Goal: Transaction & Acquisition: Purchase product/service

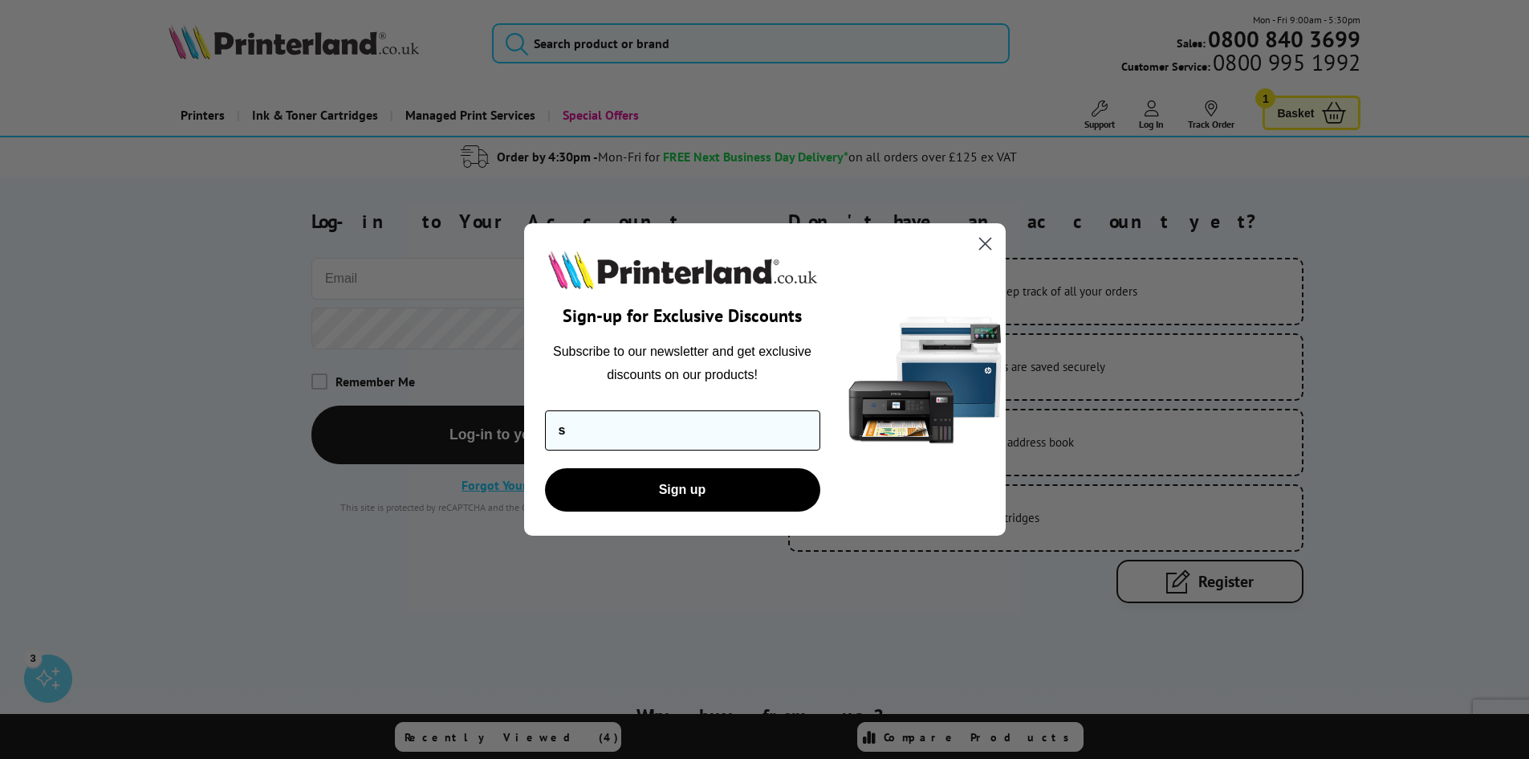
type input "[EMAIL_ADDRESS][DOMAIN_NAME]"
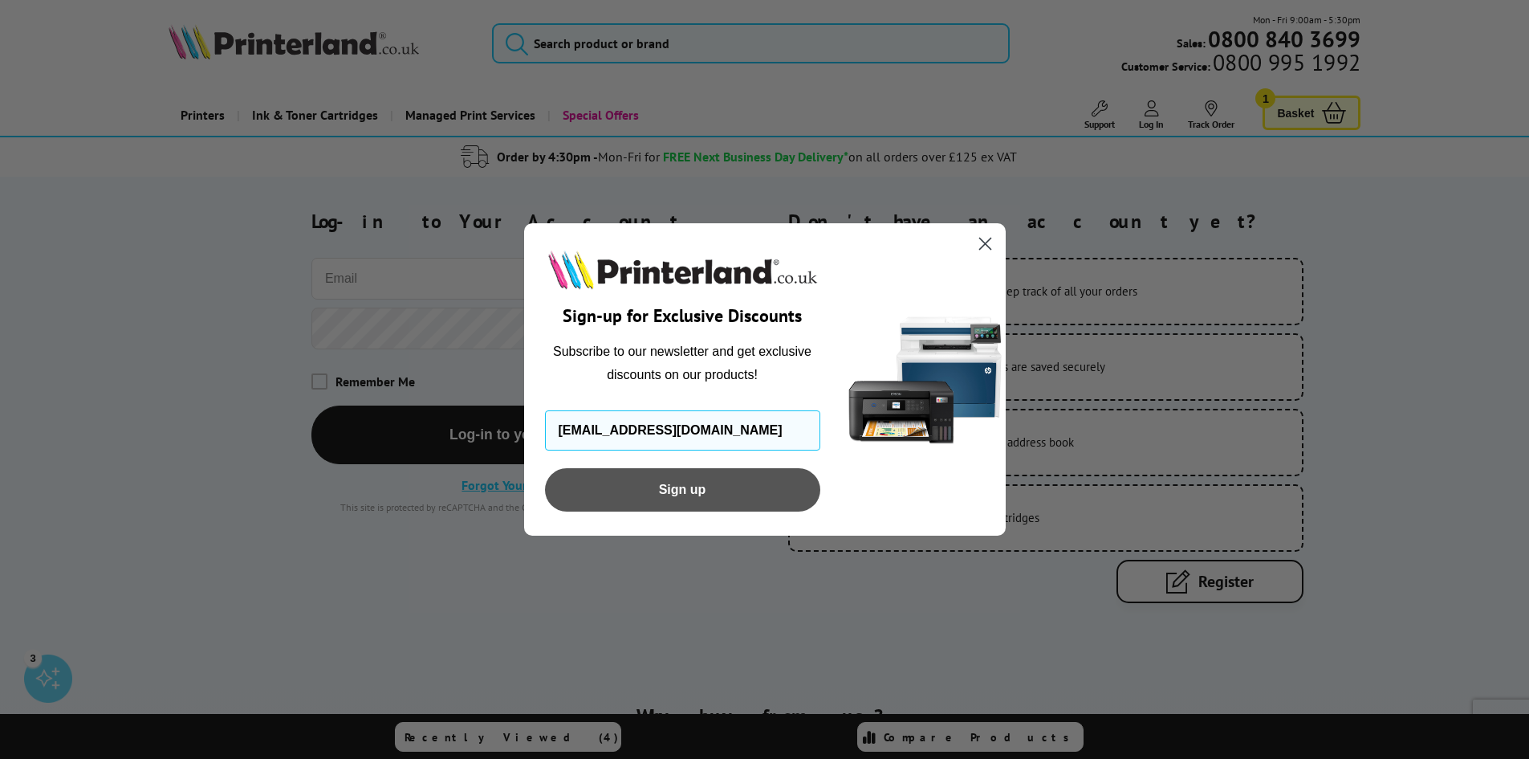
click at [700, 498] on button "Sign up" at bounding box center [682, 489] width 275 height 43
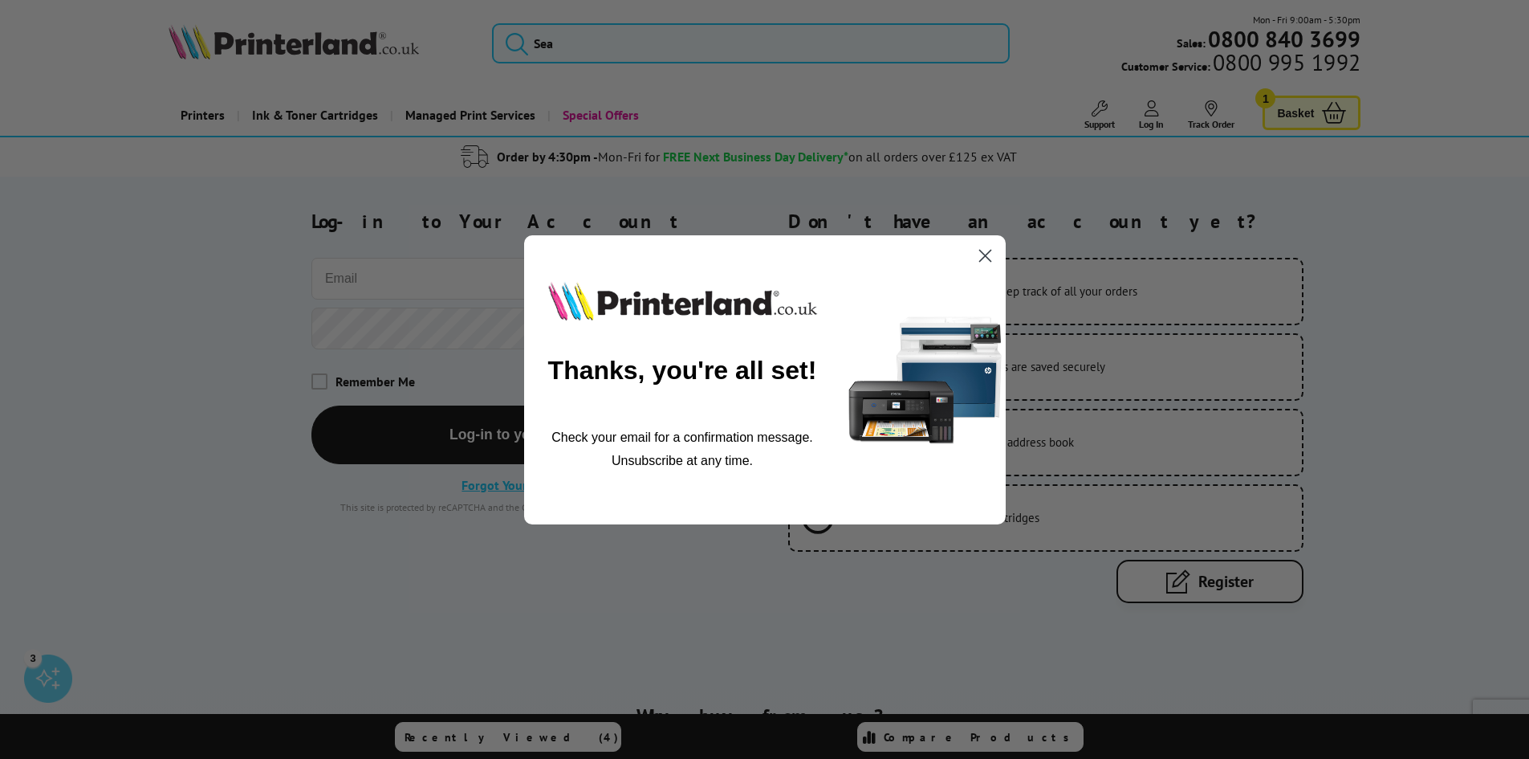
click at [985, 258] on circle "Close dialog" at bounding box center [984, 255] width 26 height 26
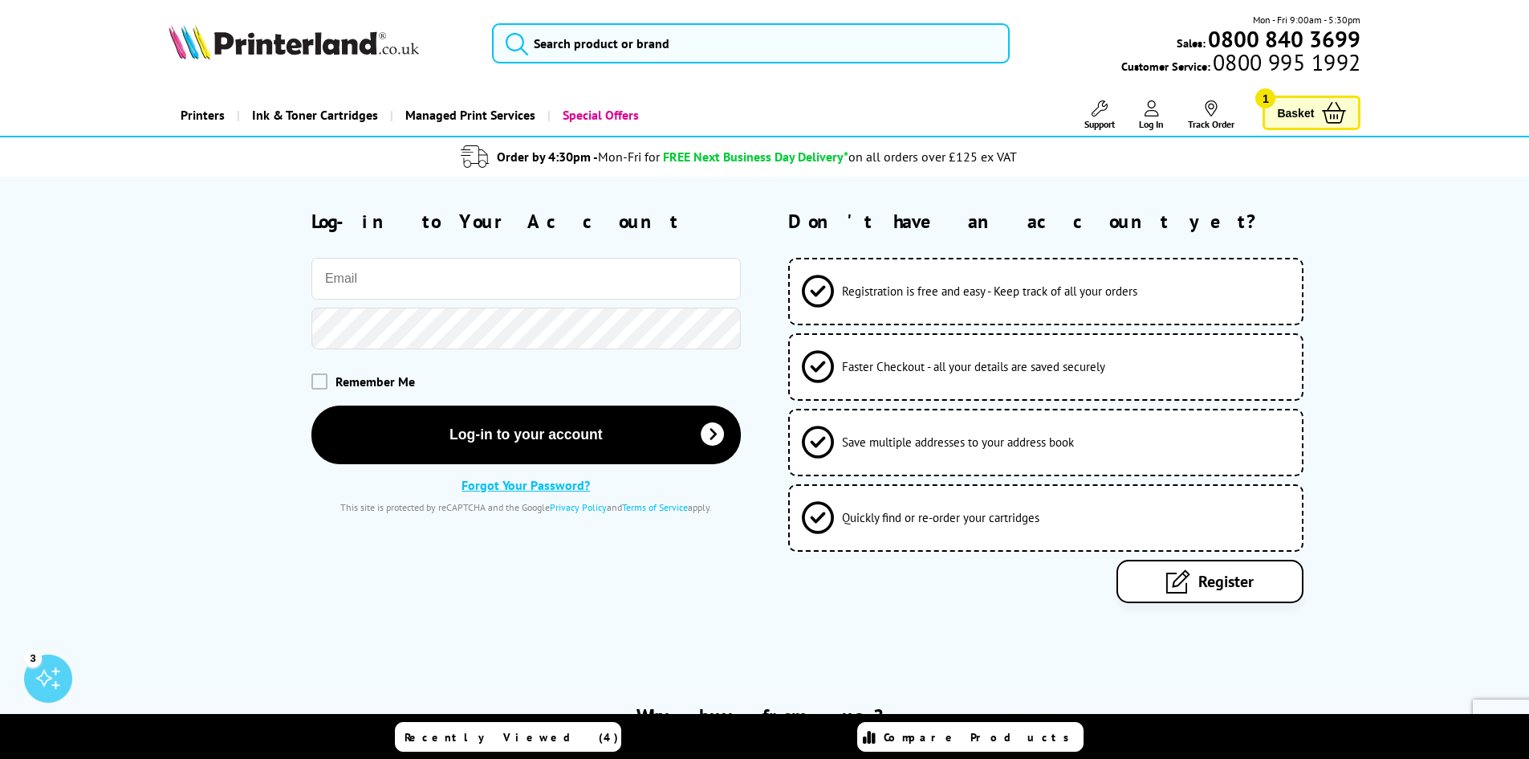
click at [1191, 588] on link "Register" at bounding box center [1210, 581] width 187 height 43
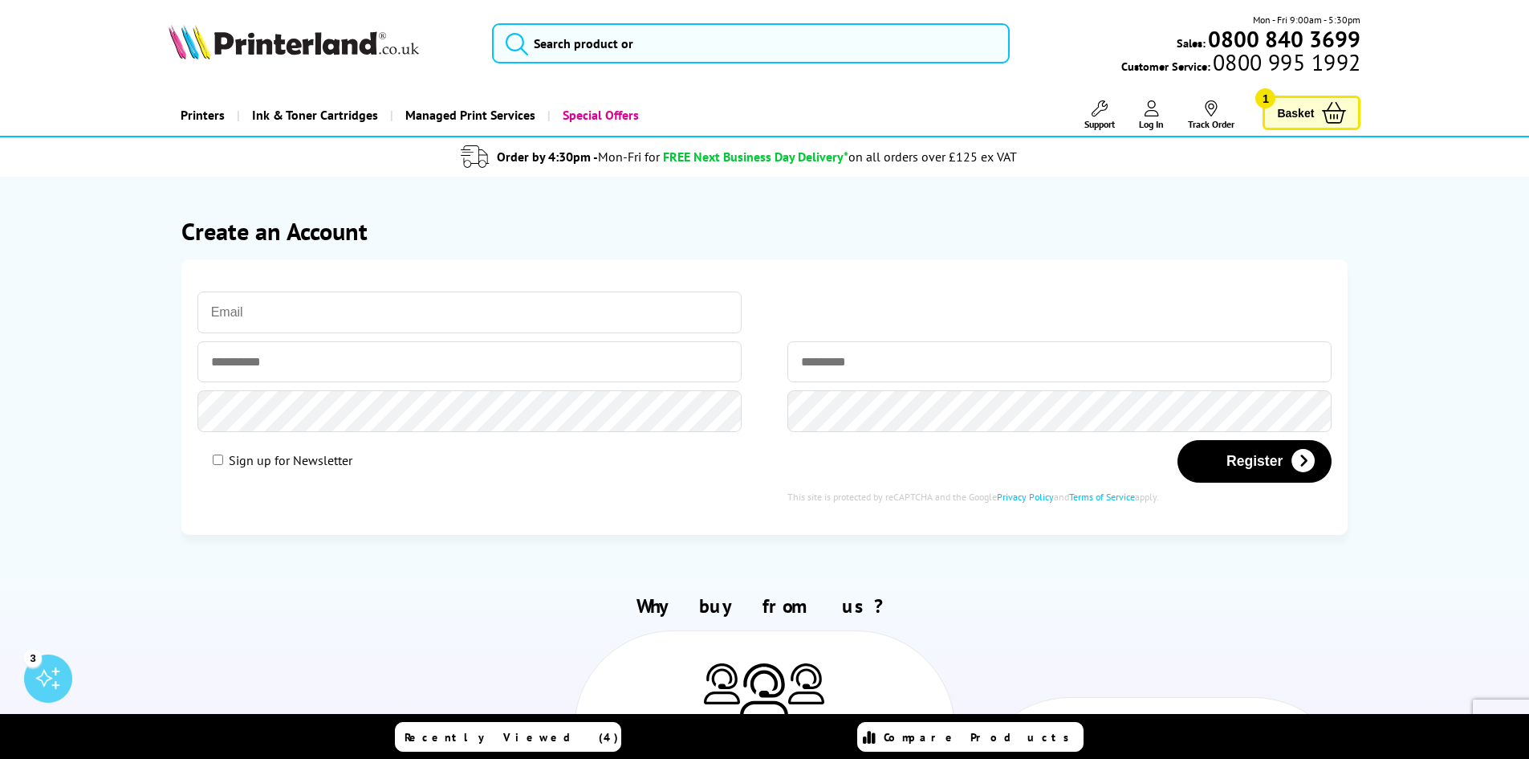
click at [338, 303] on input "email" at bounding box center [469, 312] width 545 height 42
type input "[EMAIL_ADDRESS][DOMAIN_NAME]"
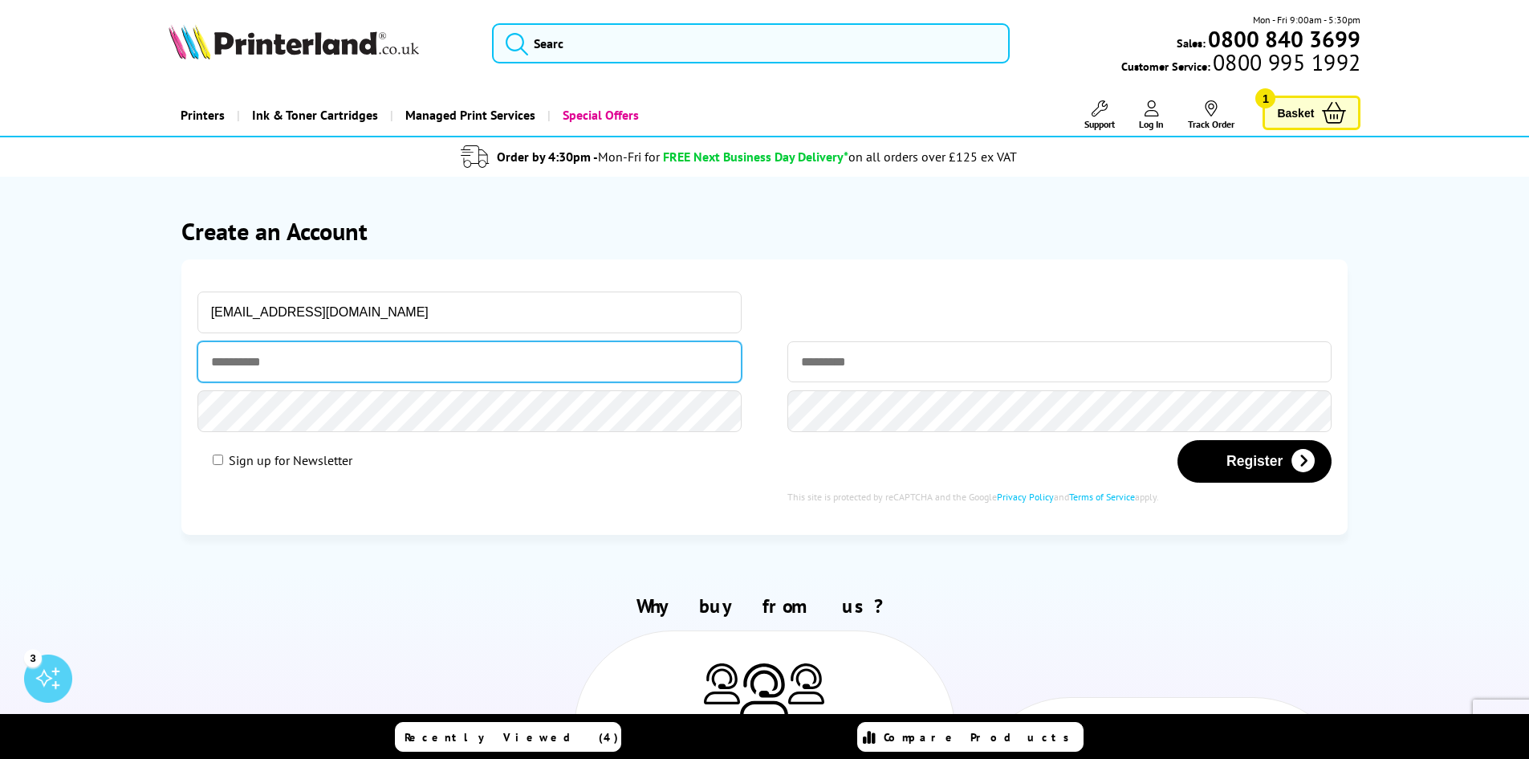
click at [310, 367] on input "text" at bounding box center [469, 361] width 545 height 41
type input "*****"
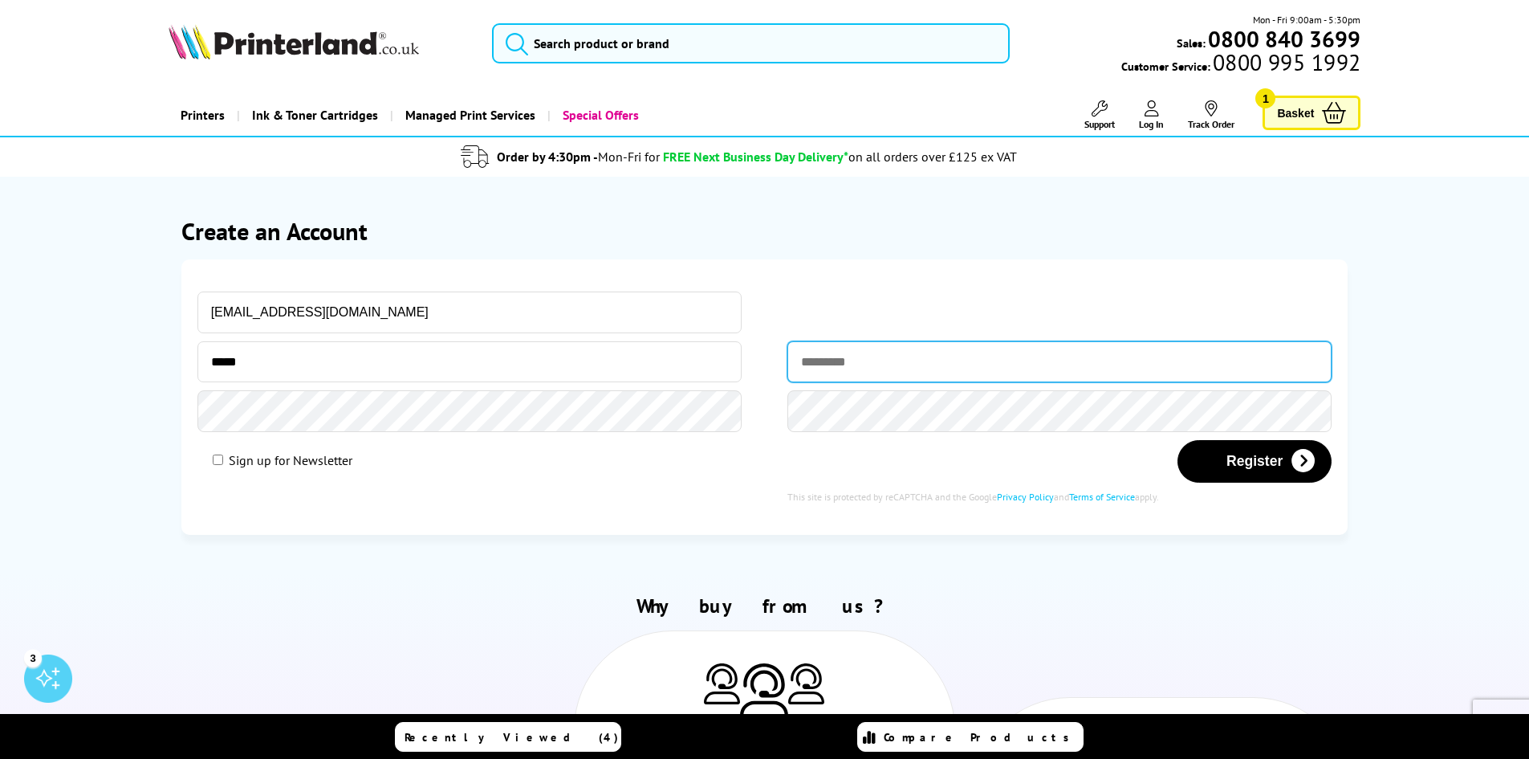
click at [869, 358] on input "text" at bounding box center [1060, 361] width 545 height 41
type input "******"
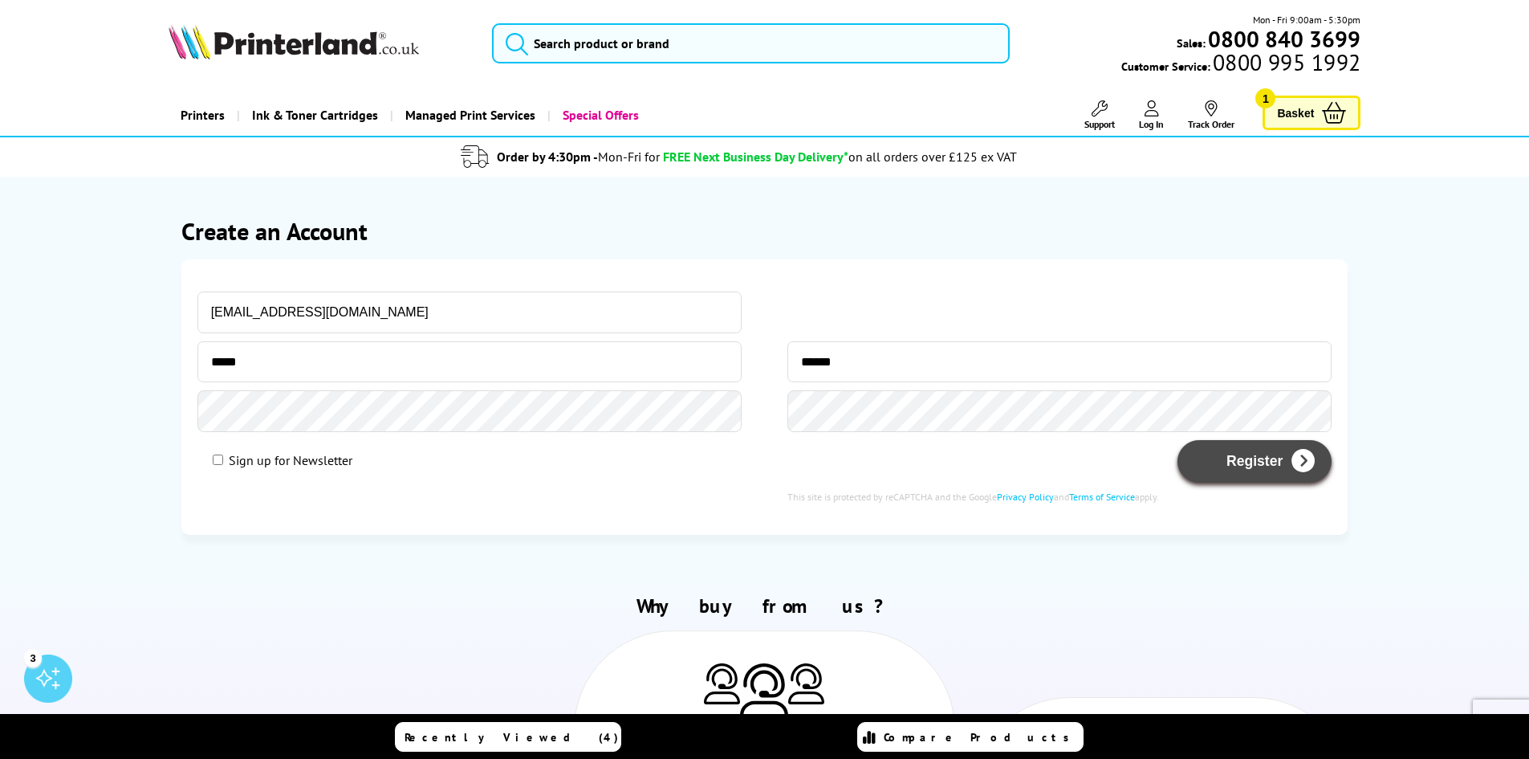
click at [1215, 466] on button "Register" at bounding box center [1255, 461] width 154 height 43
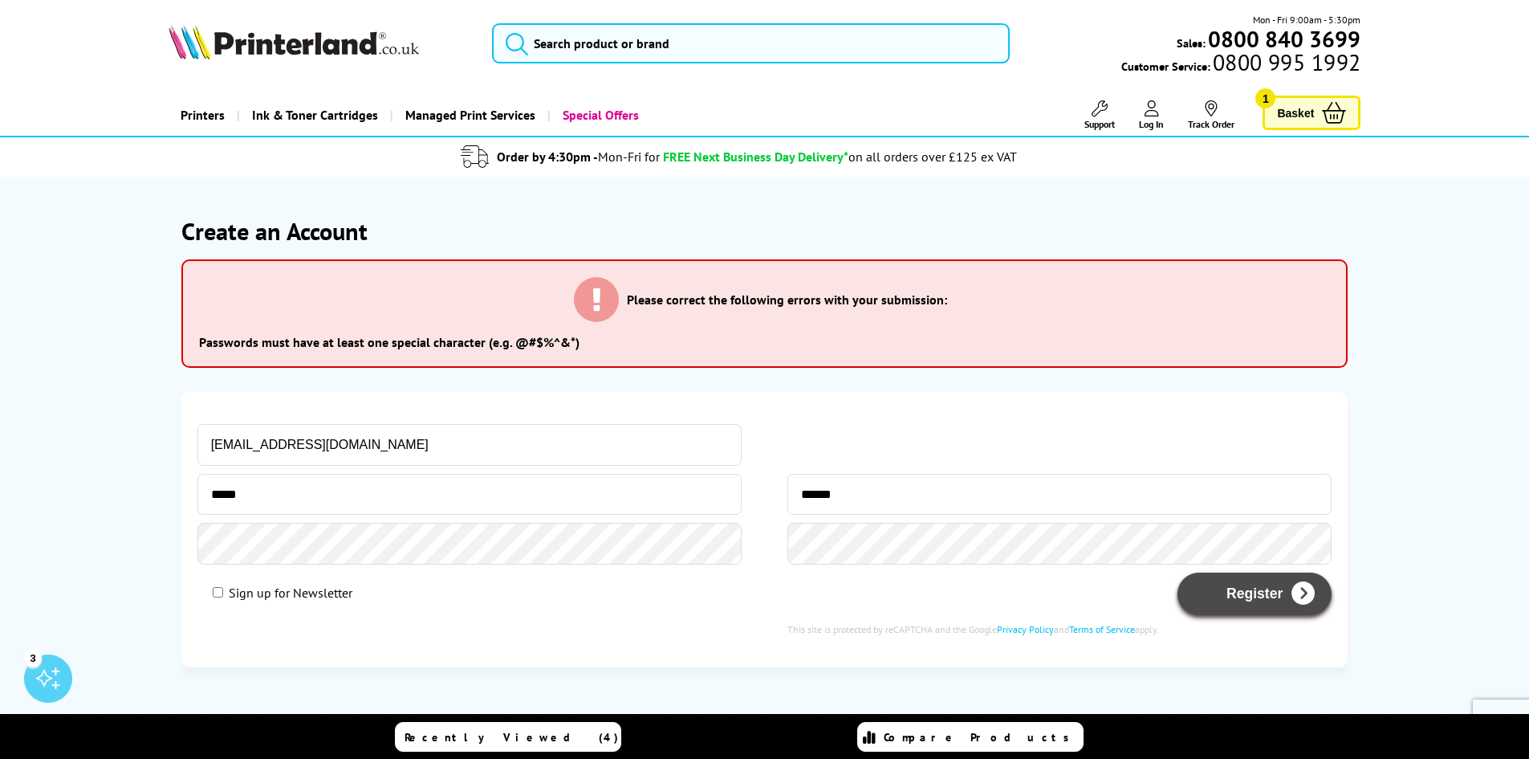
click at [1254, 589] on button "Register" at bounding box center [1255, 593] width 154 height 43
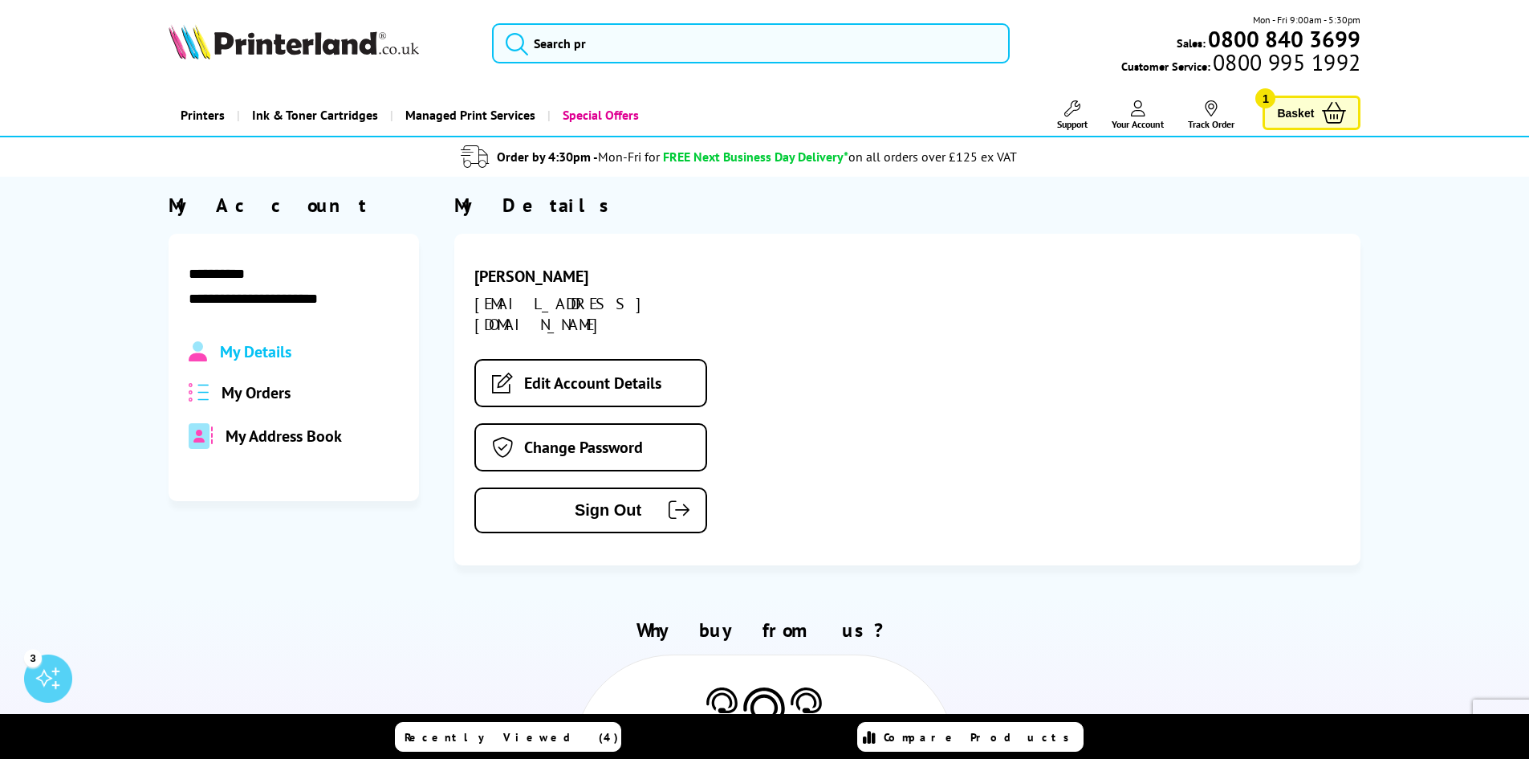
click at [1291, 114] on span "Basket" at bounding box center [1295, 113] width 37 height 22
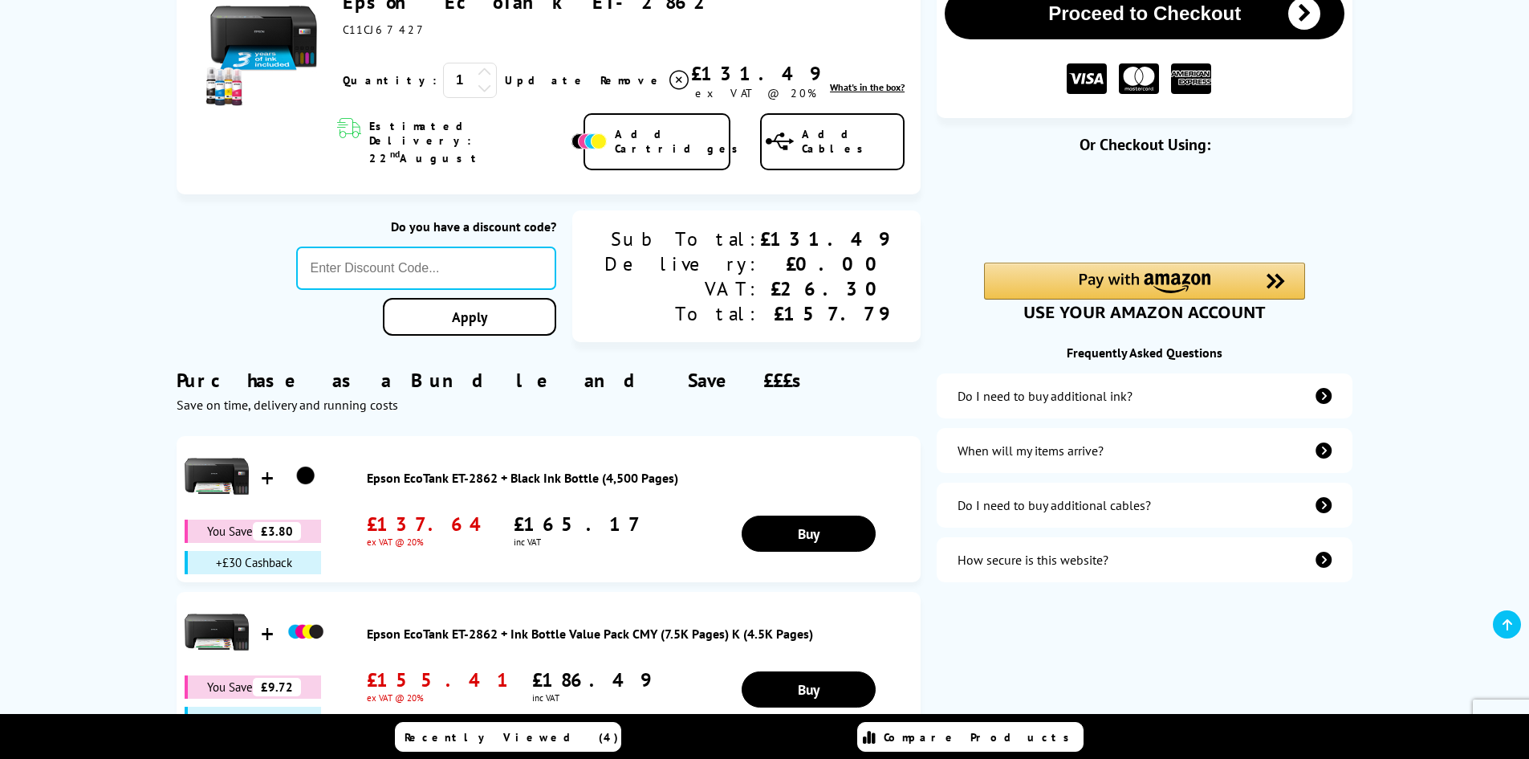
scroll to position [321, 0]
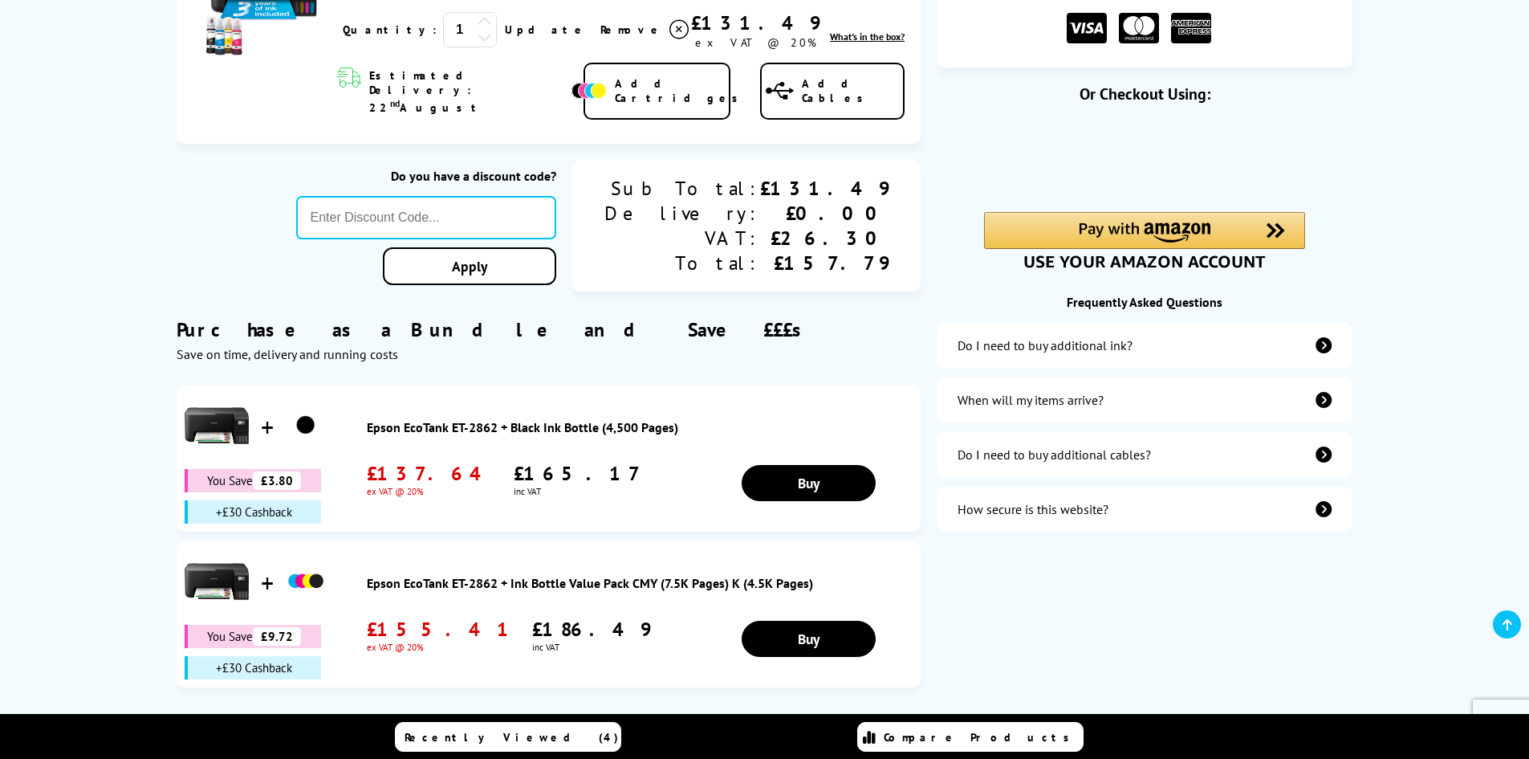
click at [1328, 506] on icon "secure-website" at bounding box center [1324, 509] width 16 height 16
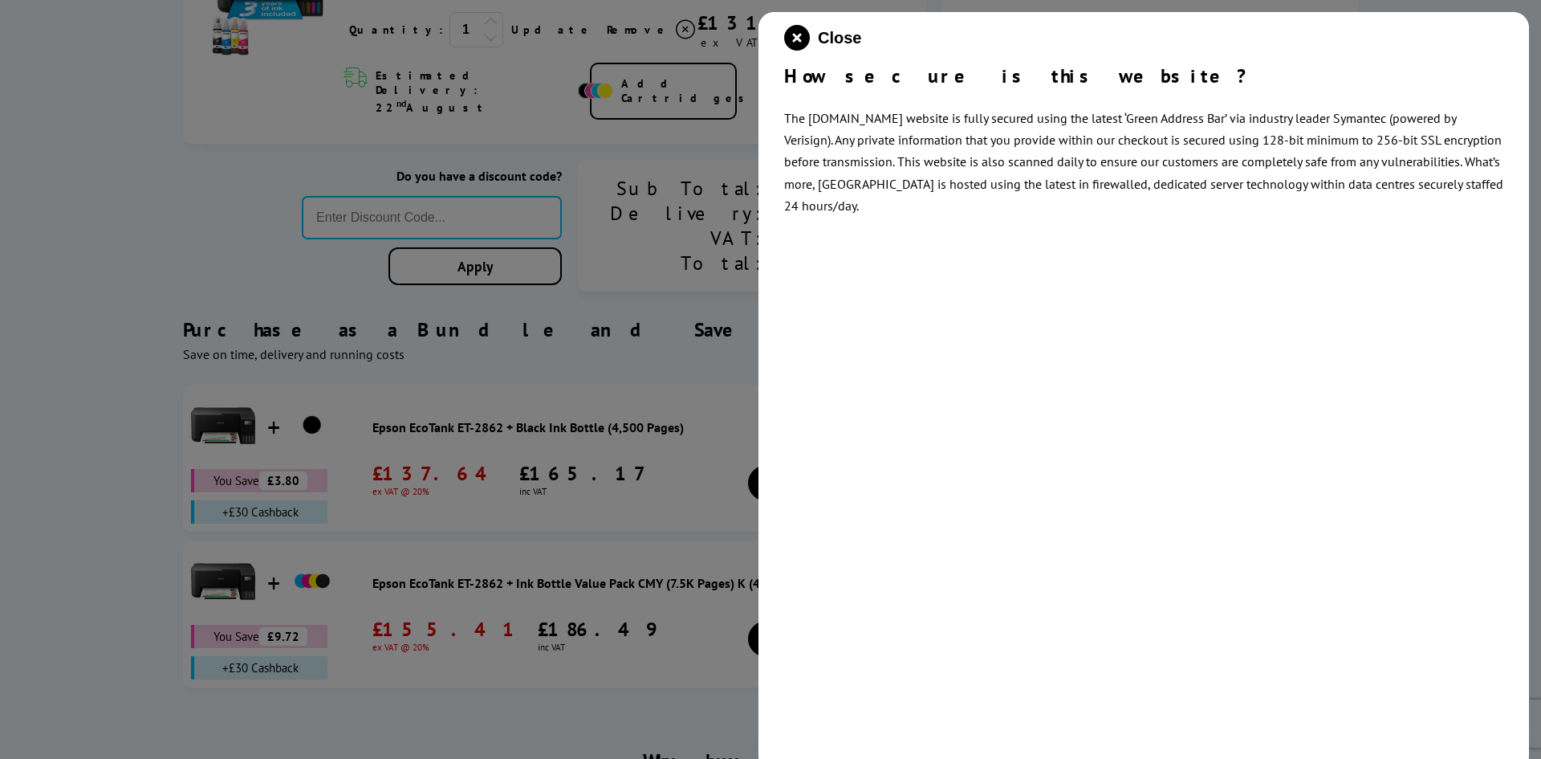
drag, startPoint x: 1071, startPoint y: 413, endPoint x: 975, endPoint y: 426, distance: 97.3
click at [975, 426] on div "Close How secure is this website? The printerland.co.uk website is fully secure…" at bounding box center [1144, 391] width 771 height 759
click at [795, 40] on icon "close modal" at bounding box center [797, 38] width 26 height 26
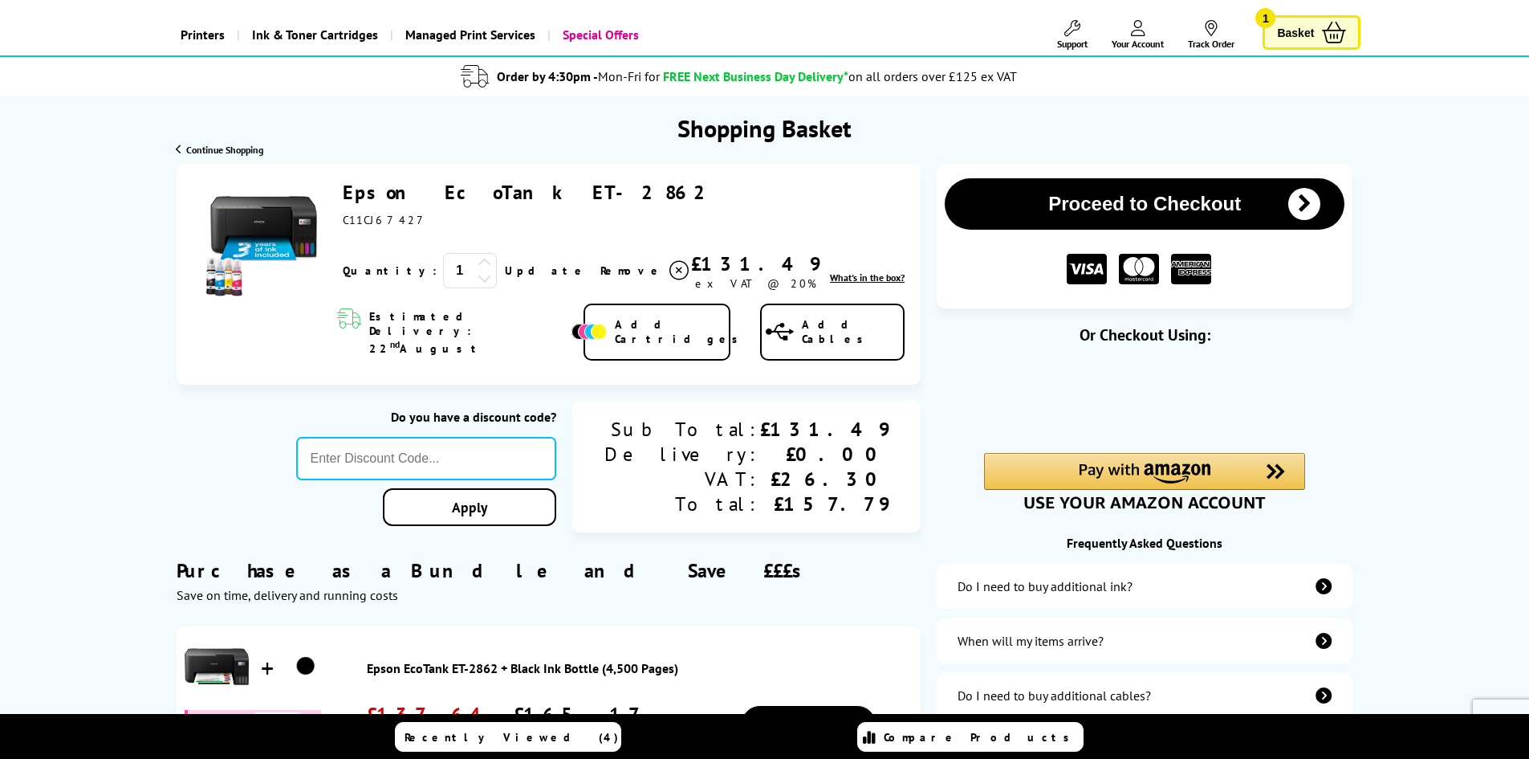
scroll to position [0, 0]
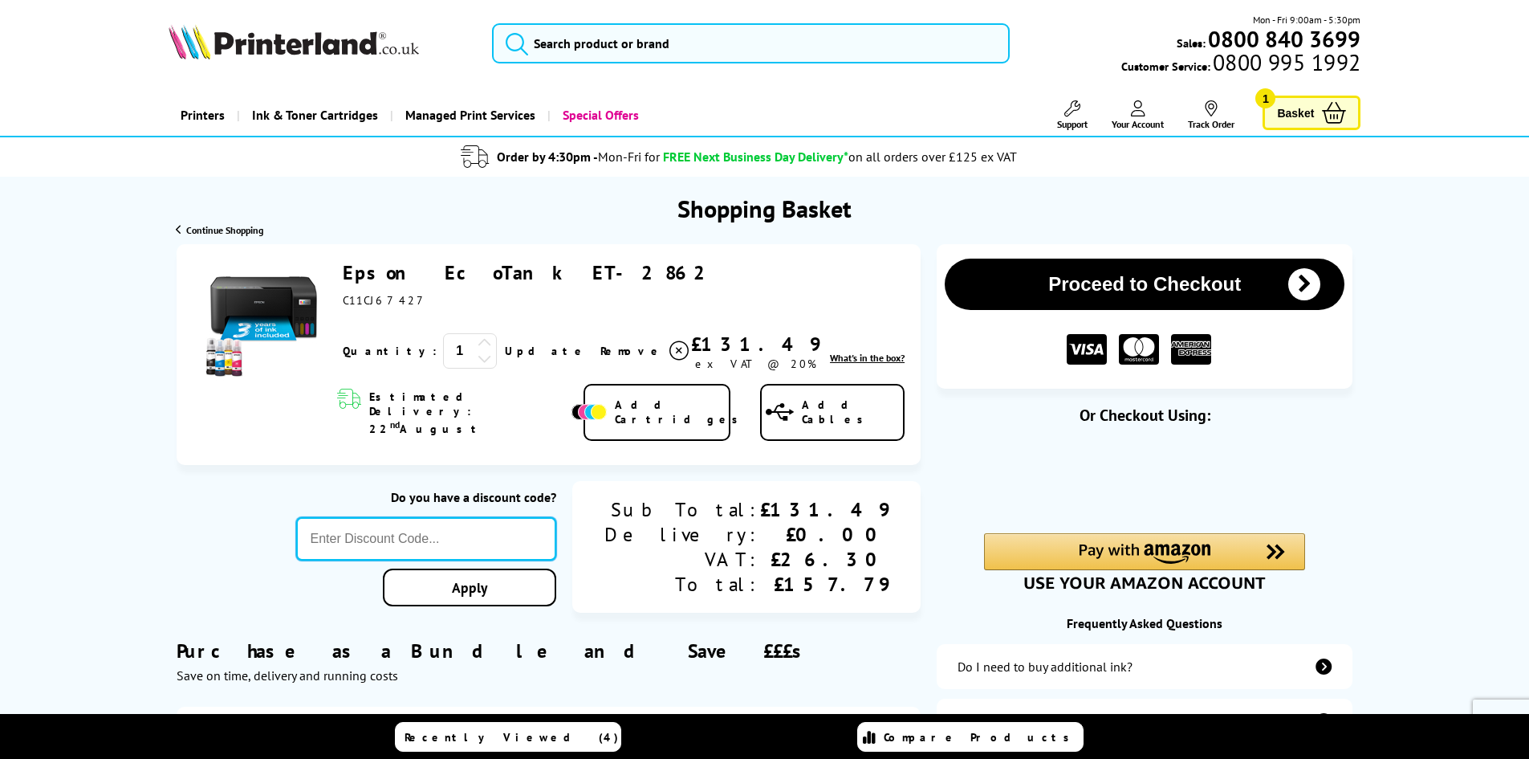
click at [456, 517] on input "text" at bounding box center [426, 538] width 261 height 43
type input "WELCOME5"
click at [509, 568] on link "Apply" at bounding box center [469, 587] width 173 height 38
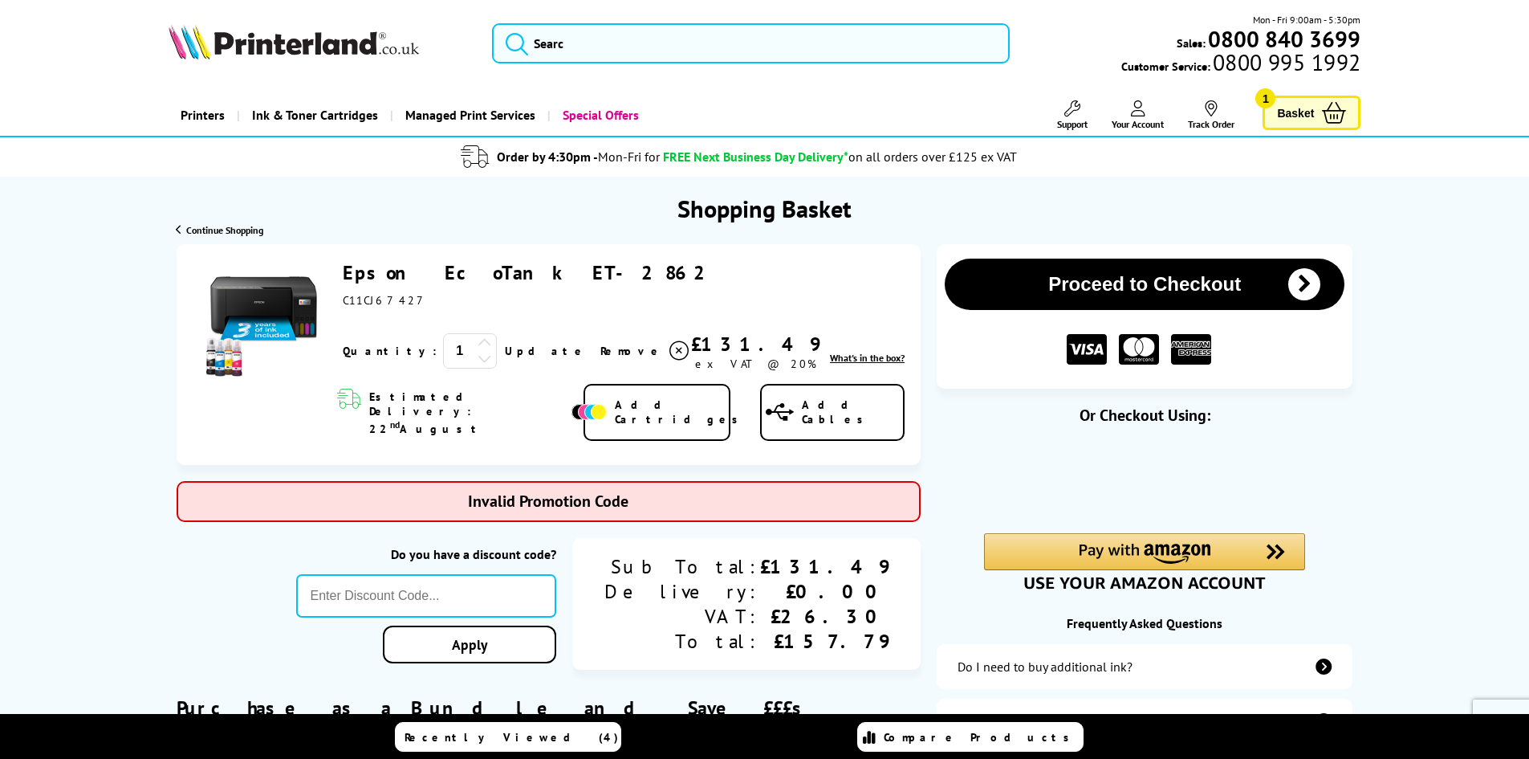
click at [638, 405] on link "Add Cartridges" at bounding box center [657, 413] width 147 height 58
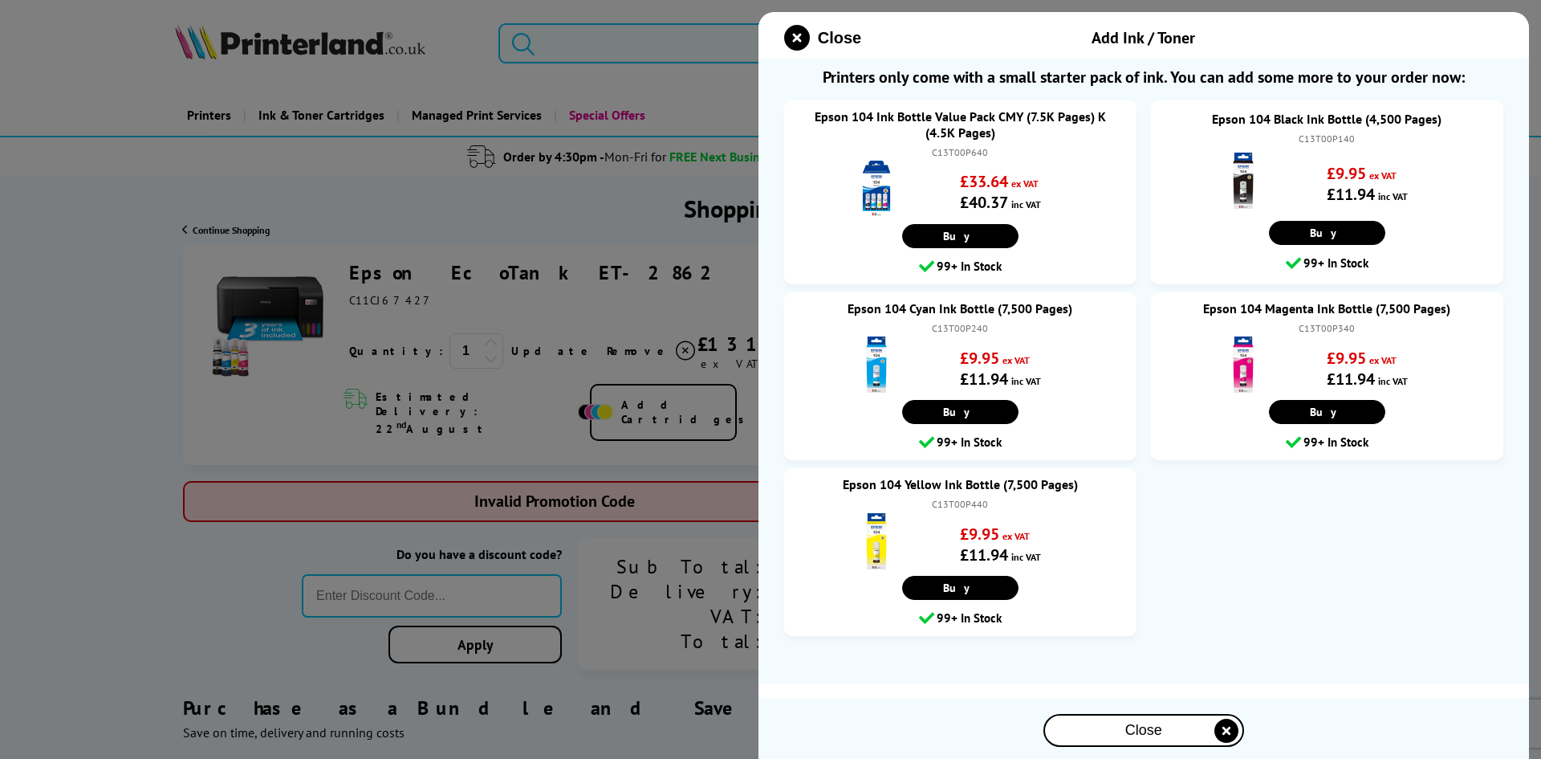
click at [1219, 731] on icon "close modal" at bounding box center [1227, 731] width 24 height 24
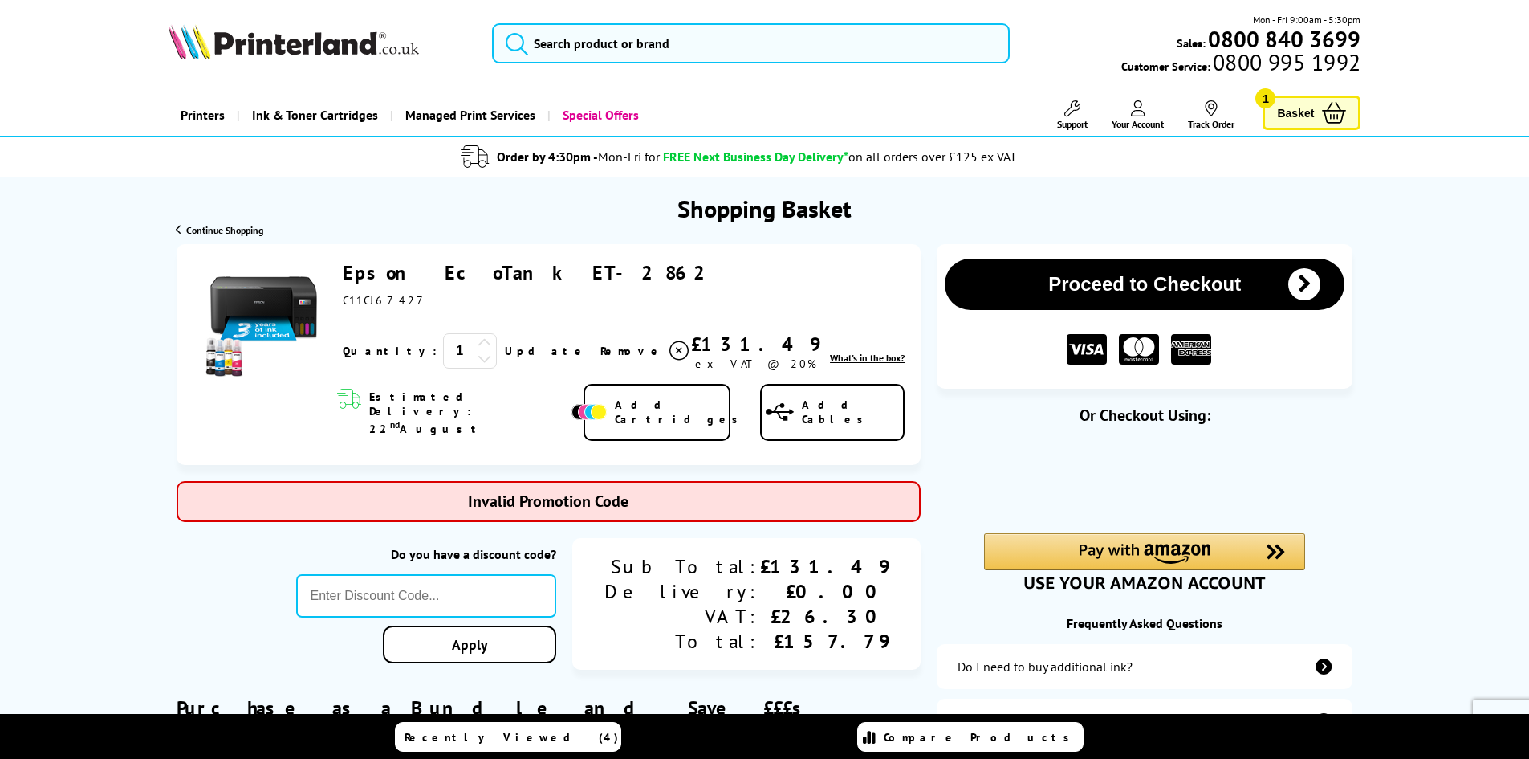
click at [1301, 121] on span "Basket" at bounding box center [1295, 113] width 37 height 22
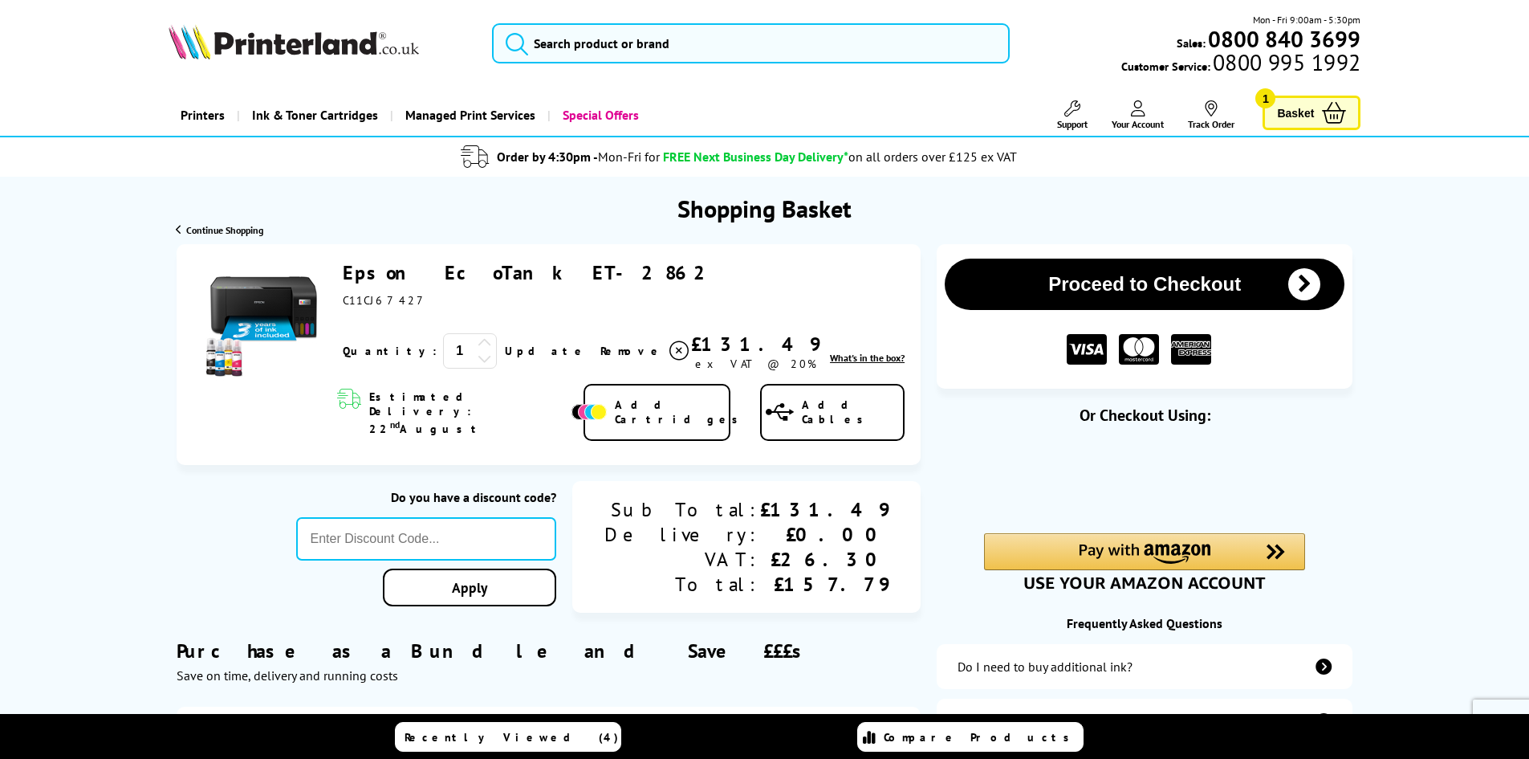
click at [1149, 122] on span "Your Account" at bounding box center [1138, 124] width 52 height 12
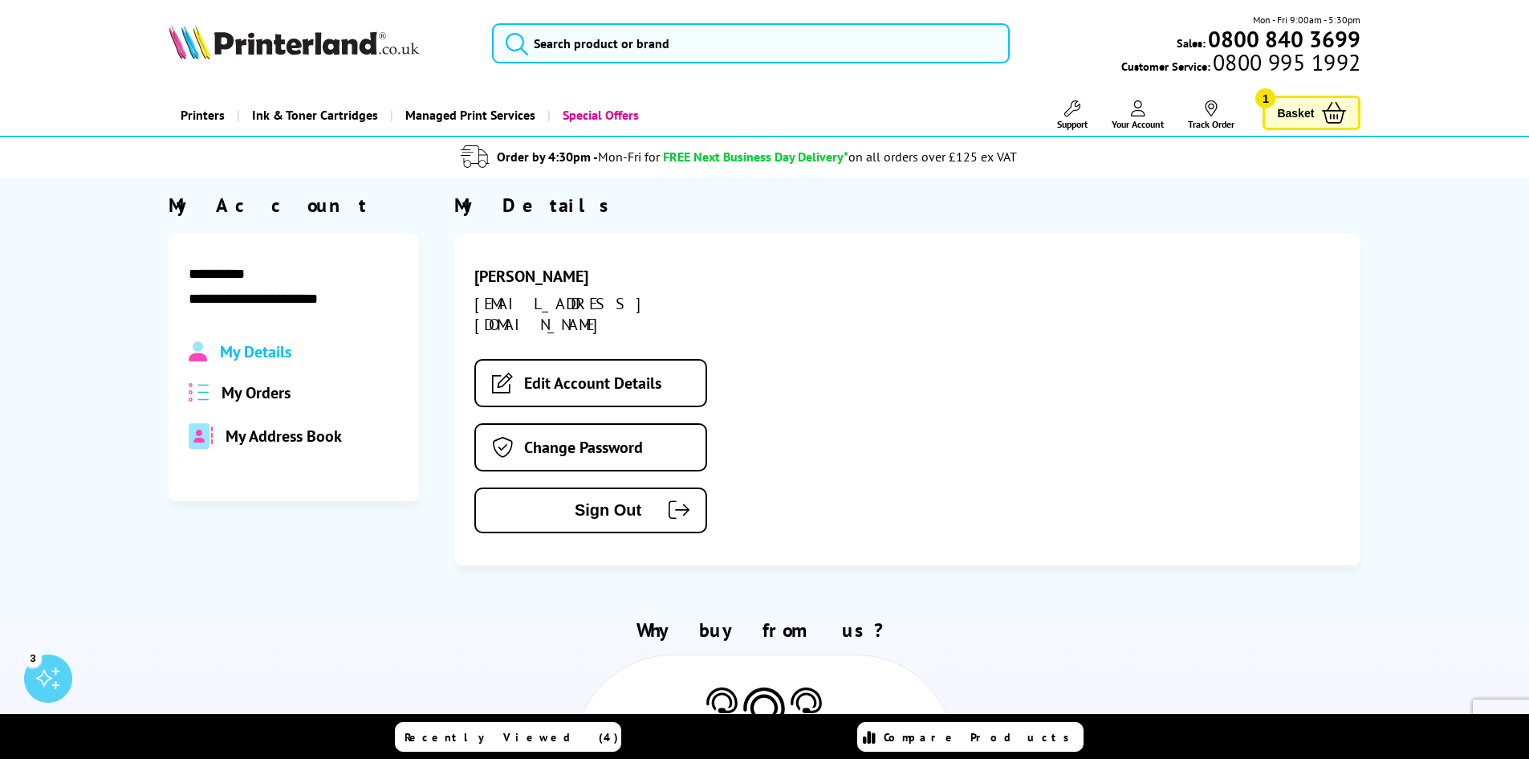
click at [299, 436] on span "My Address Book" at bounding box center [284, 435] width 116 height 21
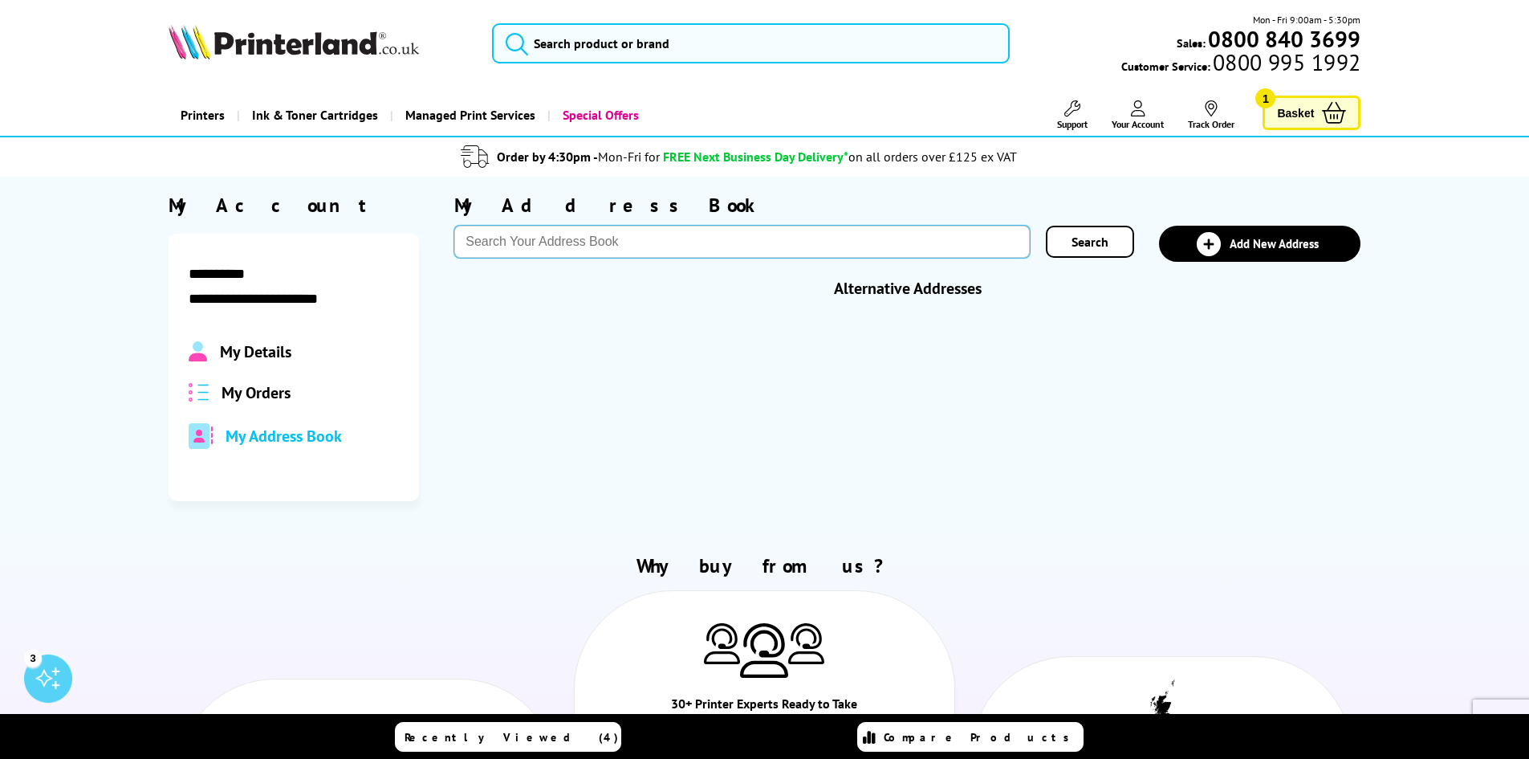
click at [583, 242] on input "text" at bounding box center [742, 242] width 576 height 32
click at [1260, 234] on link "Add New Address" at bounding box center [1260, 244] width 202 height 36
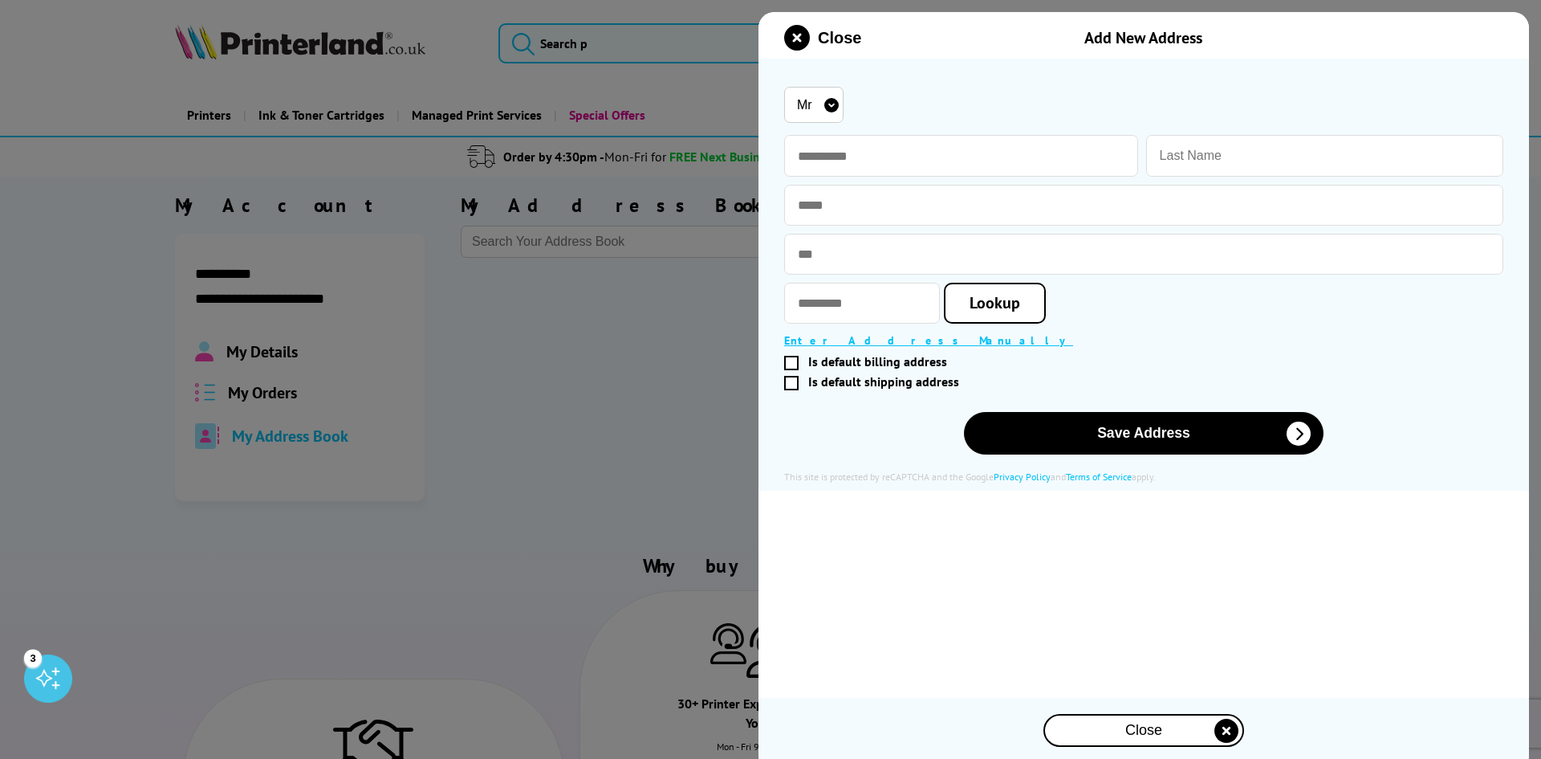
click at [828, 109] on select "Mr Miss Mrs Ms" at bounding box center [813, 105] width 59 height 36
select select "Miss"
click at [784, 87] on select "Mr Miss Mrs Ms" at bounding box center [813, 105] width 59 height 36
click at [865, 146] on input "text" at bounding box center [961, 156] width 354 height 42
type input "*****"
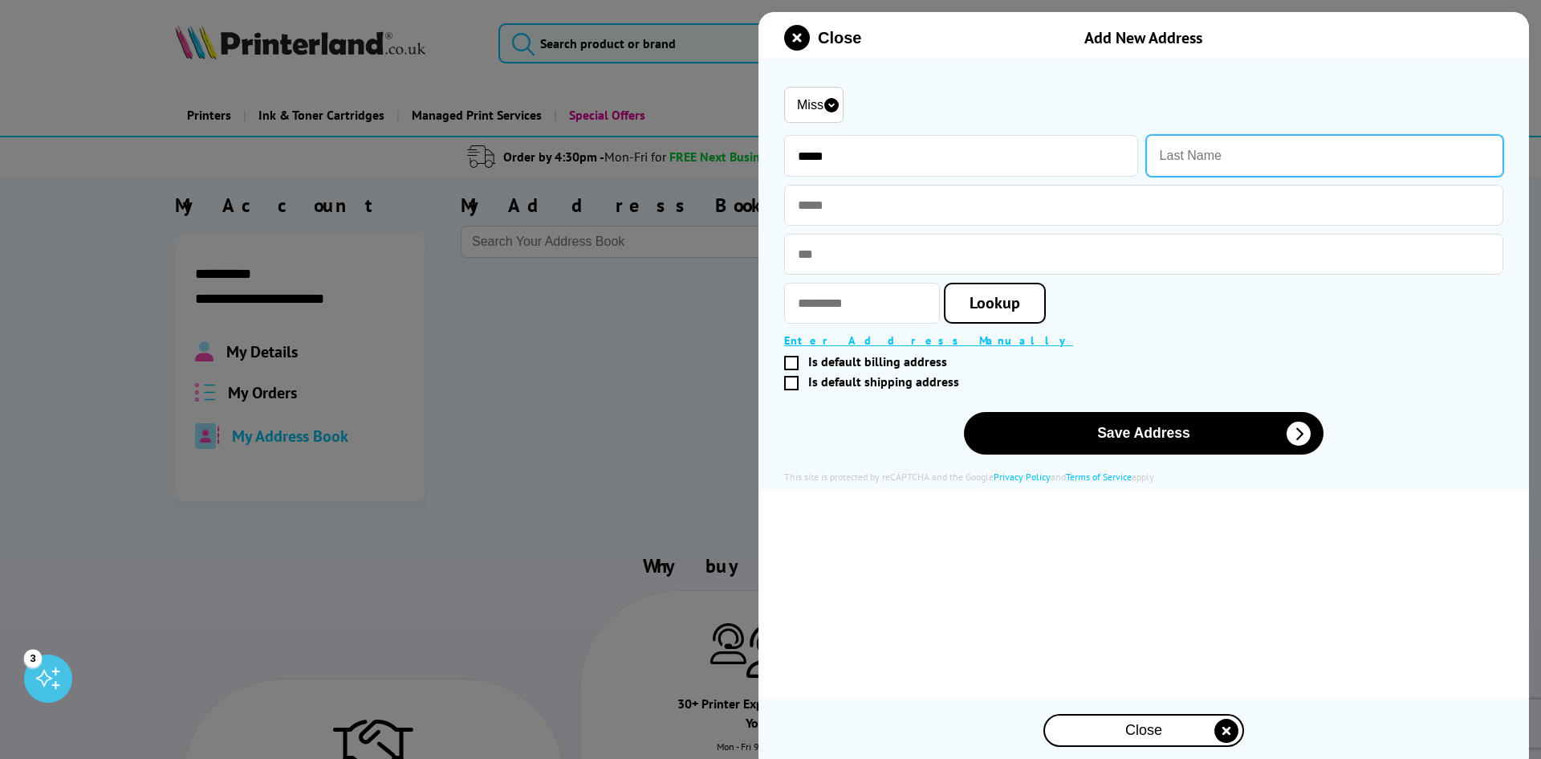
click at [1195, 155] on input "text" at bounding box center [1324, 156] width 357 height 42
type input "FARMER"
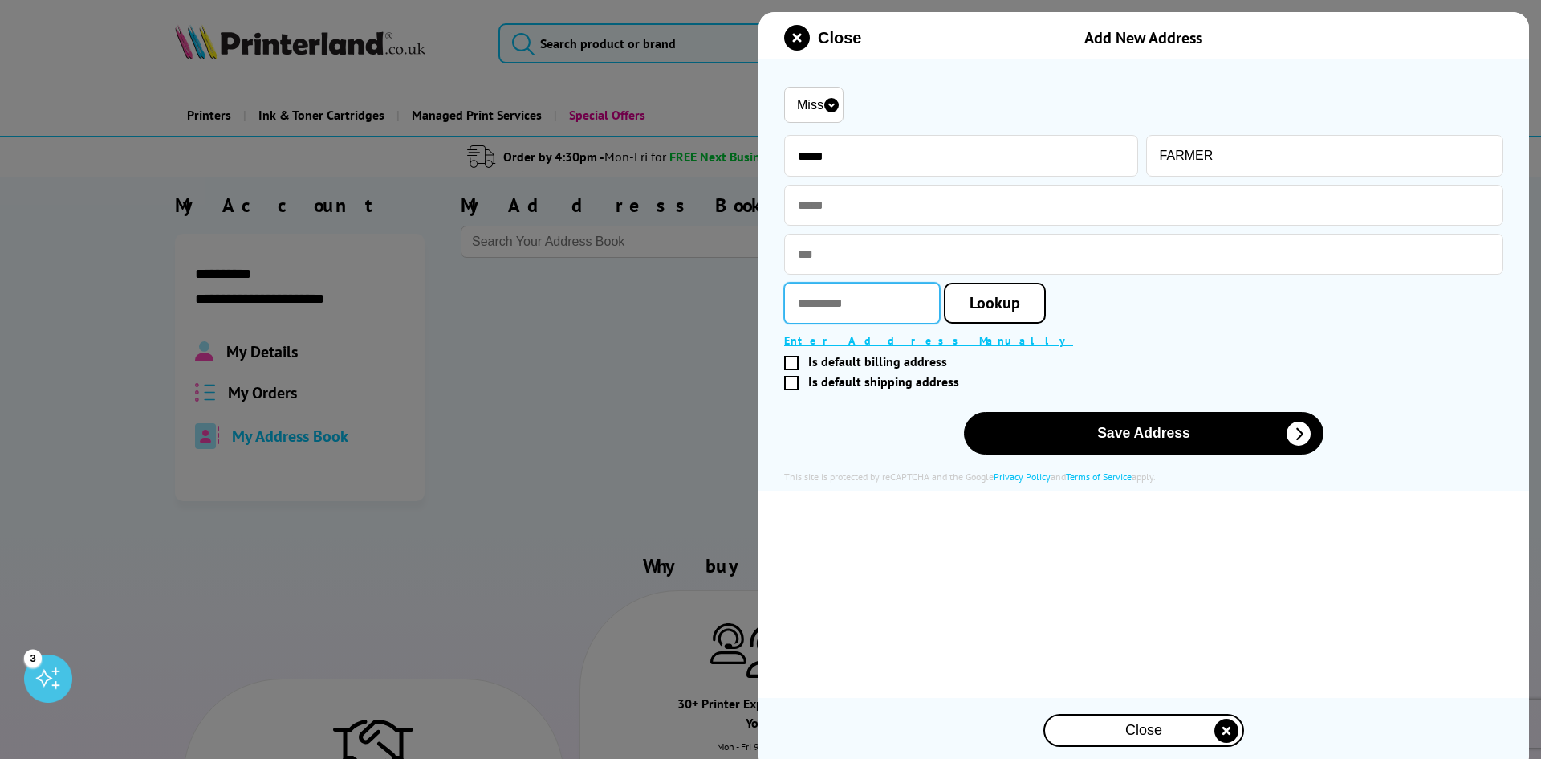
click at [857, 304] on input "text" at bounding box center [862, 303] width 156 height 41
type input "********"
click at [1017, 308] on span "Lookup" at bounding box center [995, 302] width 51 height 21
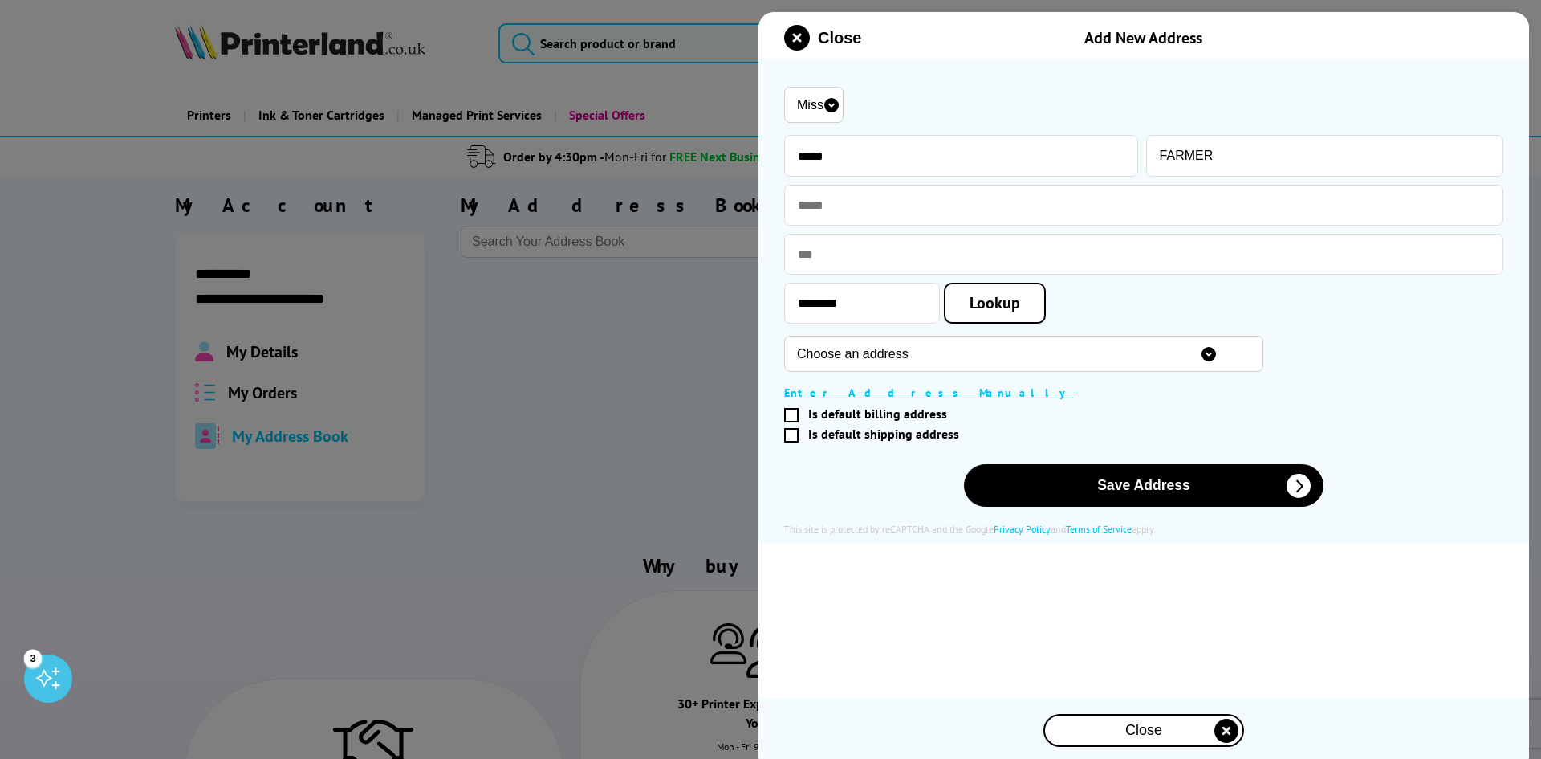
click at [947, 359] on select "Choose an address Unit 5, Nelson Wharf, Victoria Road, Lowestoft, NR33 9LP Unit…" at bounding box center [1023, 354] width 479 height 36
select select "GB|RM|A|17613202"
click at [784, 338] on select "Choose an address Unit 5, Nelson Wharf, Victoria Road, Lowestoft, NR33 9LP Unit…" at bounding box center [1023, 354] width 479 height 36
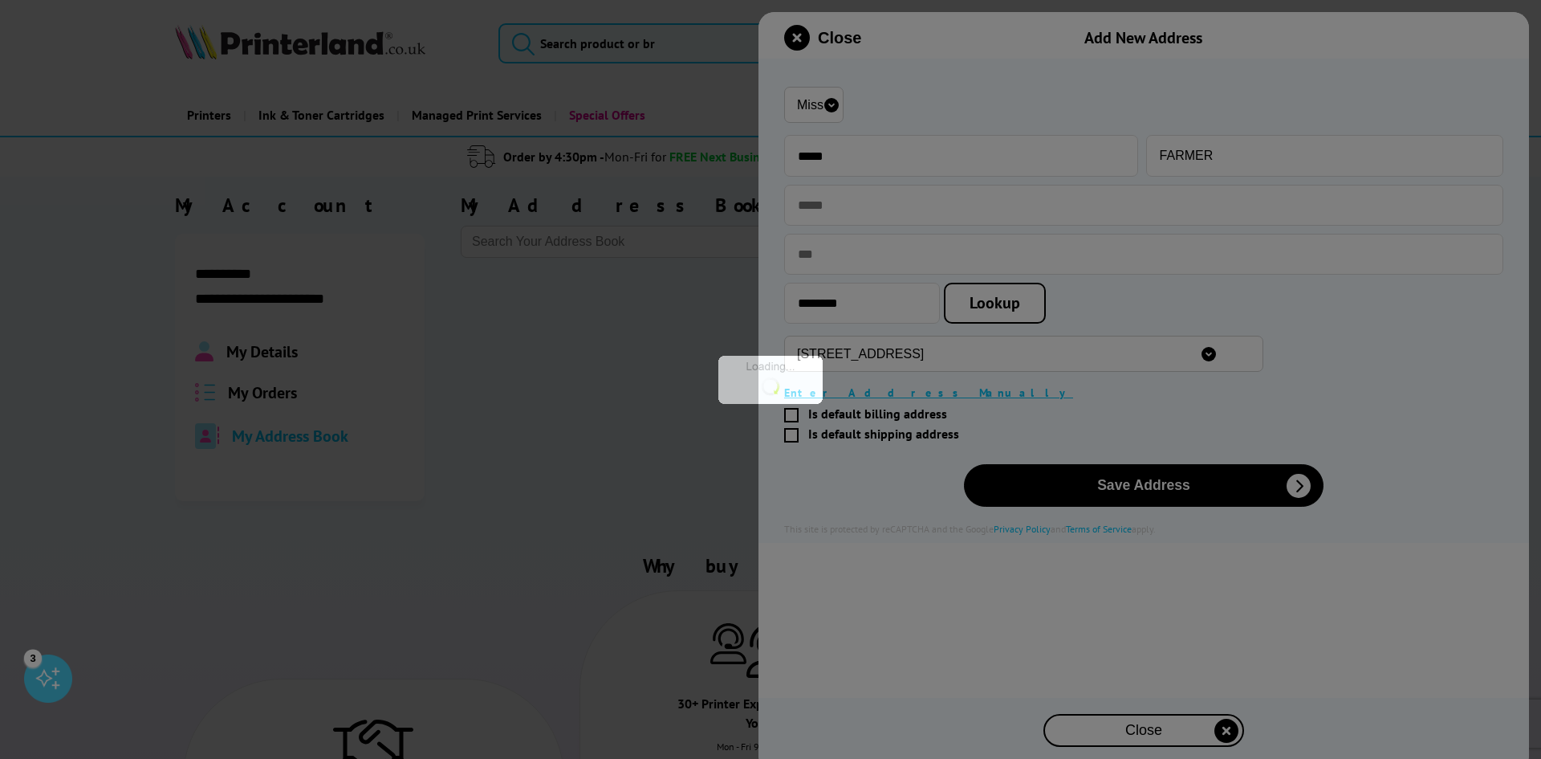
type input "203 Victoria Road"
type input "Lowestoft"
type input "Suffolk"
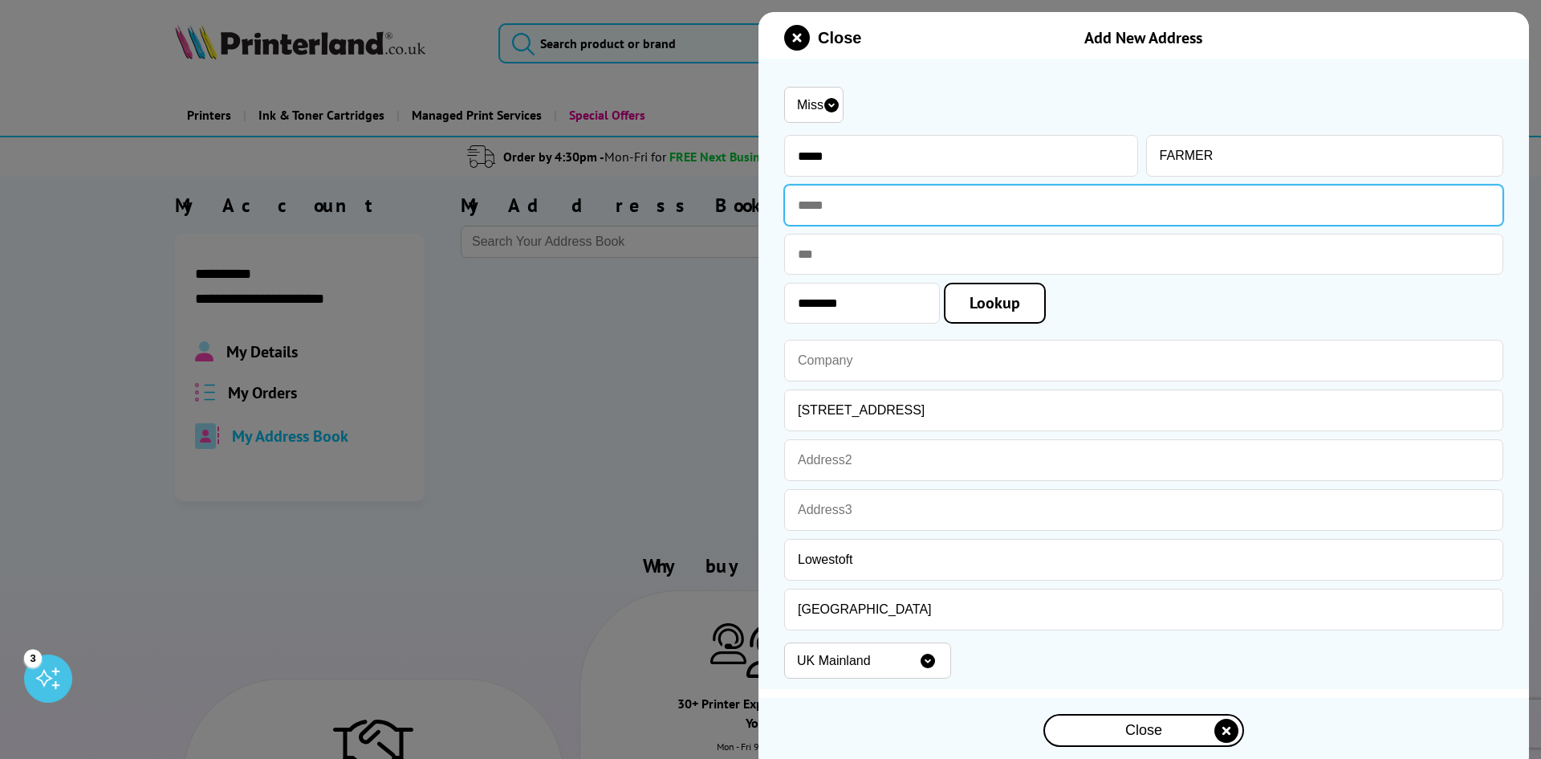
click at [855, 201] on input "text" at bounding box center [1143, 205] width 719 height 41
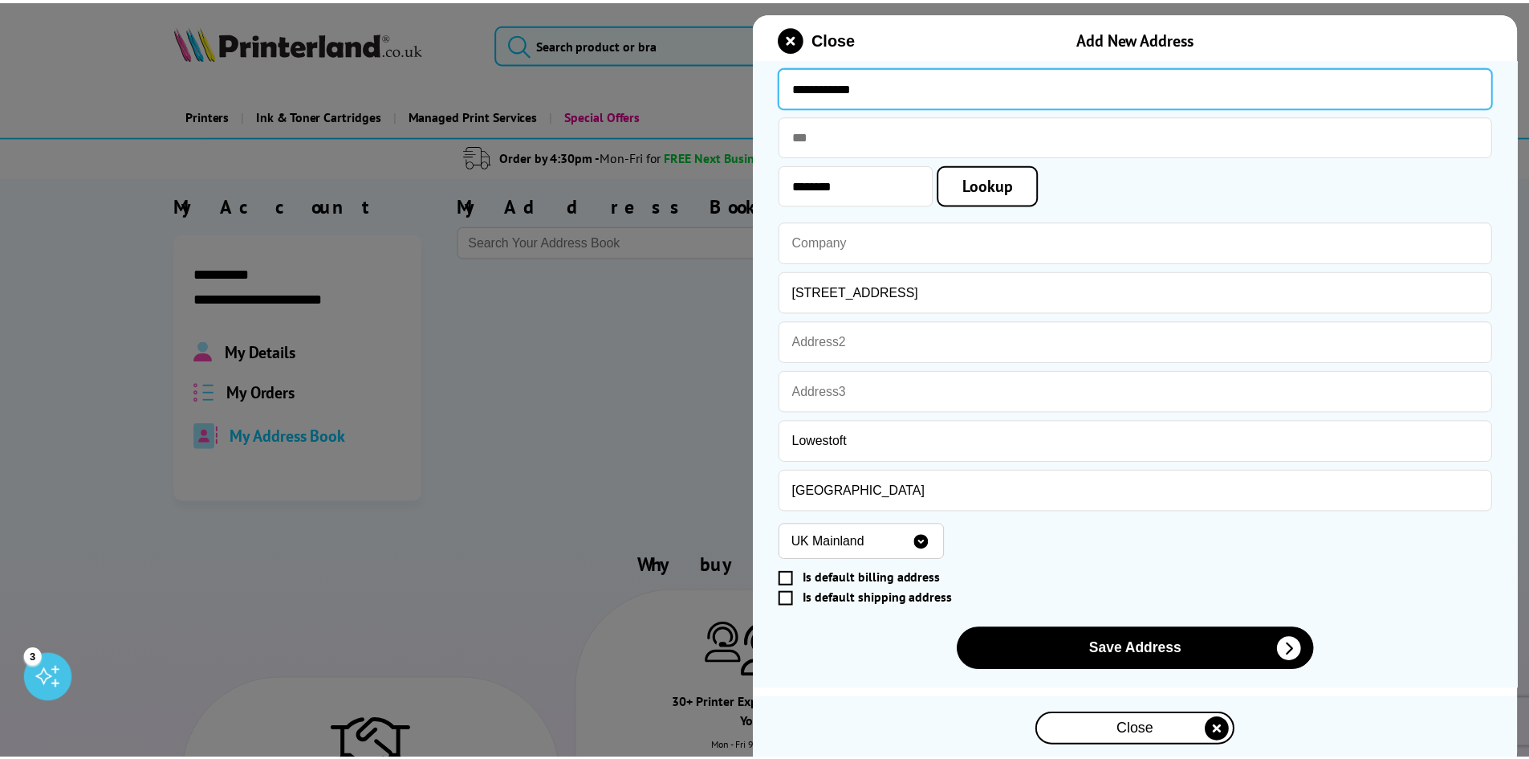
scroll to position [139, 0]
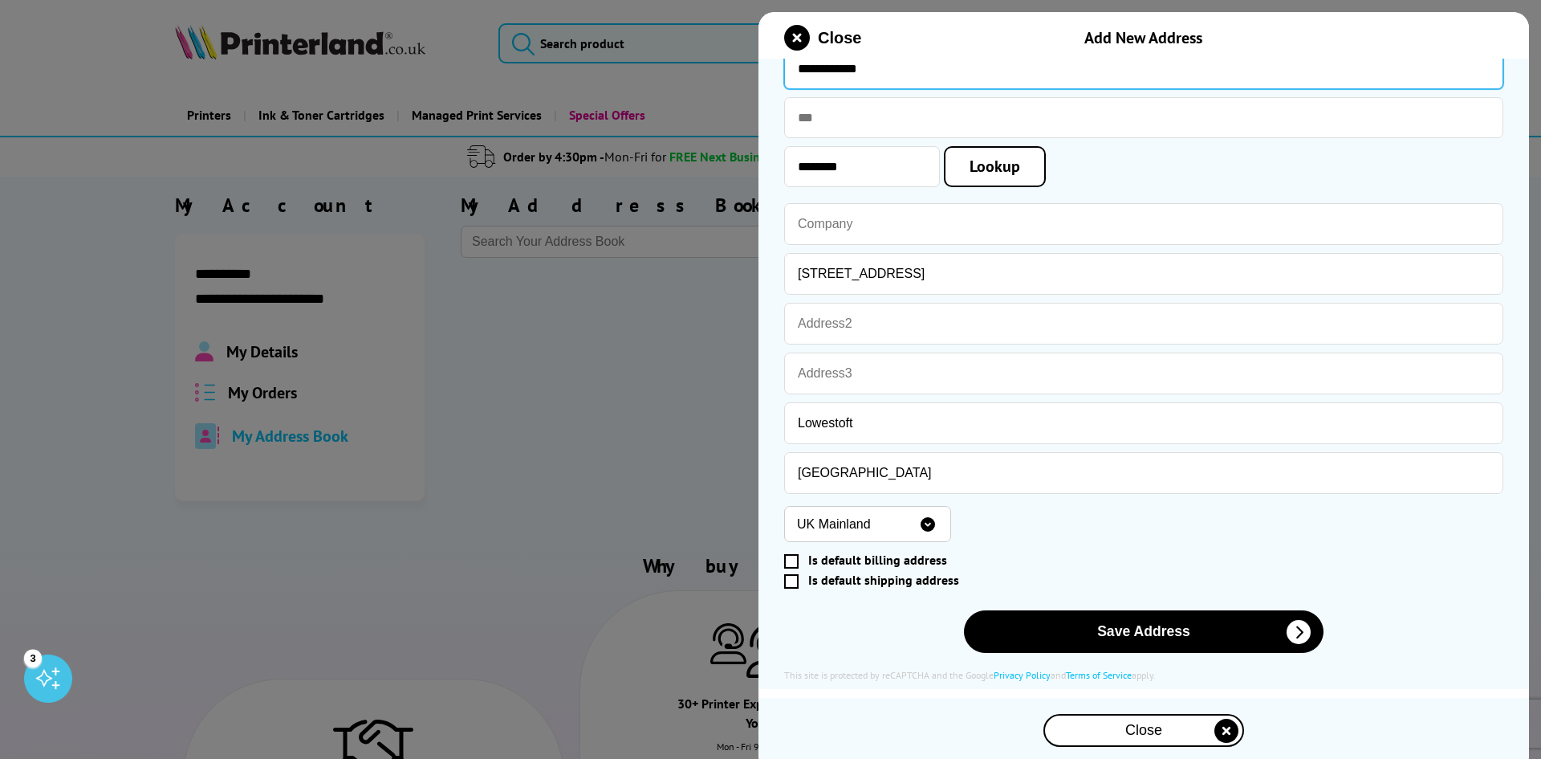
type input "**********"
click at [792, 563] on span at bounding box center [791, 561] width 14 height 14
click at [792, 560] on input "Is default billing address" at bounding box center [1141, 560] width 706 height 0
click at [796, 577] on span at bounding box center [791, 581] width 14 height 14
click at [796, 580] on input "Is default shipping address" at bounding box center [1141, 580] width 706 height 0
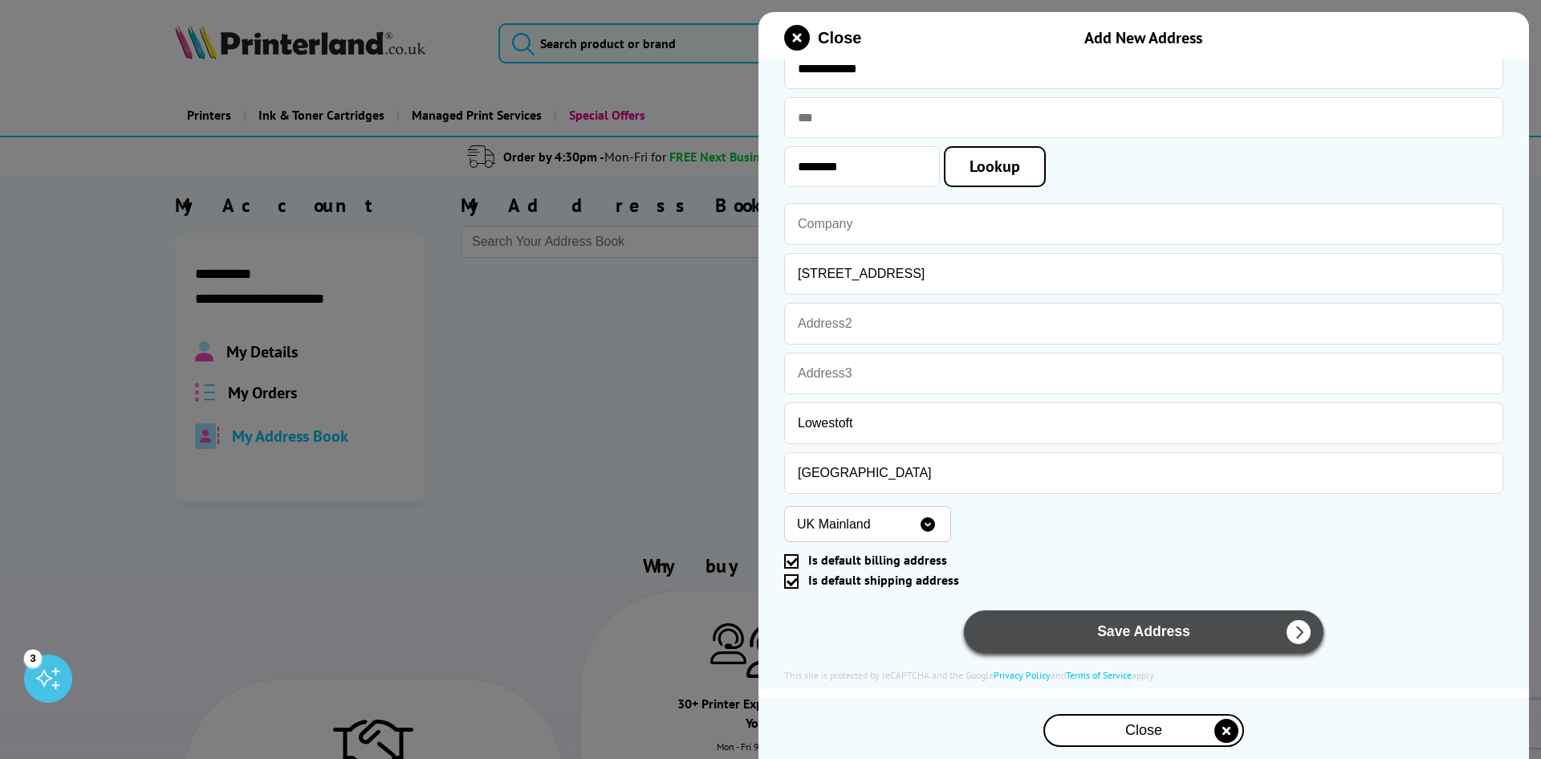
click at [1148, 639] on button "Save Address" at bounding box center [1144, 631] width 360 height 43
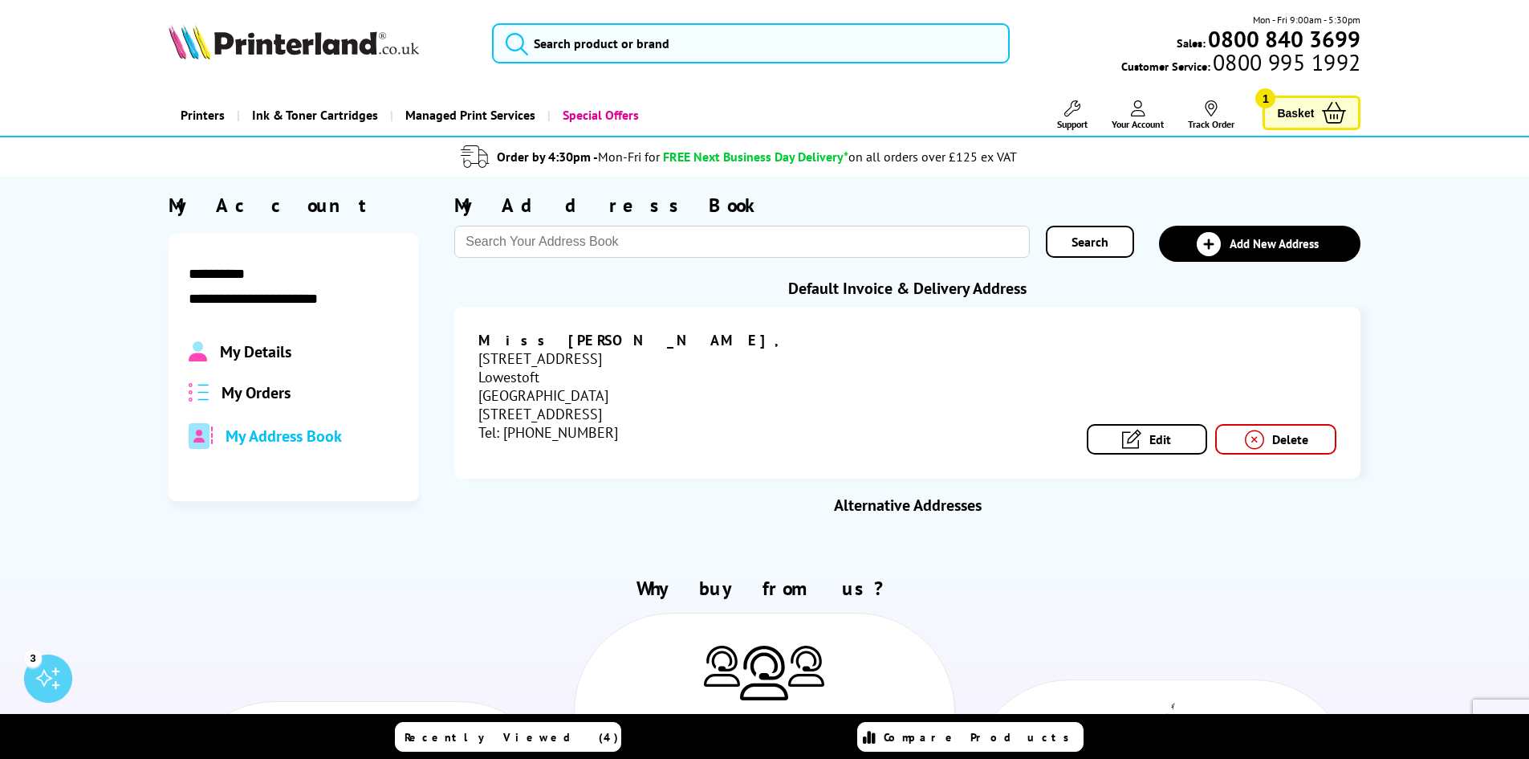
click at [1294, 118] on span "Basket" at bounding box center [1295, 113] width 37 height 22
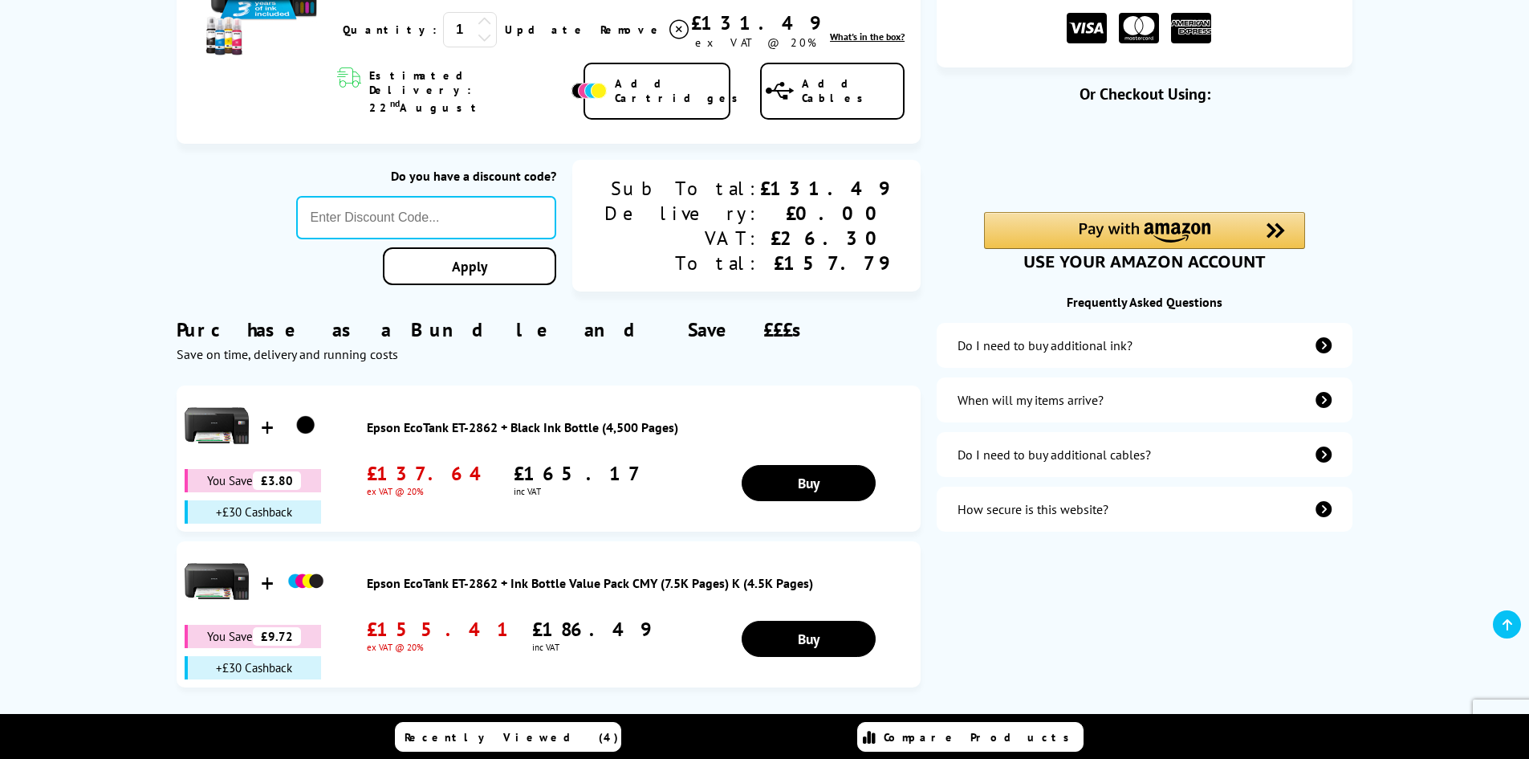
scroll to position [241, 0]
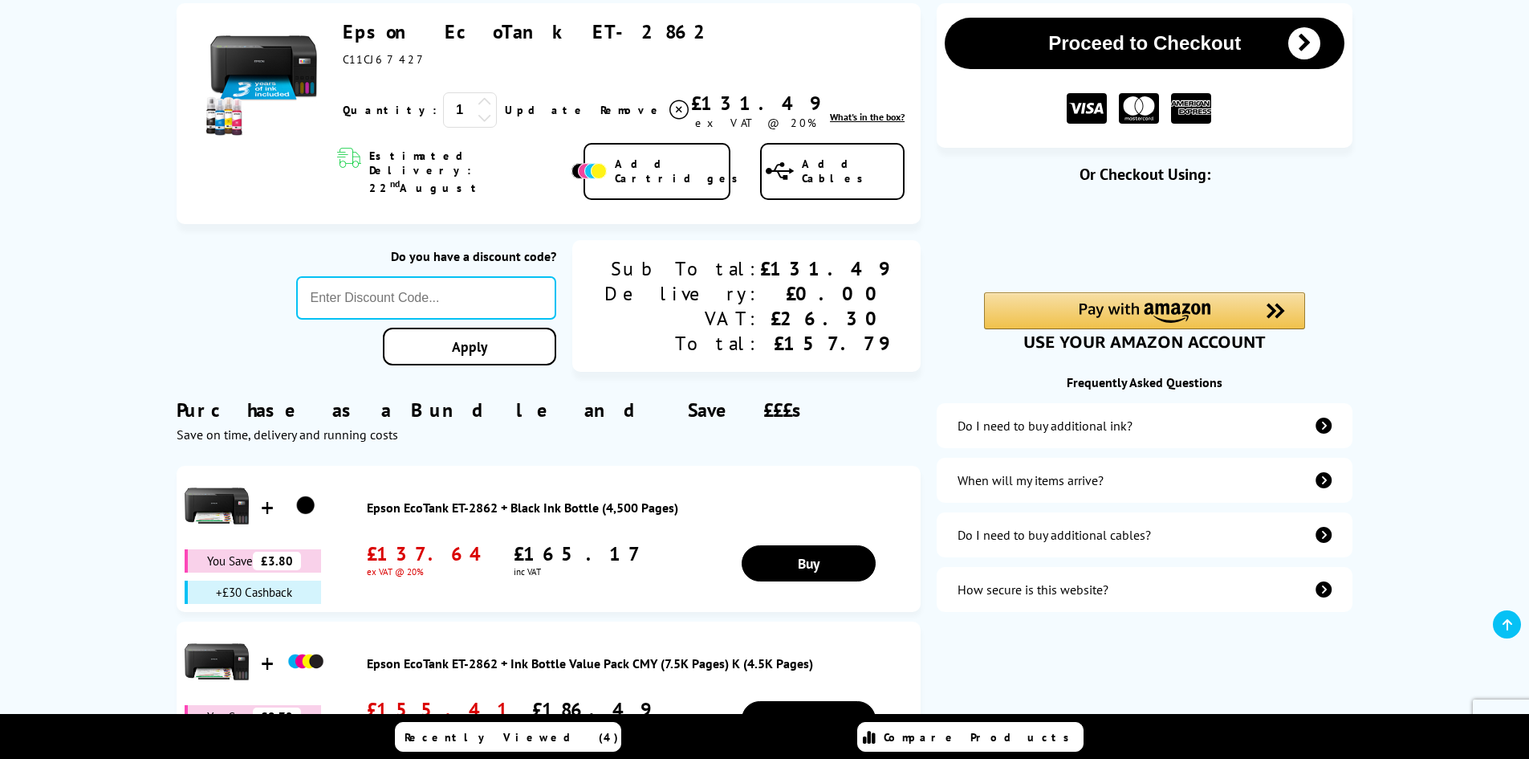
click at [553, 499] on link "Epson EcoTank ET-2862 + Black Ink Bottle (4,500 Pages)" at bounding box center [640, 507] width 547 height 16
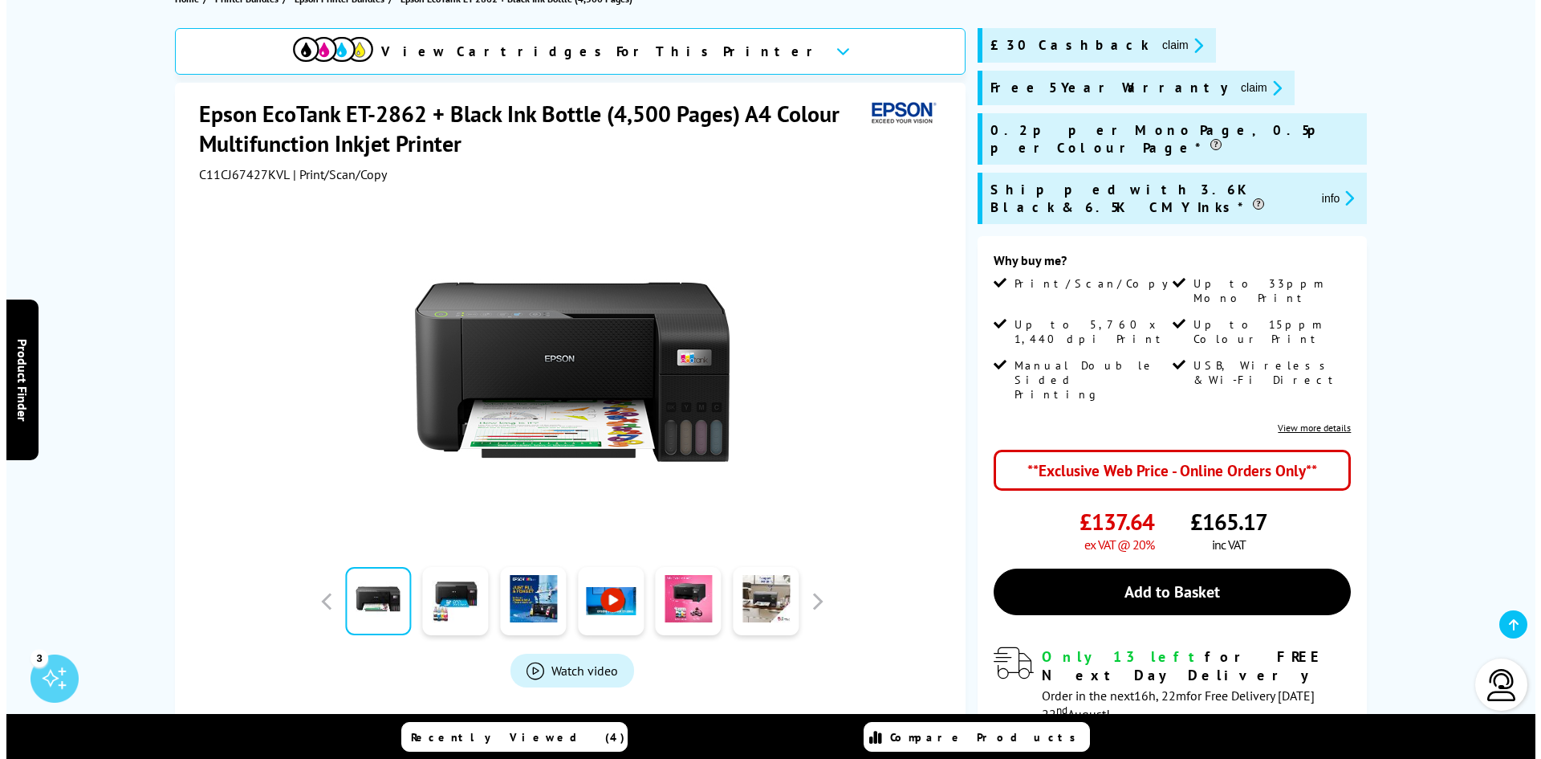
scroll to position [241, 0]
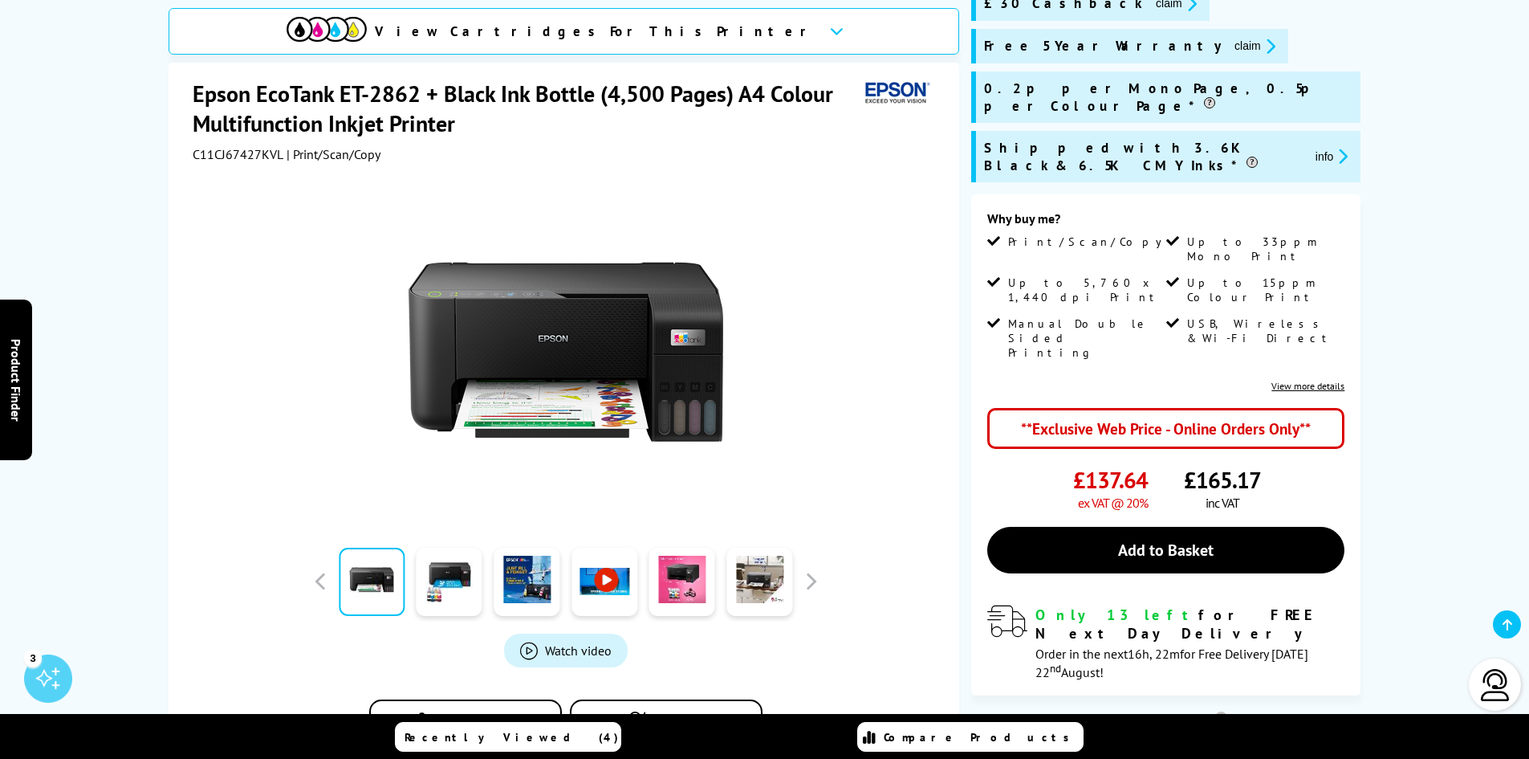
click at [1236, 604] on icon at bounding box center [1235, 606] width 10 height 12
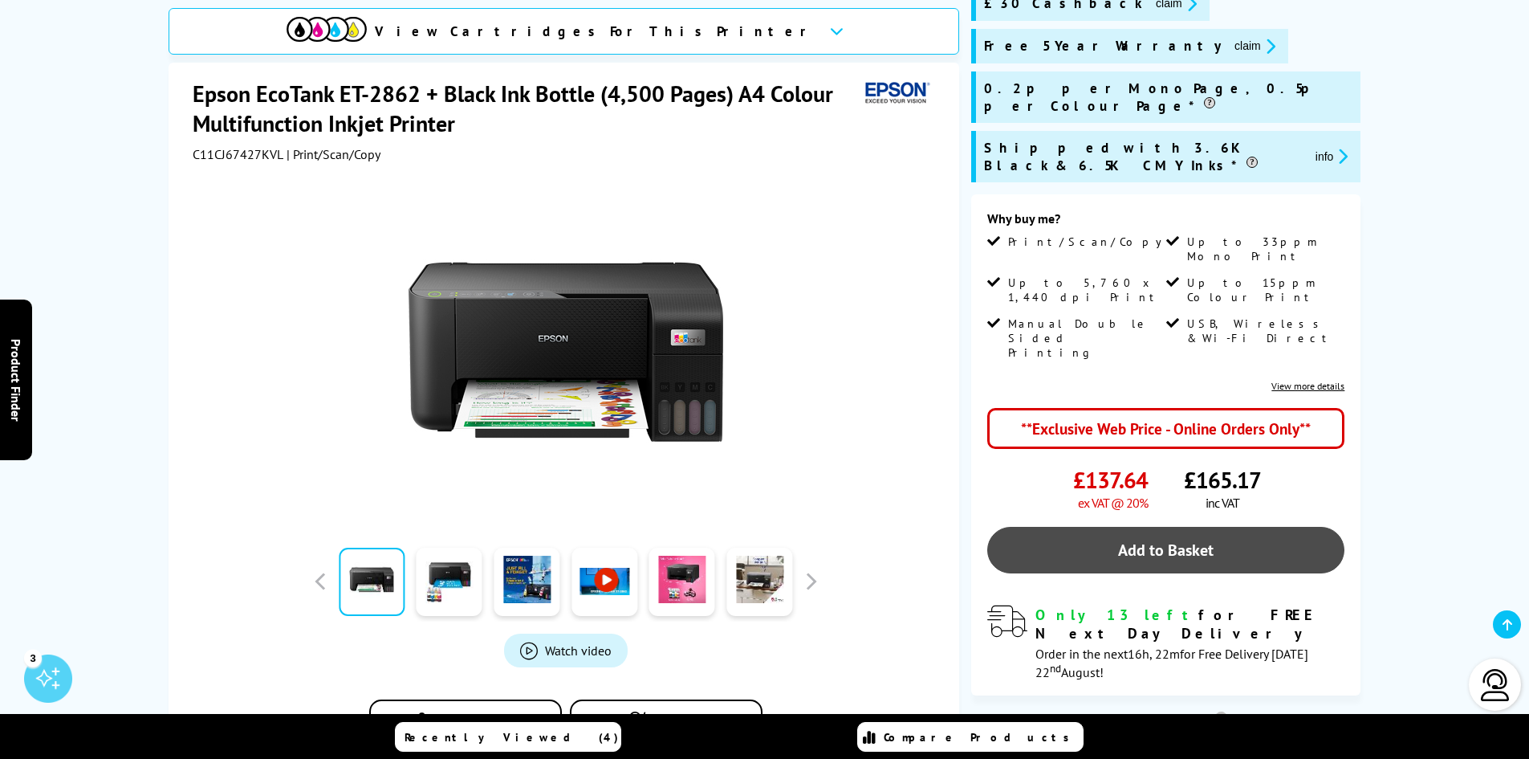
click at [1110, 527] on link "Add to Basket" at bounding box center [1165, 550] width 357 height 47
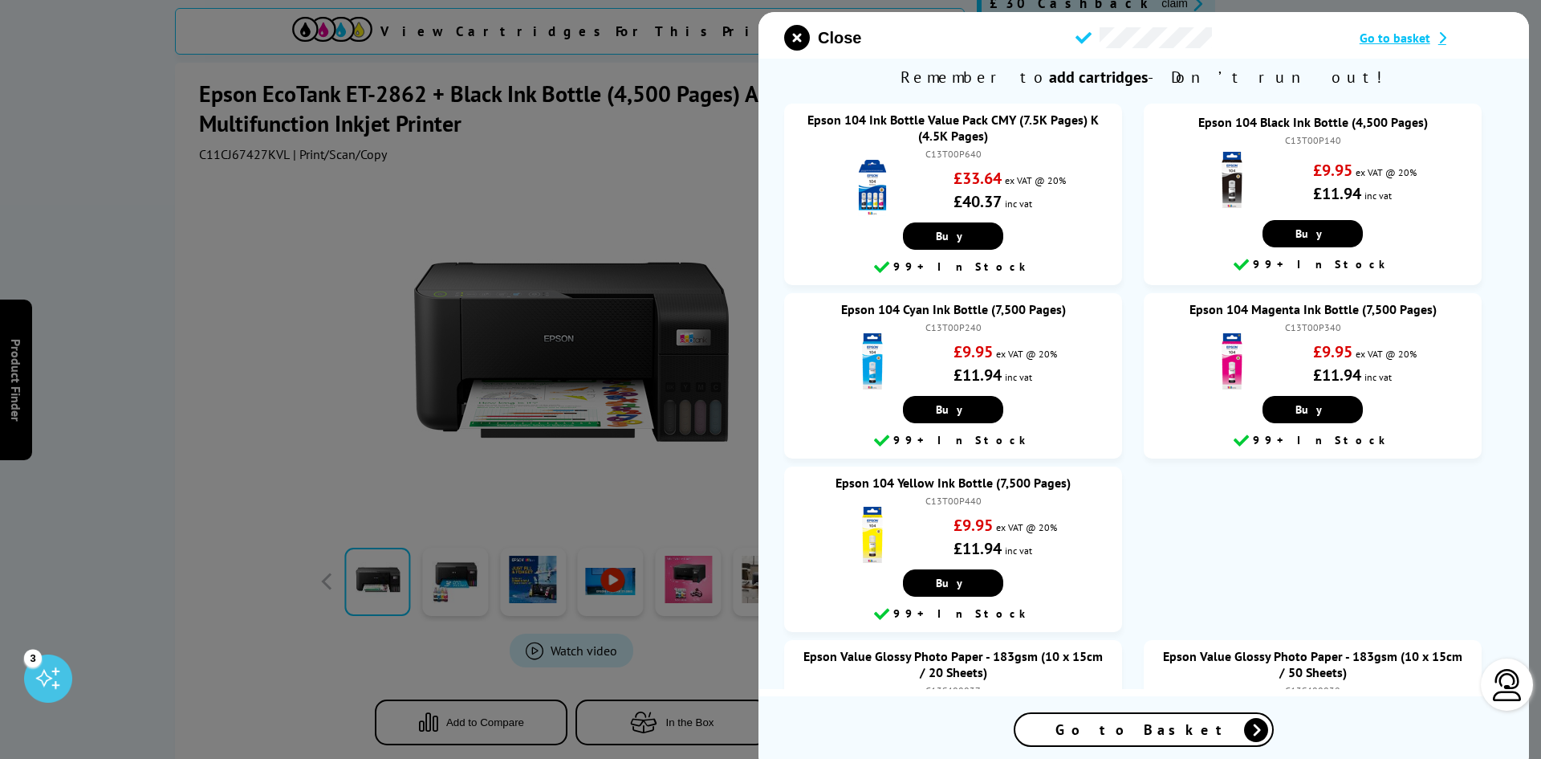
click at [1130, 730] on span "Go to Basket" at bounding box center [1144, 729] width 177 height 18
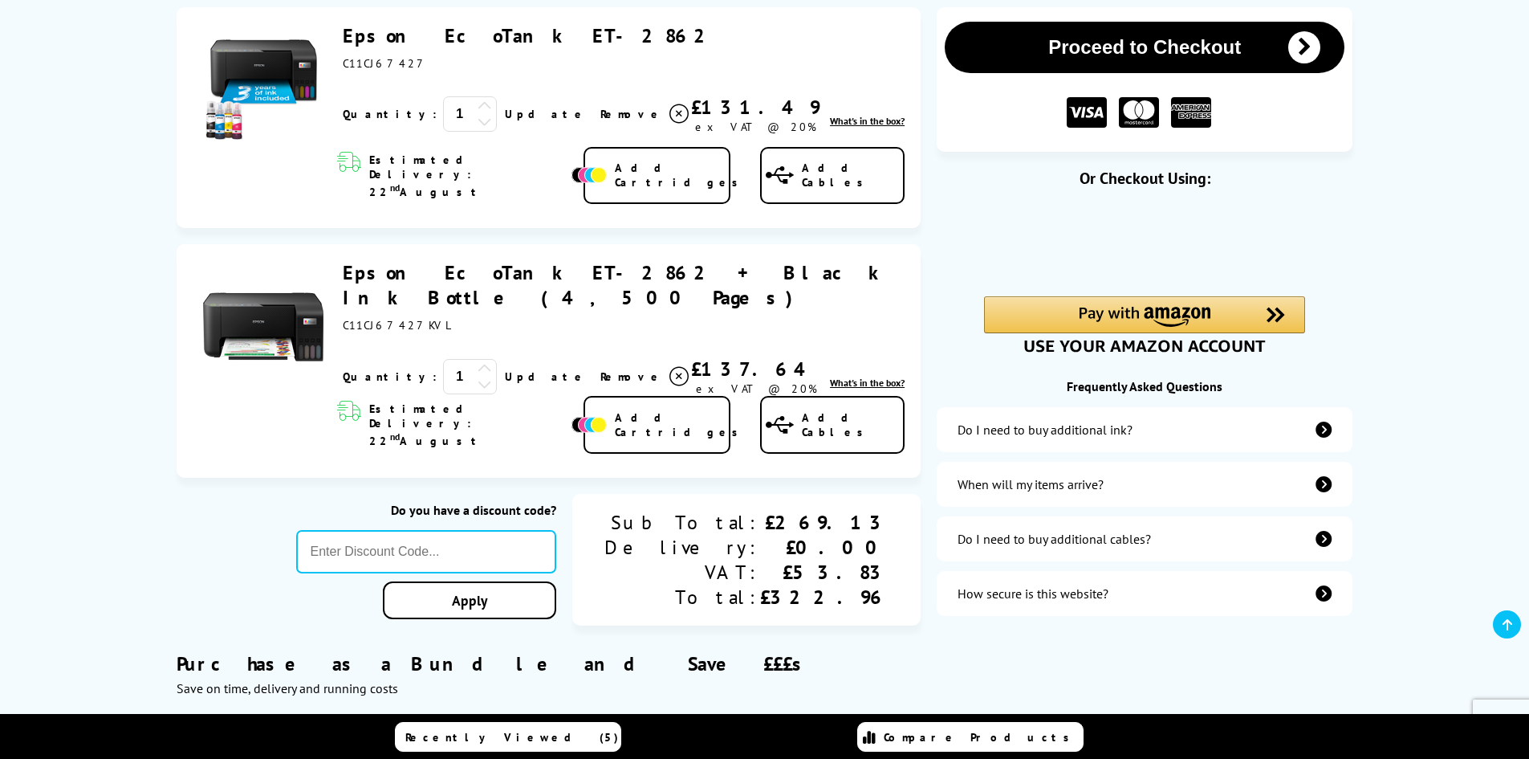
scroll to position [241, 0]
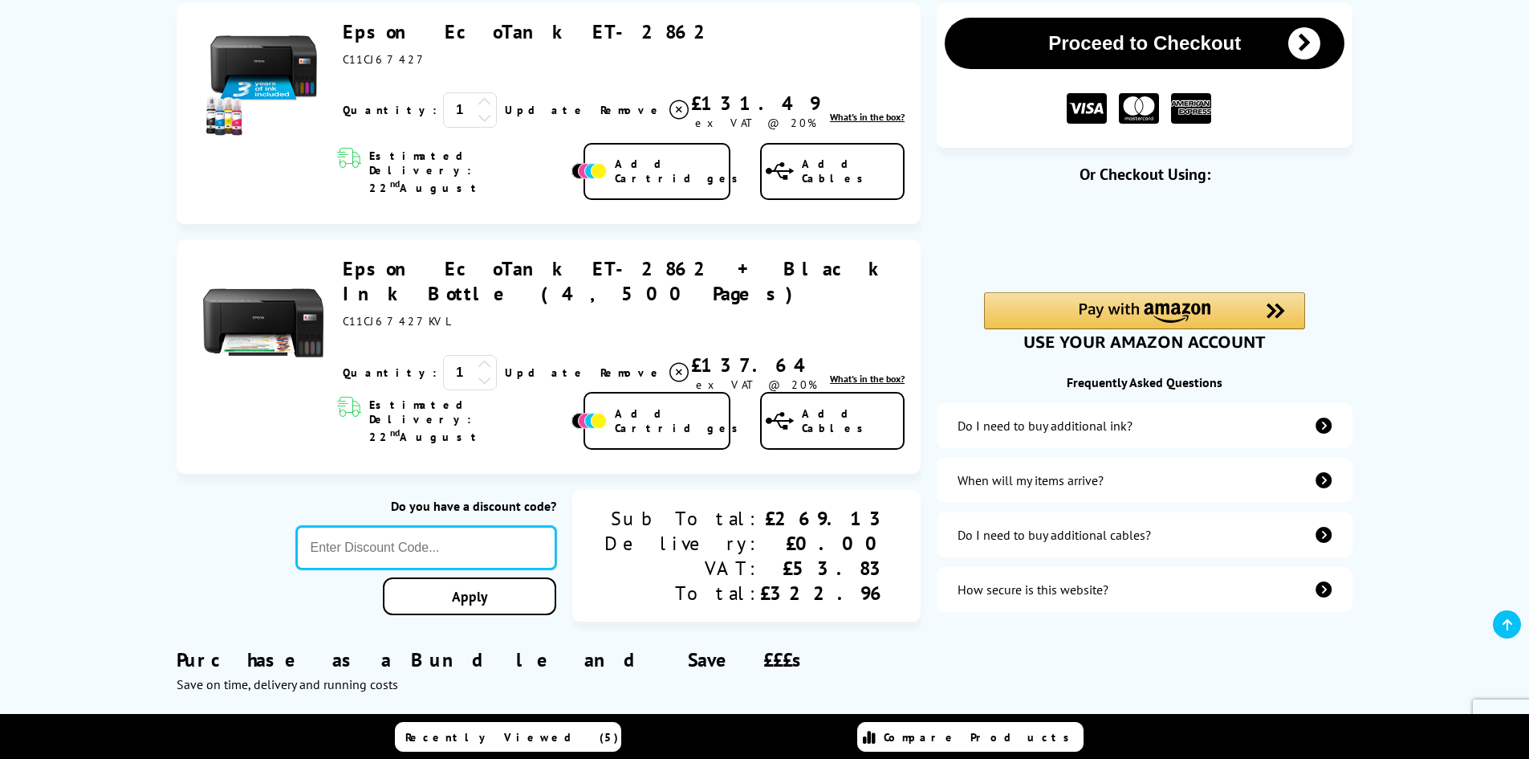
click at [493, 526] on input "text" at bounding box center [426, 547] width 261 height 43
type input "WELCOME5"
click at [544, 577] on link "Apply" at bounding box center [469, 596] width 173 height 38
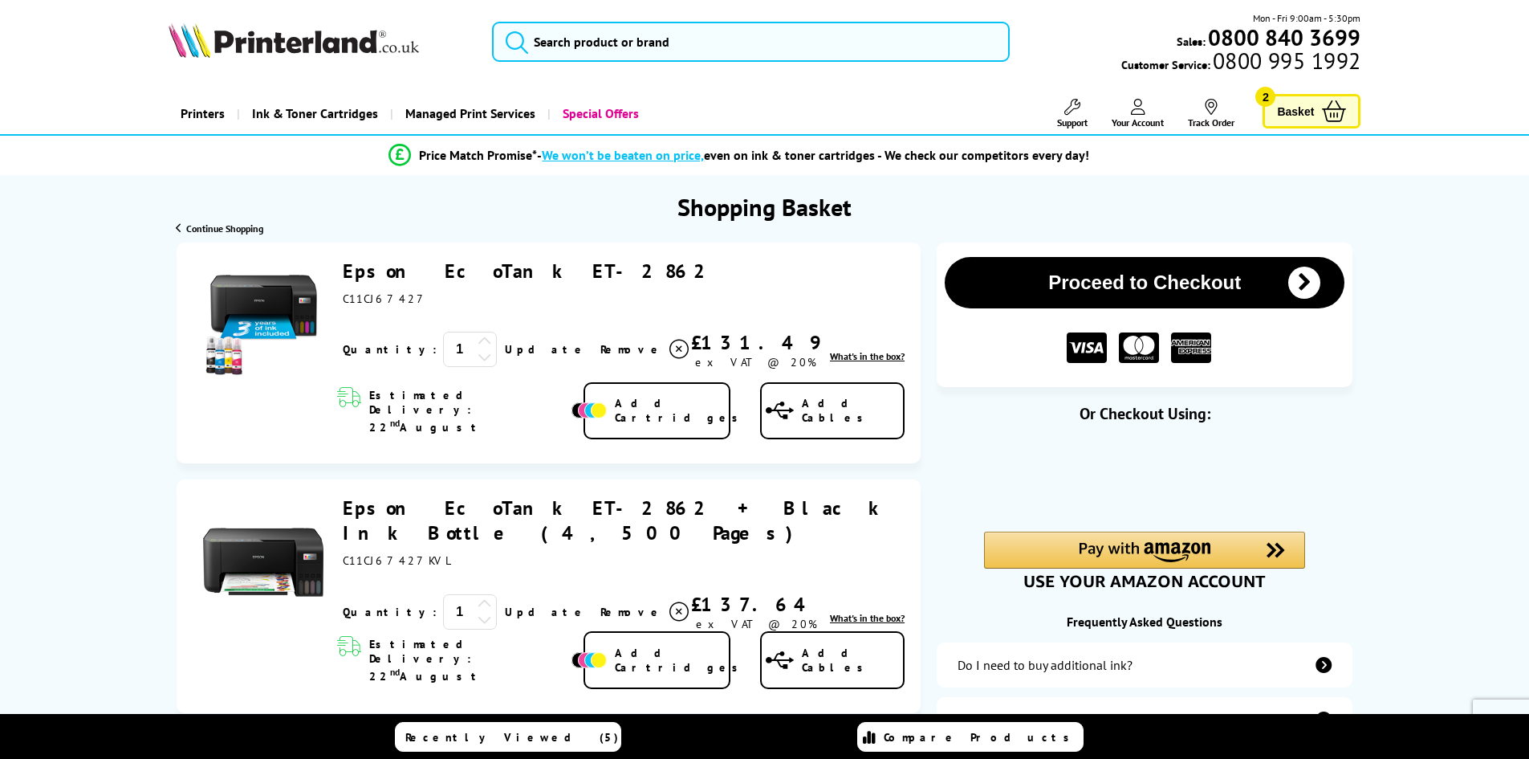
scroll to position [0, 0]
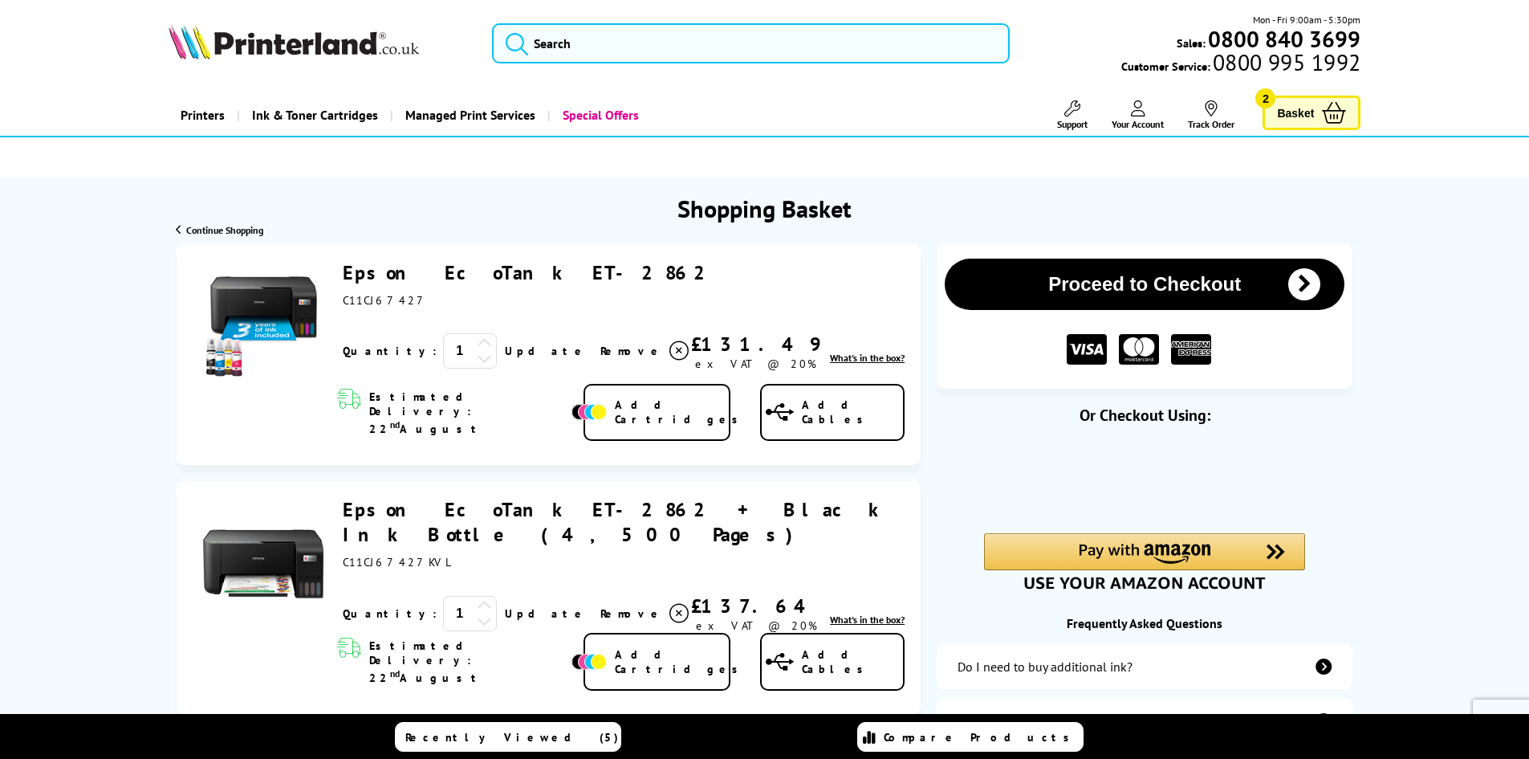
click at [600, 358] on span "Remove" at bounding box center [631, 351] width 63 height 14
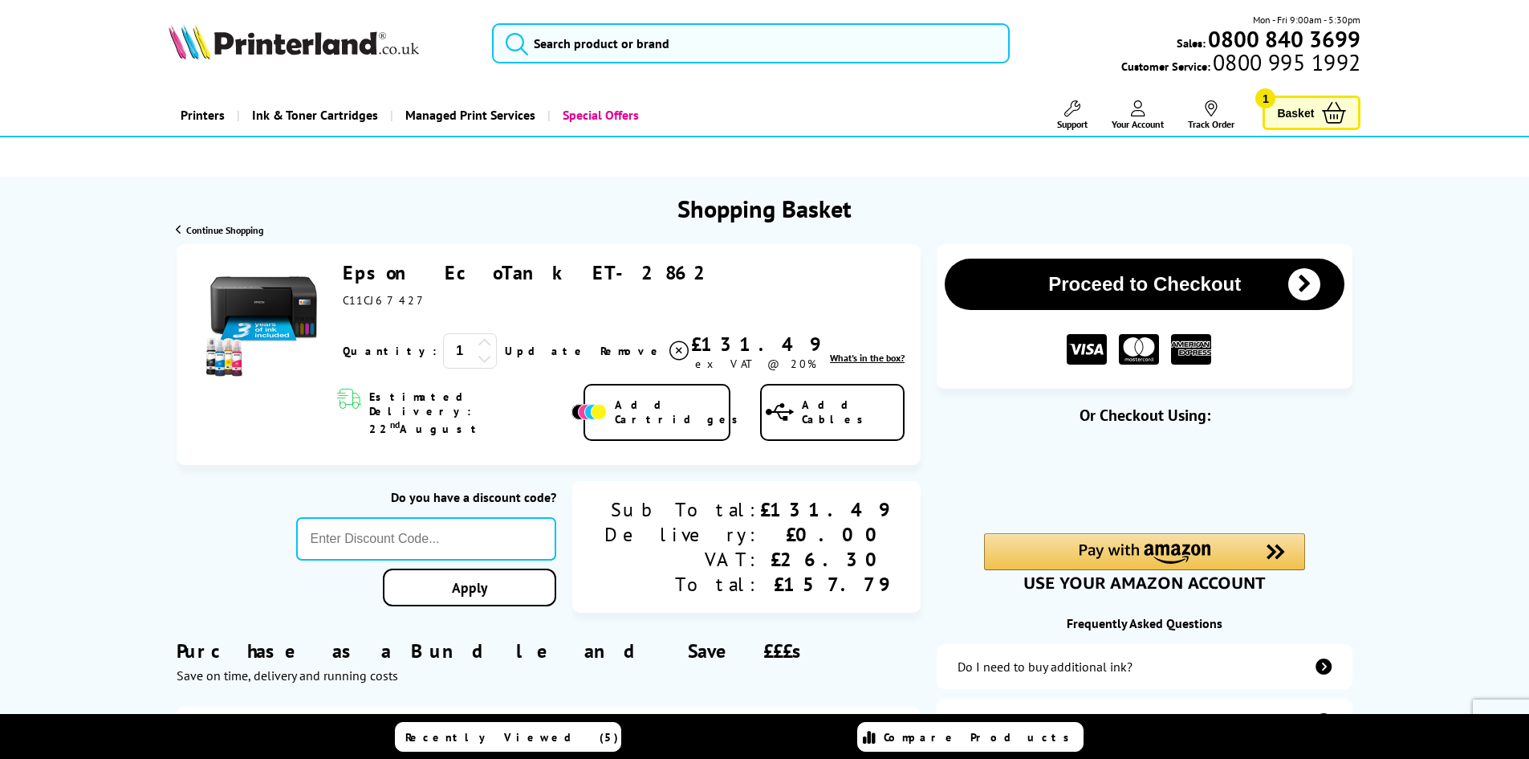
drag, startPoint x: 542, startPoint y: 272, endPoint x: 344, endPoint y: 274, distance: 197.5
click at [344, 274] on div "Epson EcoTank ET-2862 ex VAT @ 20%" at bounding box center [624, 283] width 562 height 47
copy link "Epson EcoTank ET-2862"
click at [572, 37] on input "search" at bounding box center [751, 43] width 518 height 40
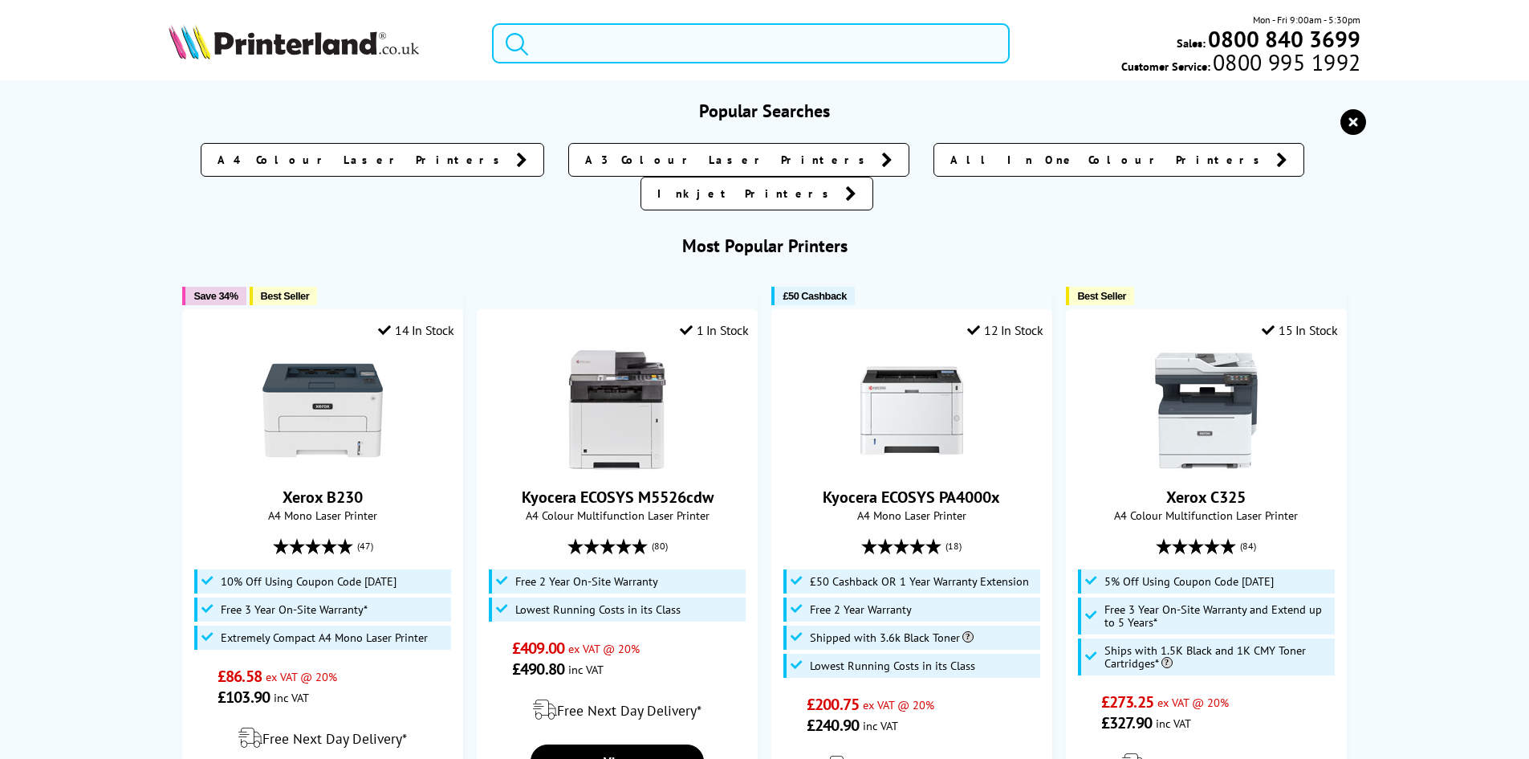
paste input "Epson EcoTank ET-2862"
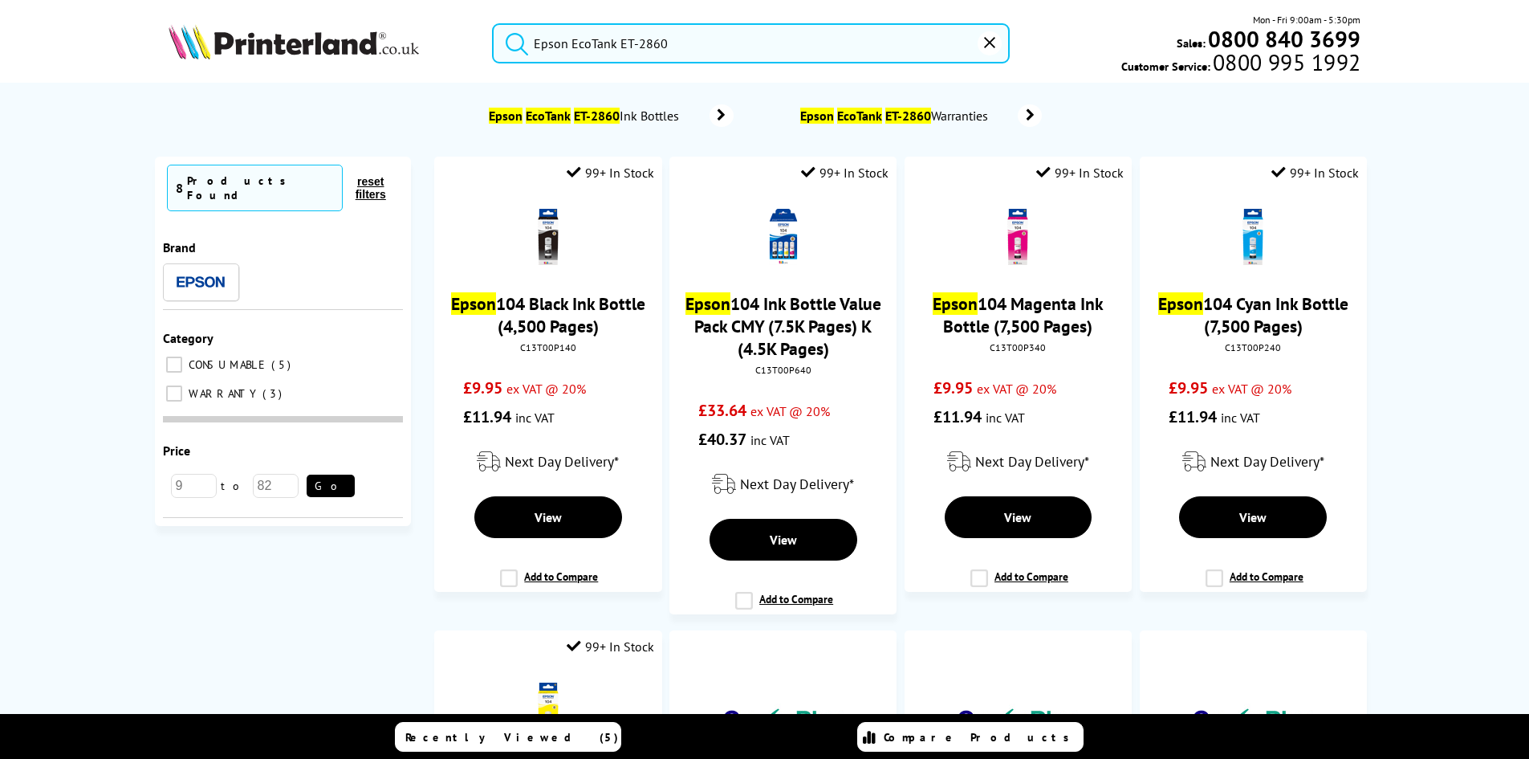
click at [493, 23] on button "submit" at bounding box center [513, 40] width 40 height 35
click at [674, 46] on input "Epson EcoTank ET-2860" at bounding box center [751, 43] width 518 height 40
click at [493, 23] on button "submit" at bounding box center [513, 40] width 40 height 35
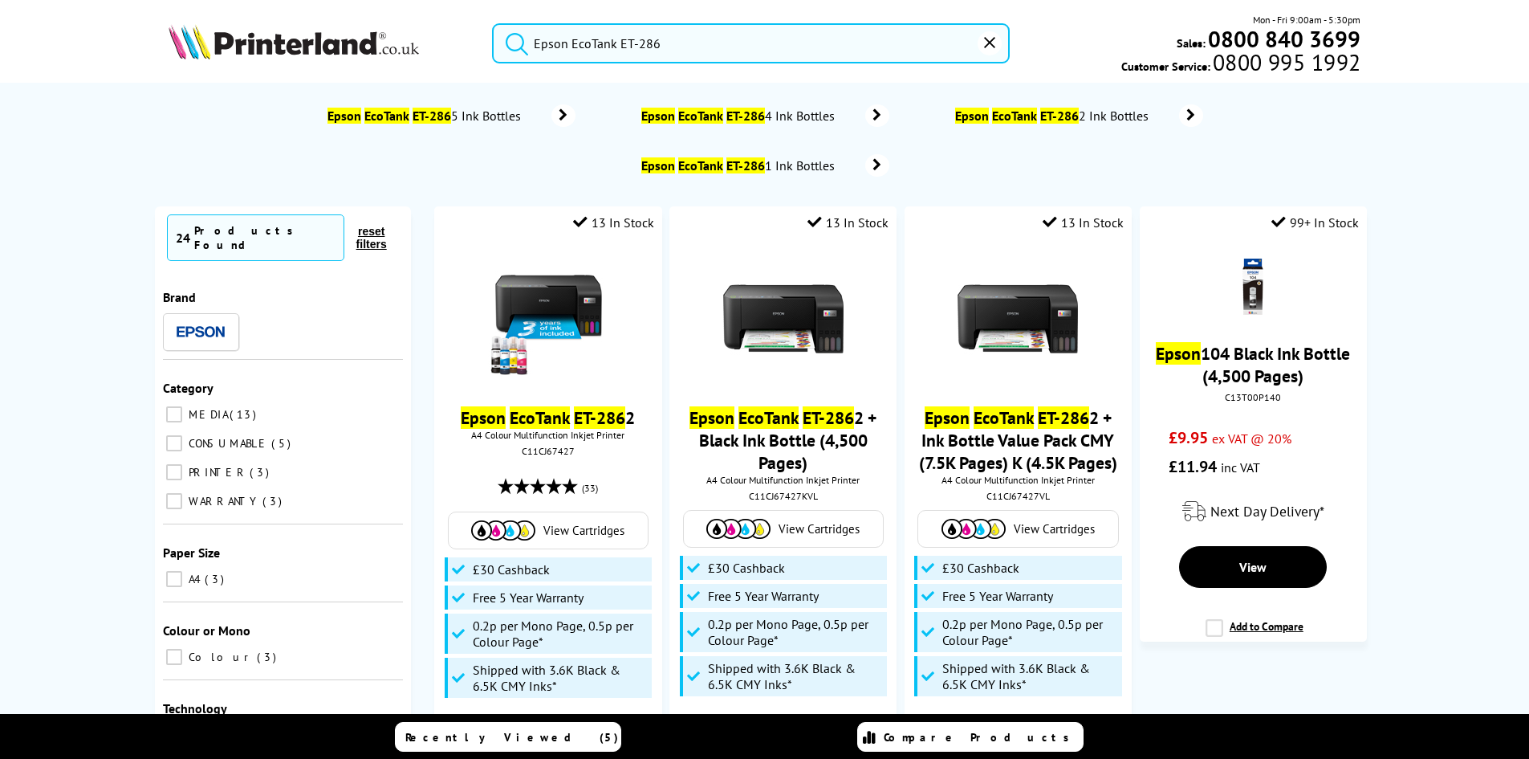
click at [657, 43] on input "Epson EcoTank ET-286" at bounding box center [751, 43] width 518 height 40
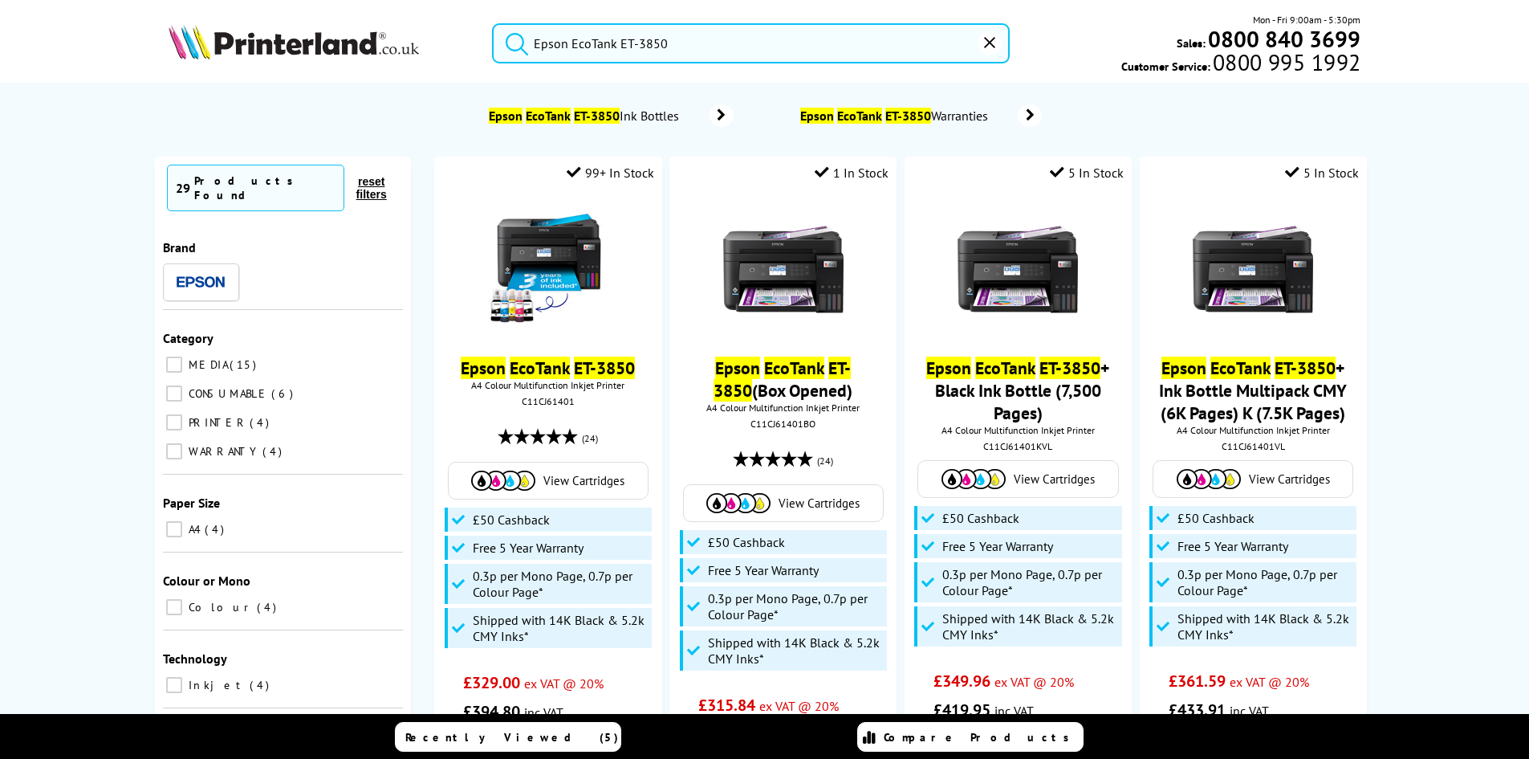
type input "Epson EcoTank ET-3850"
click at [493, 23] on button "submit" at bounding box center [513, 40] width 40 height 35
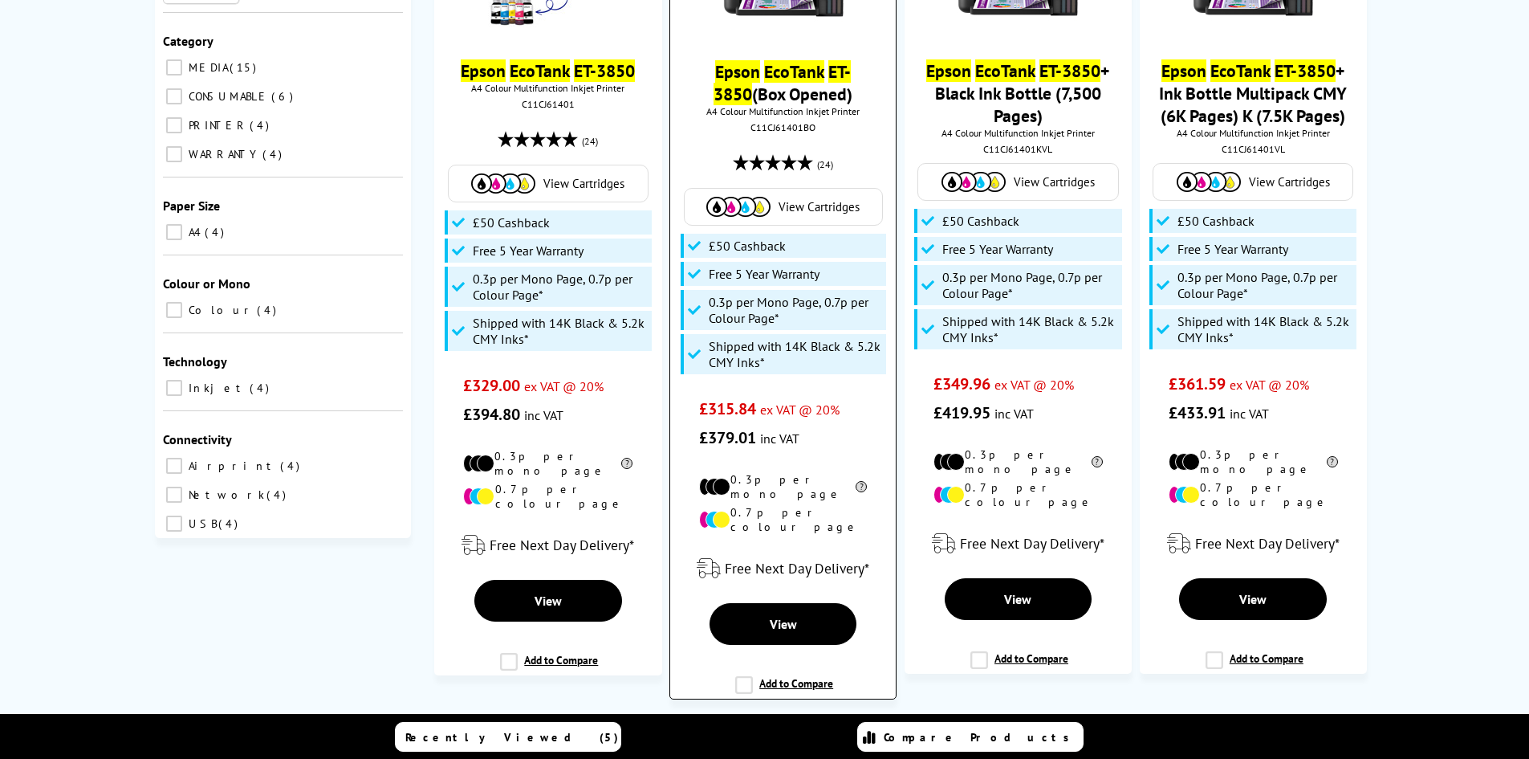
scroll to position [401, 0]
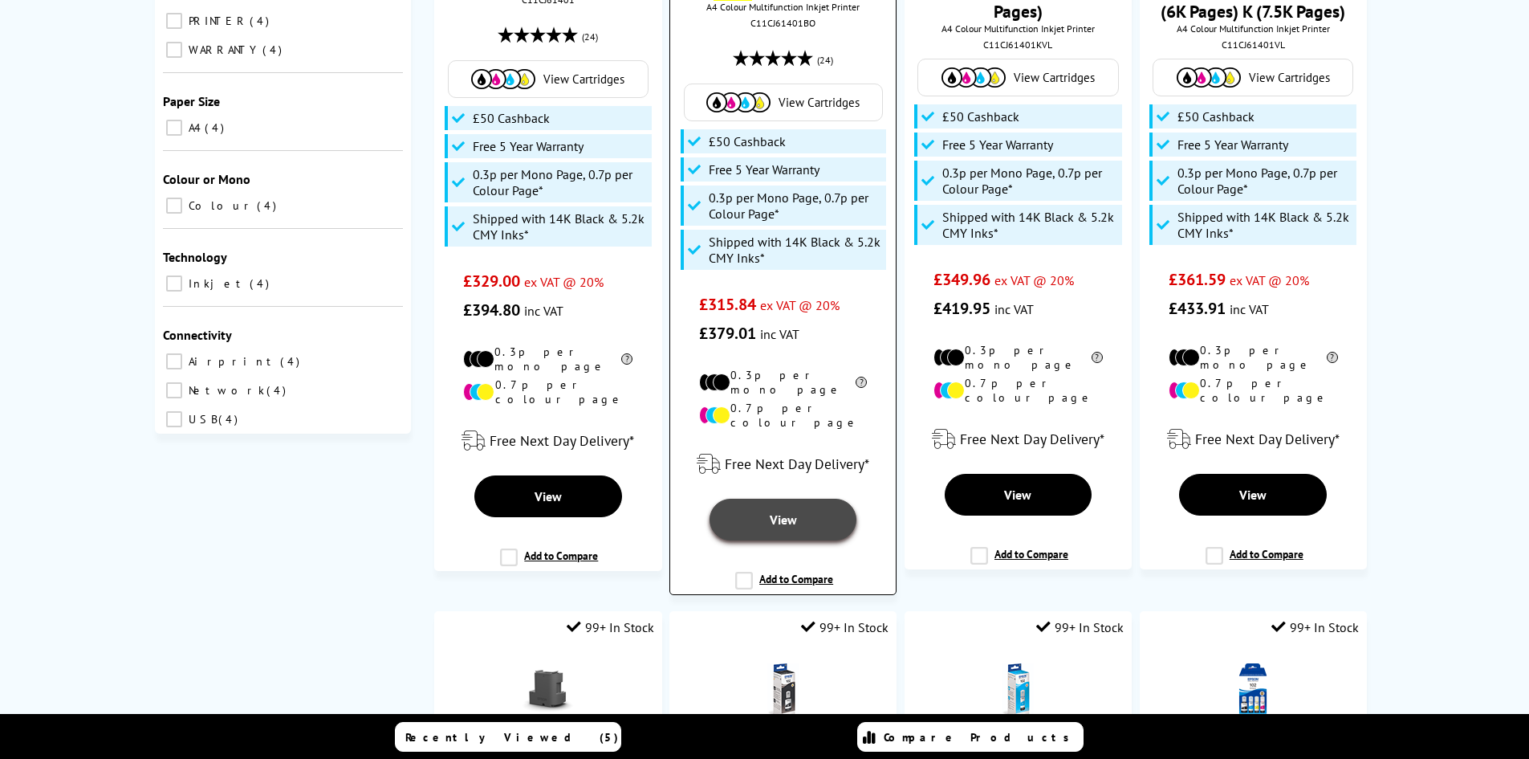
click at [788, 511] on span "View" at bounding box center [783, 519] width 27 height 16
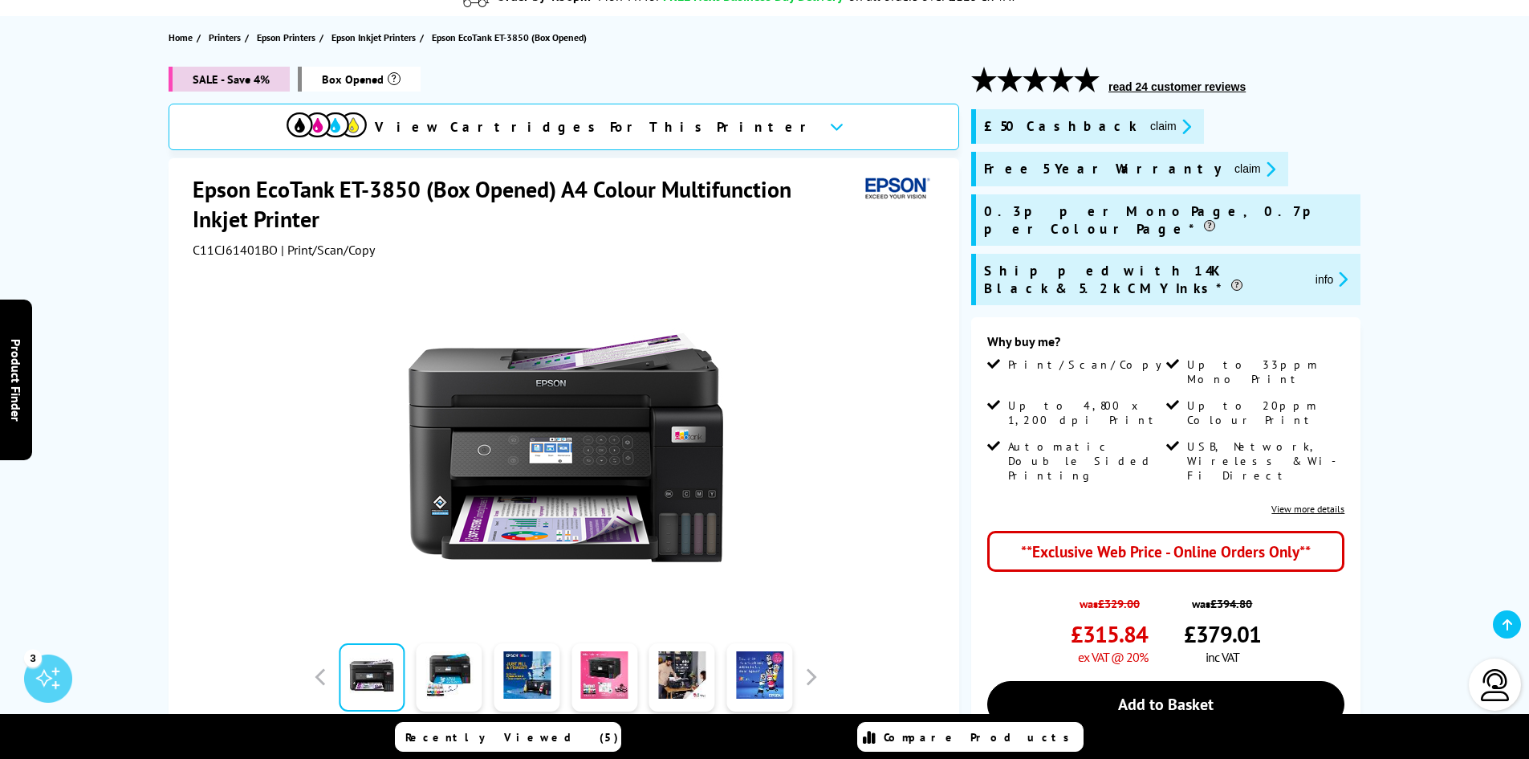
scroll to position [241, 0]
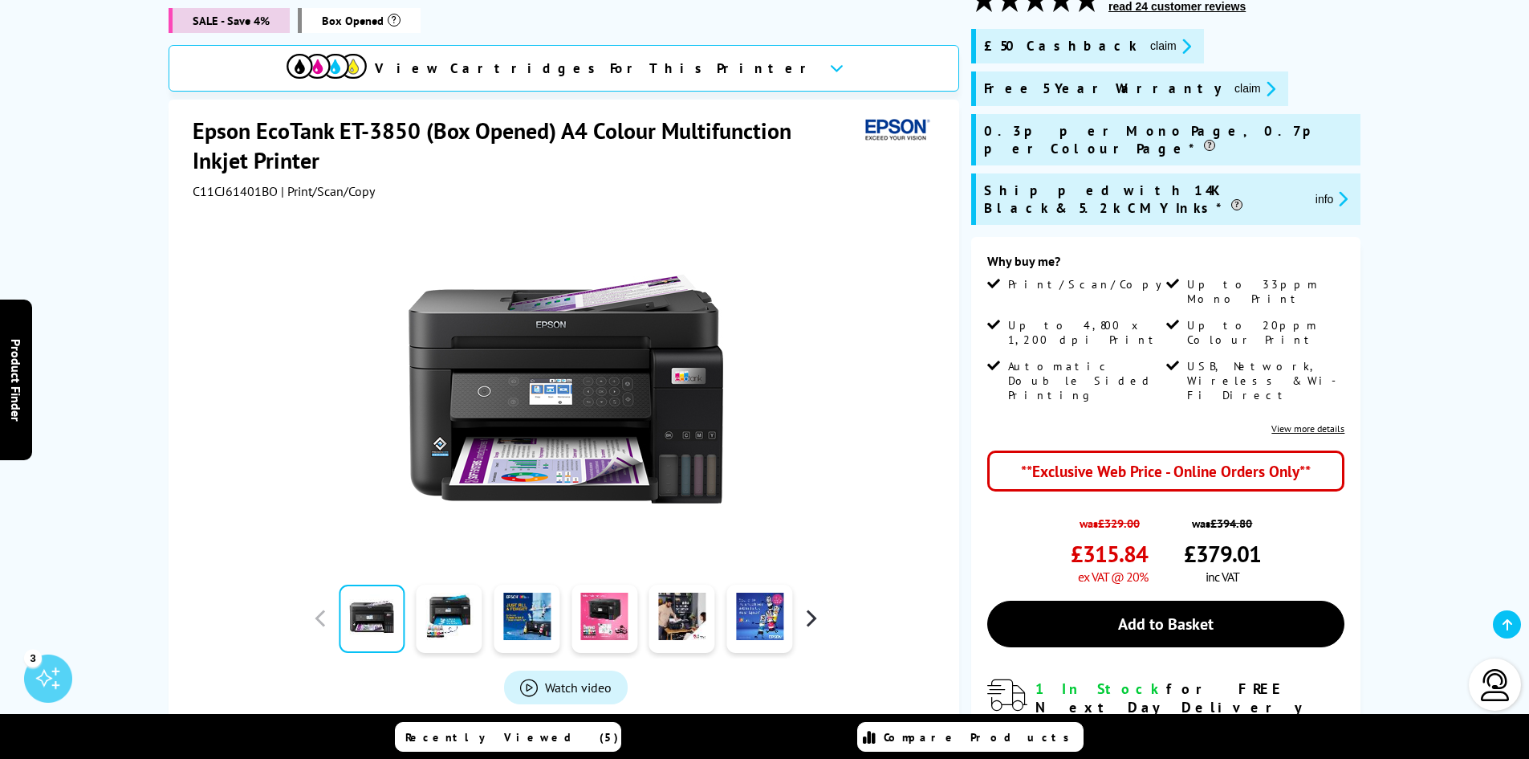
click at [812, 613] on button "button" at bounding box center [811, 618] width 24 height 24
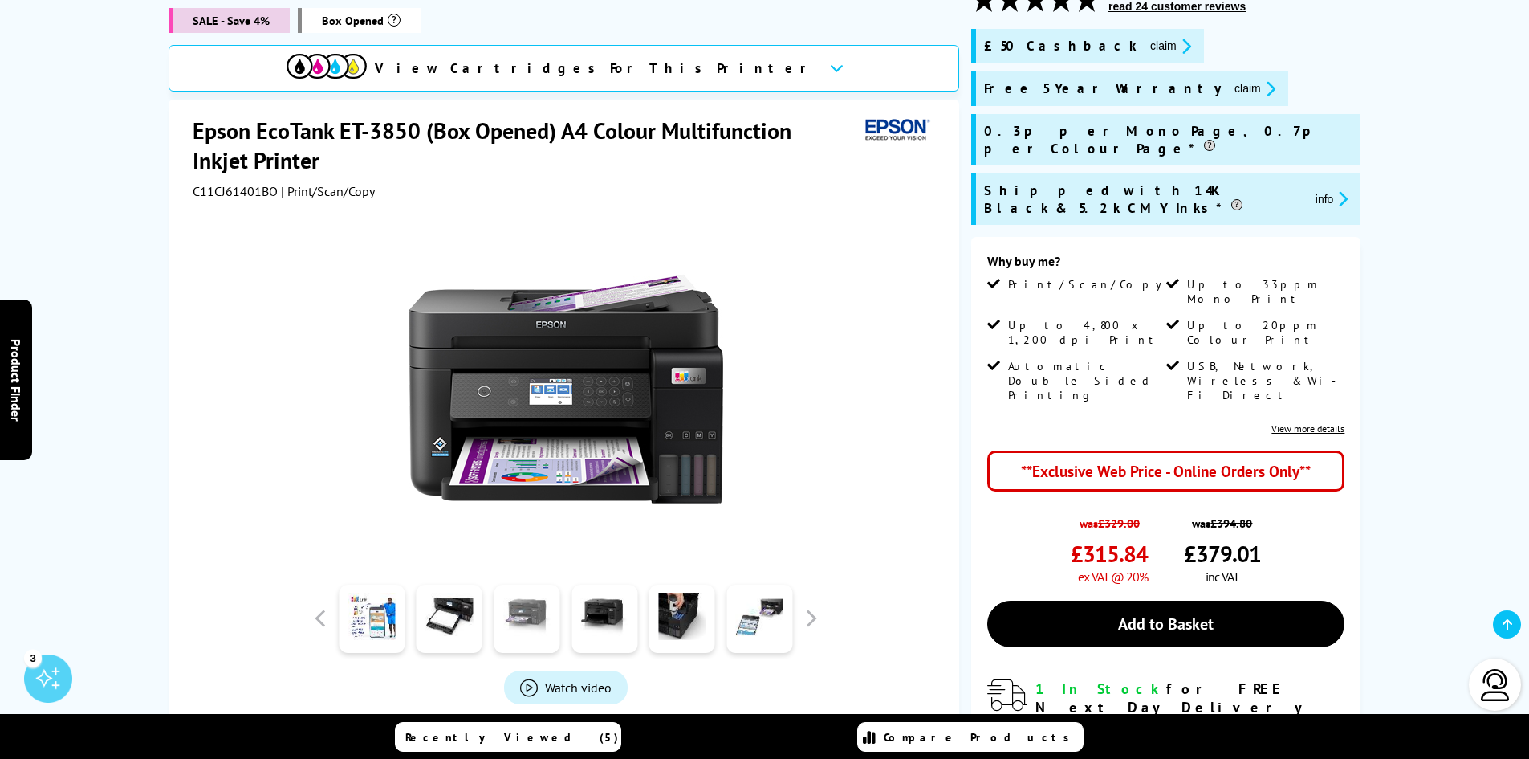
click at [532, 623] on link at bounding box center [527, 618] width 66 height 68
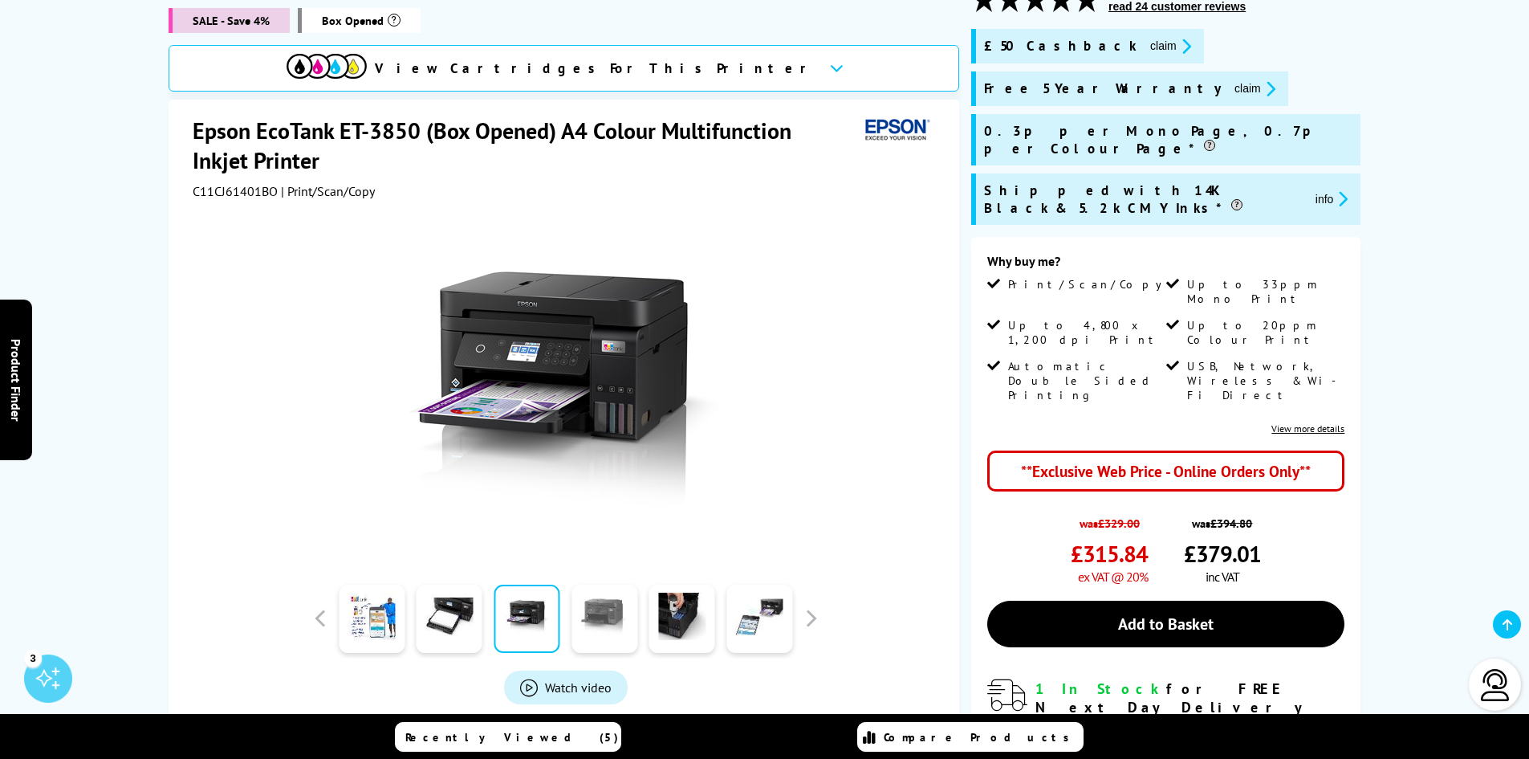
click at [599, 623] on link at bounding box center [605, 618] width 66 height 68
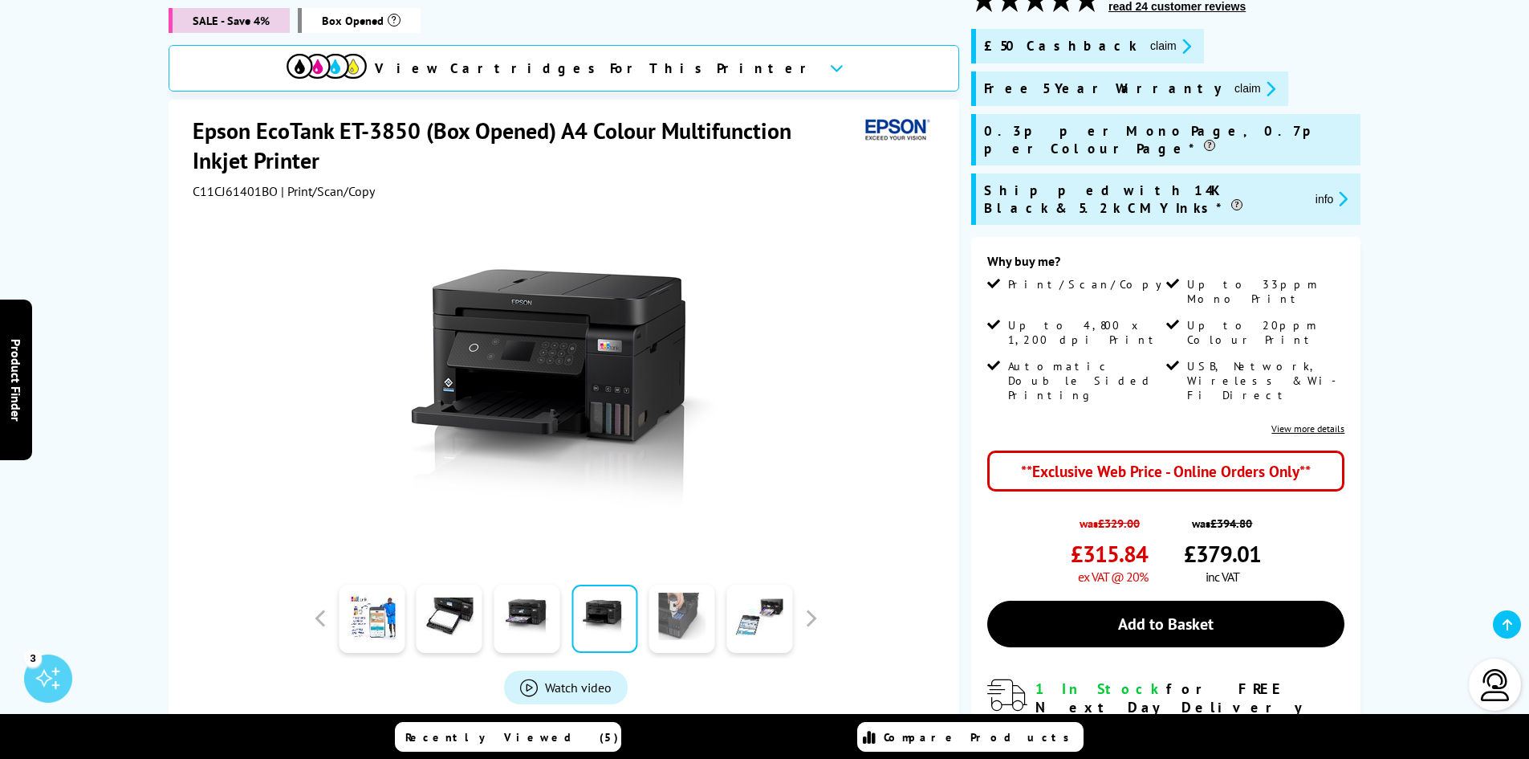
click at [680, 628] on link at bounding box center [682, 618] width 66 height 68
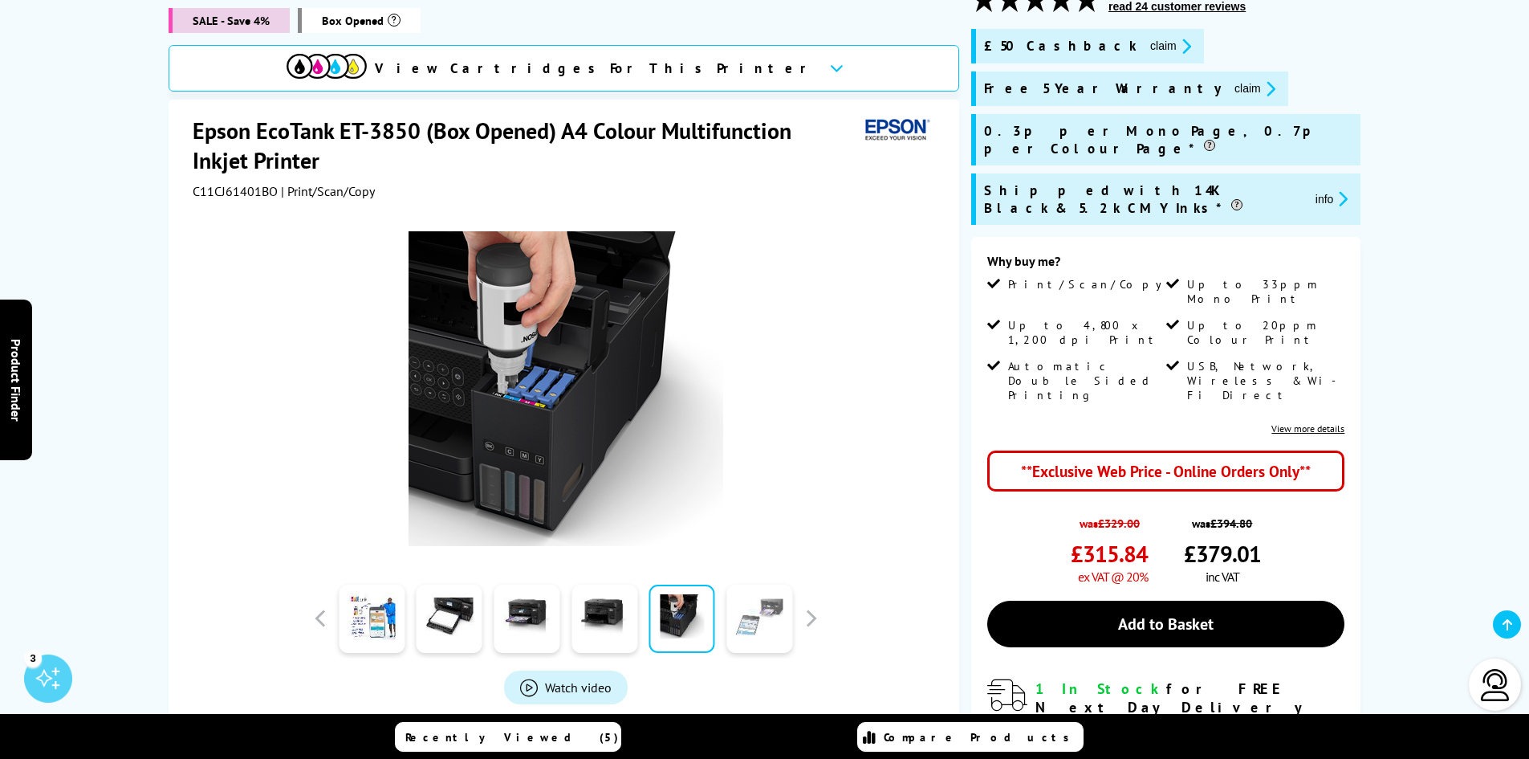
click at [747, 624] on link at bounding box center [760, 618] width 66 height 68
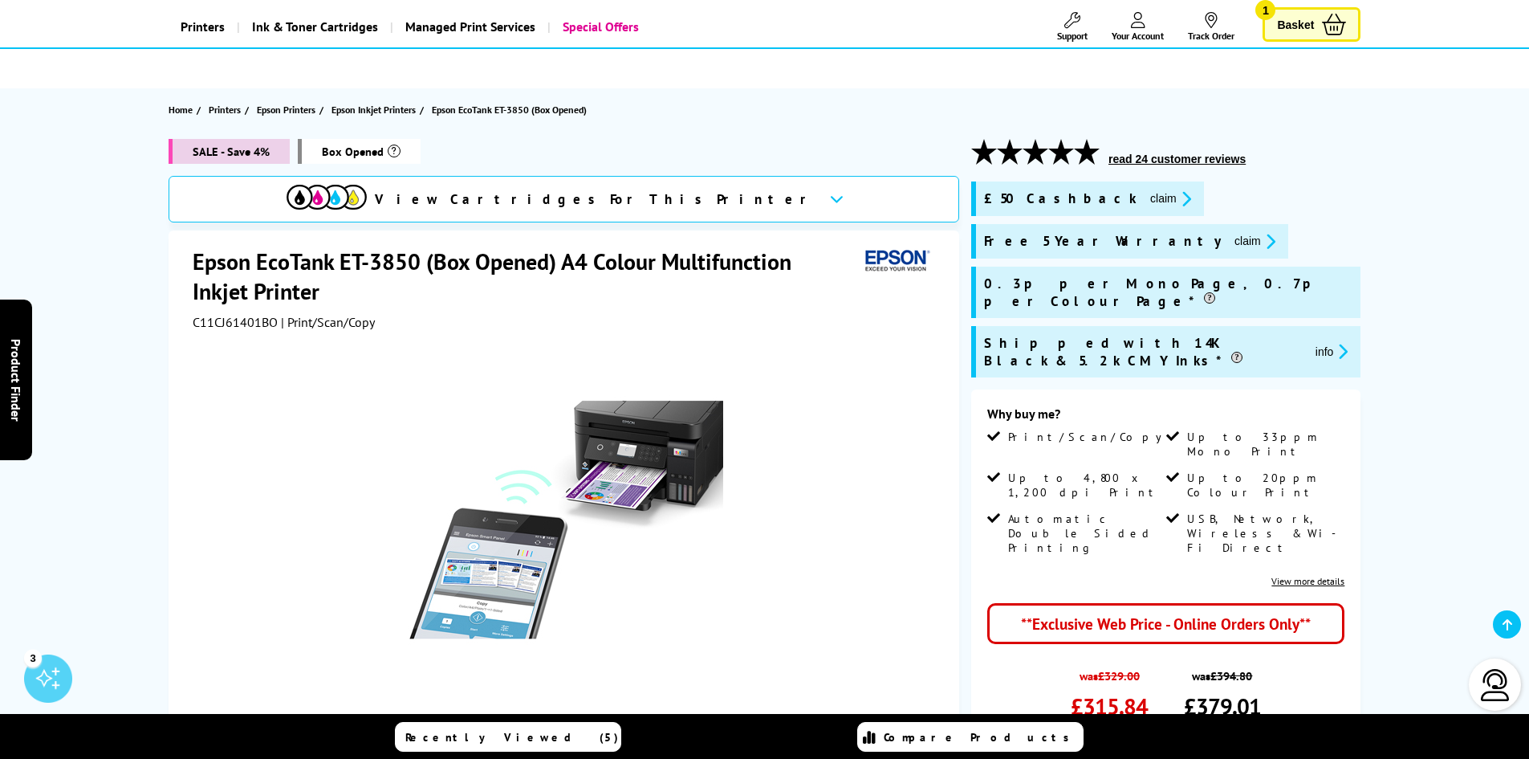
scroll to position [0, 0]
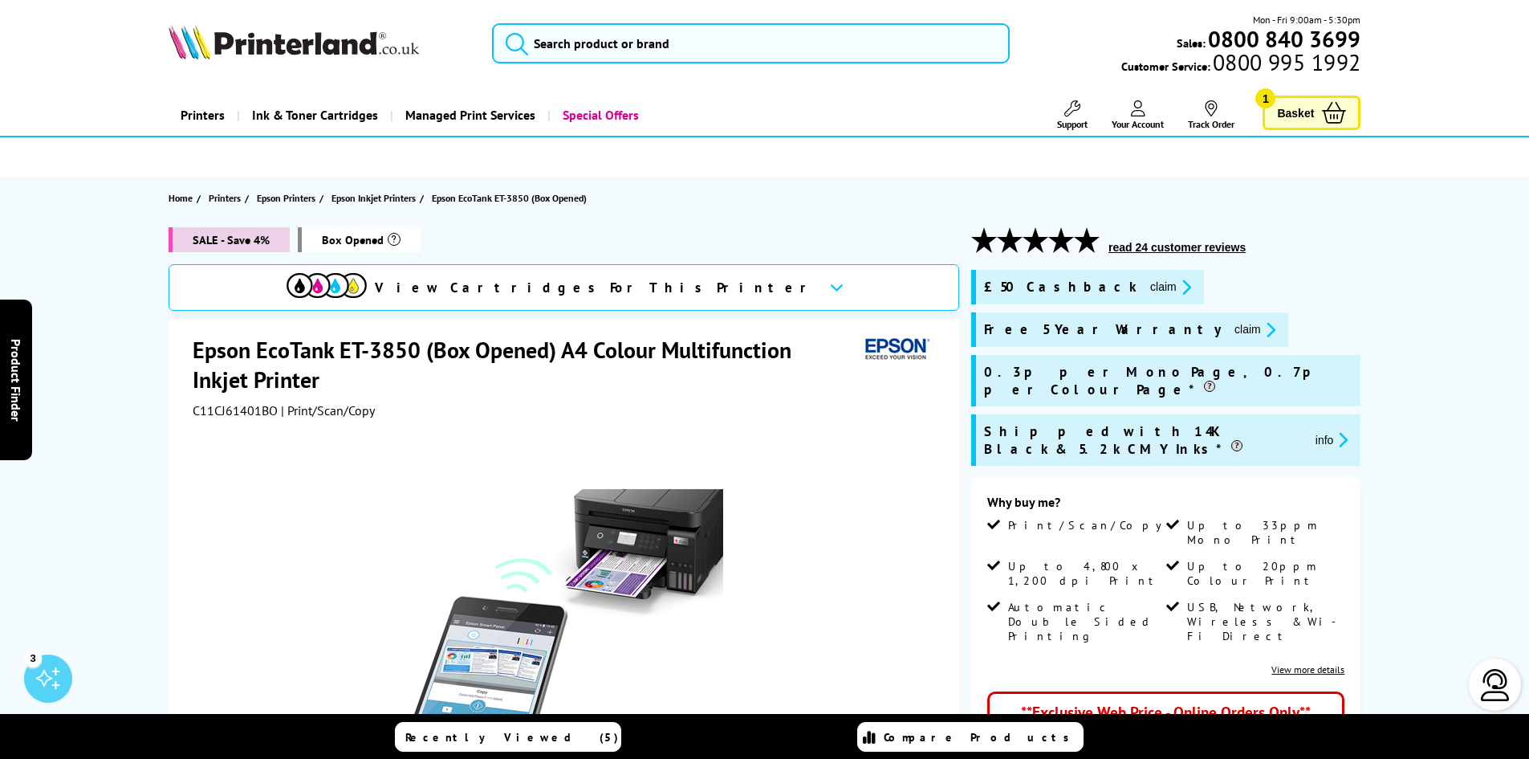
click at [1305, 121] on span "Basket" at bounding box center [1295, 113] width 37 height 22
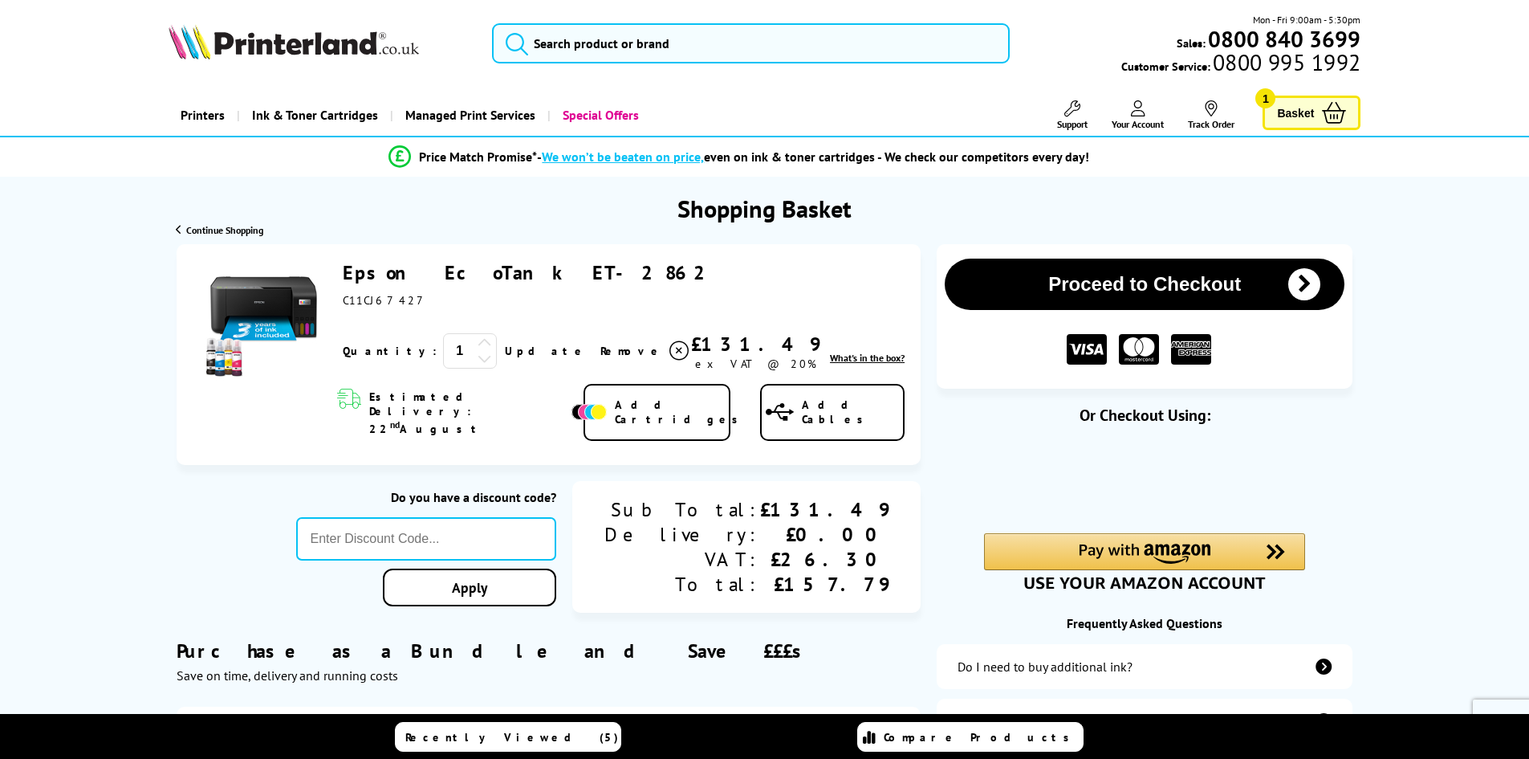
click at [379, 273] on link "Epson EcoTank ET-2862" at bounding box center [530, 272] width 375 height 25
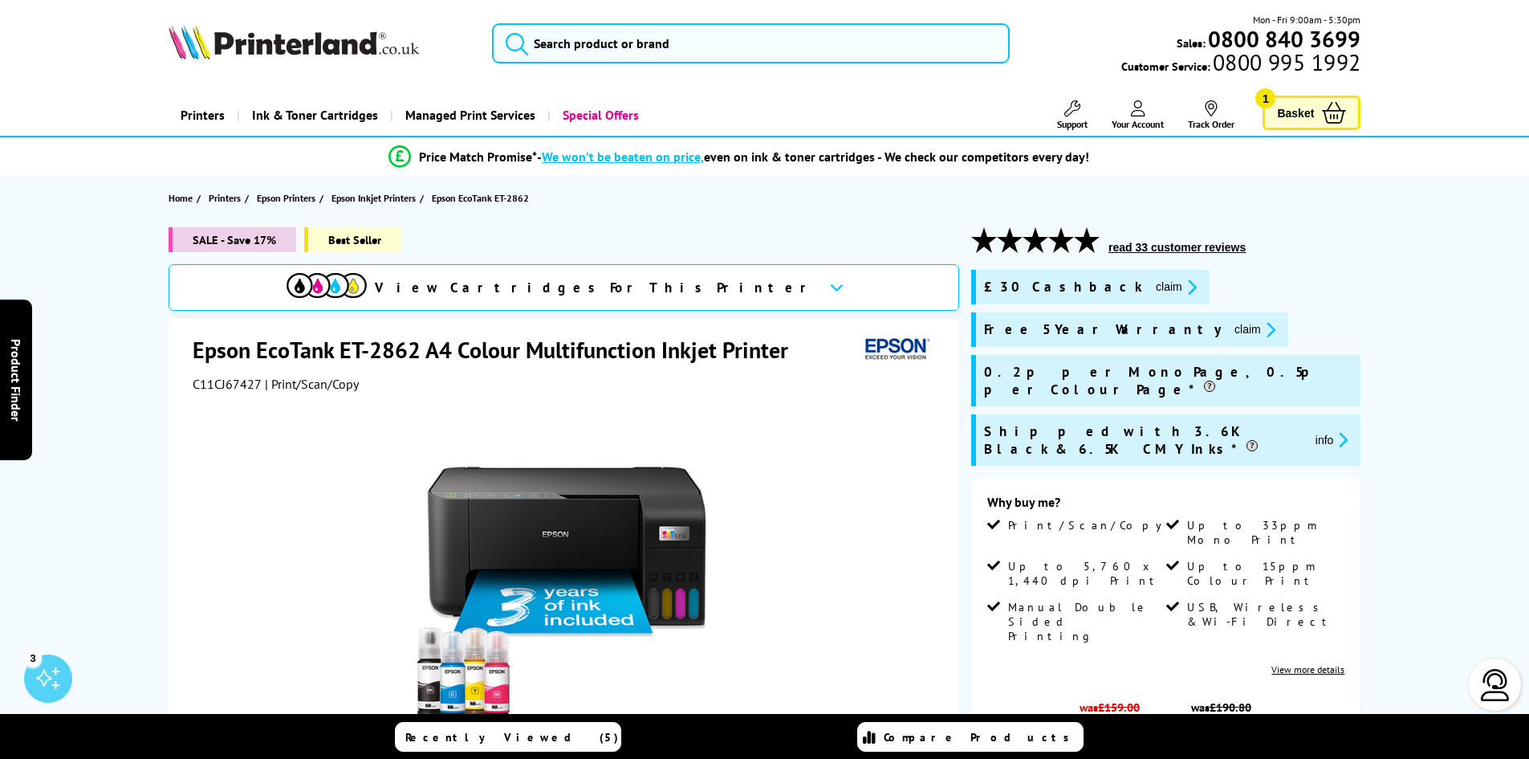
click at [665, 157] on span "We won’t be beaten on price," at bounding box center [623, 157] width 162 height 16
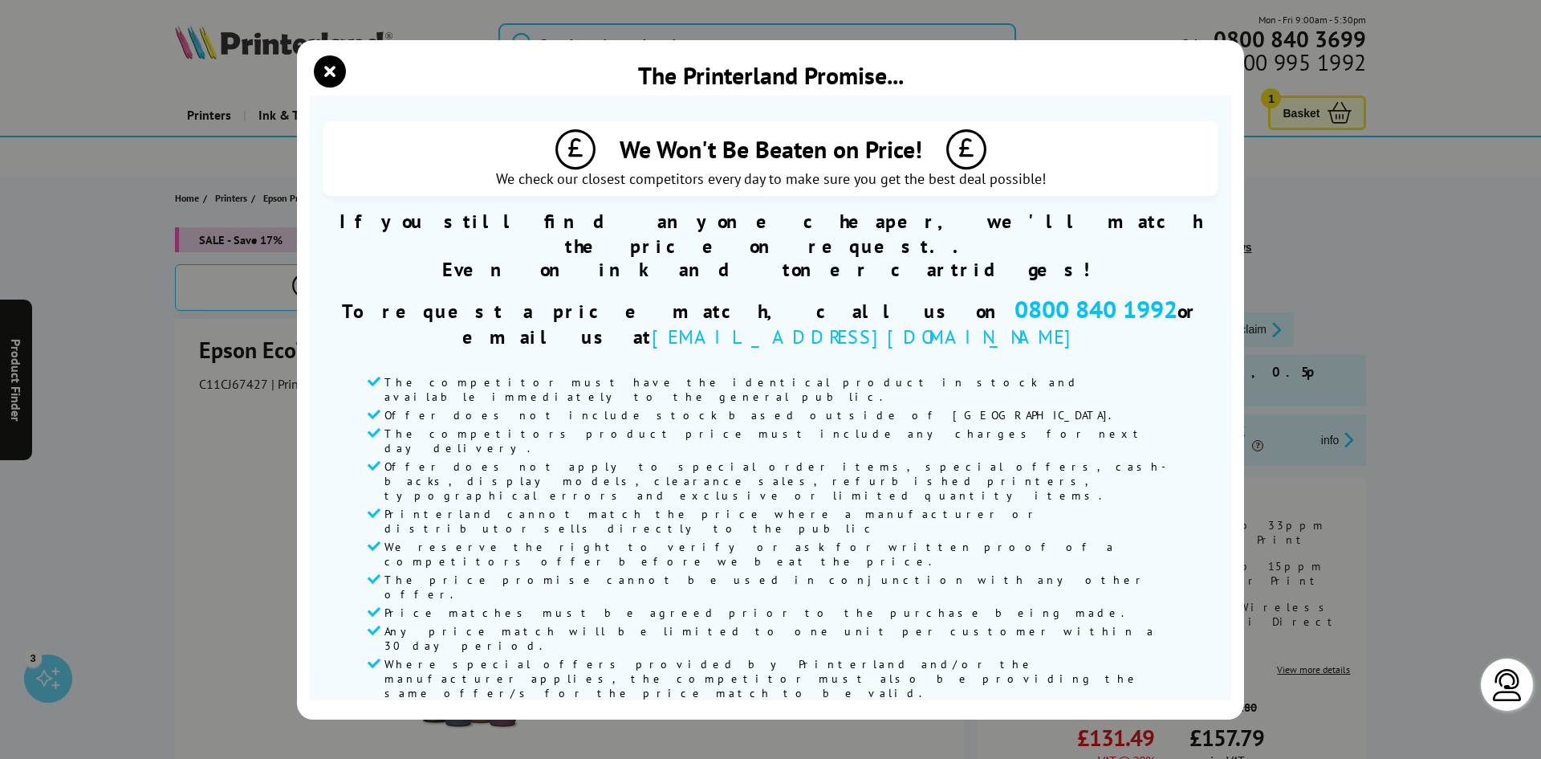
click at [1451, 334] on div "The Printerland Promise... We Won't Be Beaten on Price! We check our closest co…" at bounding box center [770, 379] width 1541 height 759
click at [336, 88] on icon "close modal" at bounding box center [330, 71] width 32 height 32
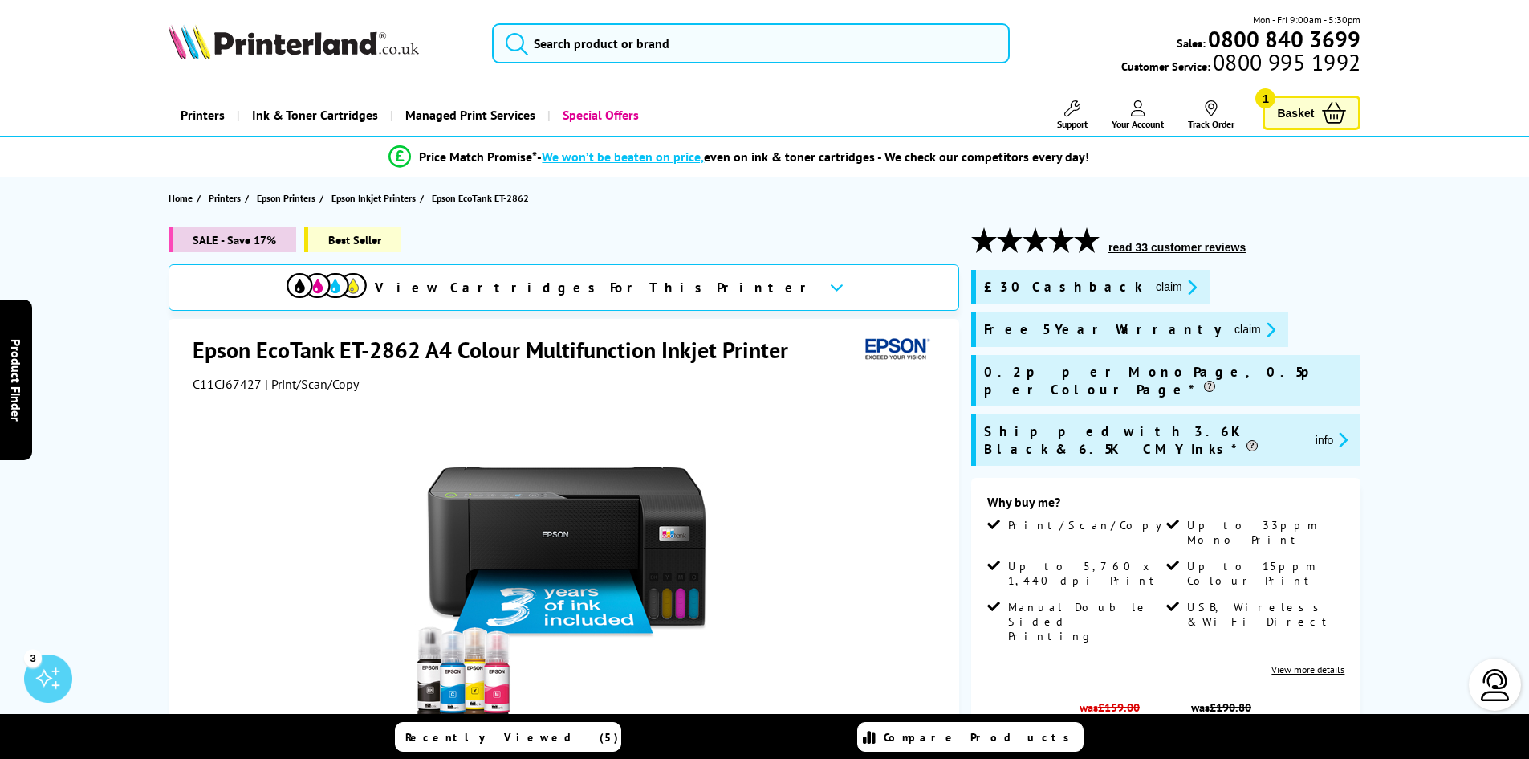
click at [1151, 286] on button "claim" at bounding box center [1176, 287] width 51 height 18
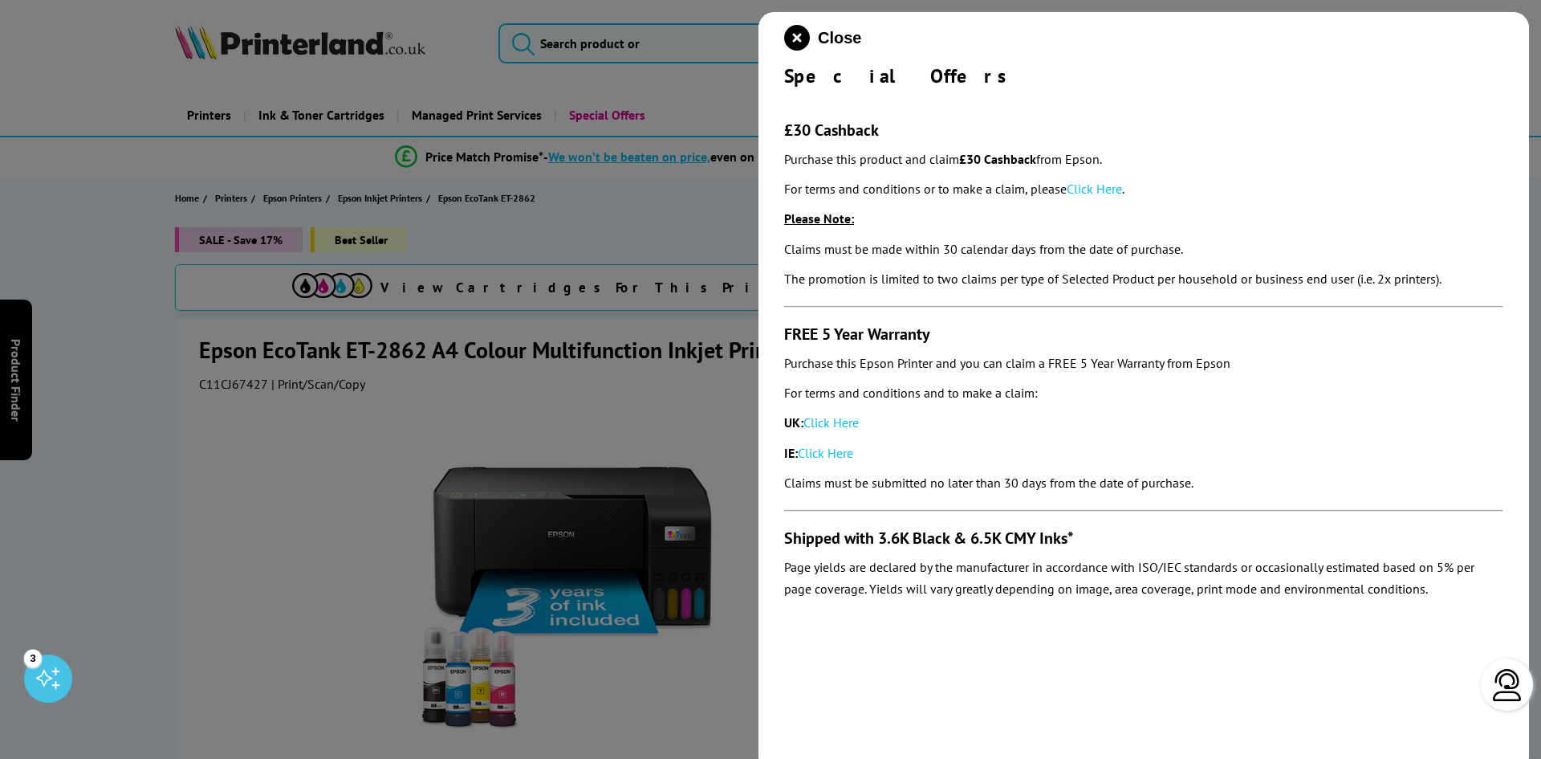
click at [840, 423] on link "Click Here" at bounding box center [831, 422] width 55 height 16
click at [1095, 185] on link "Click Here" at bounding box center [1094, 189] width 55 height 16
click at [801, 44] on icon "close modal" at bounding box center [797, 38] width 26 height 26
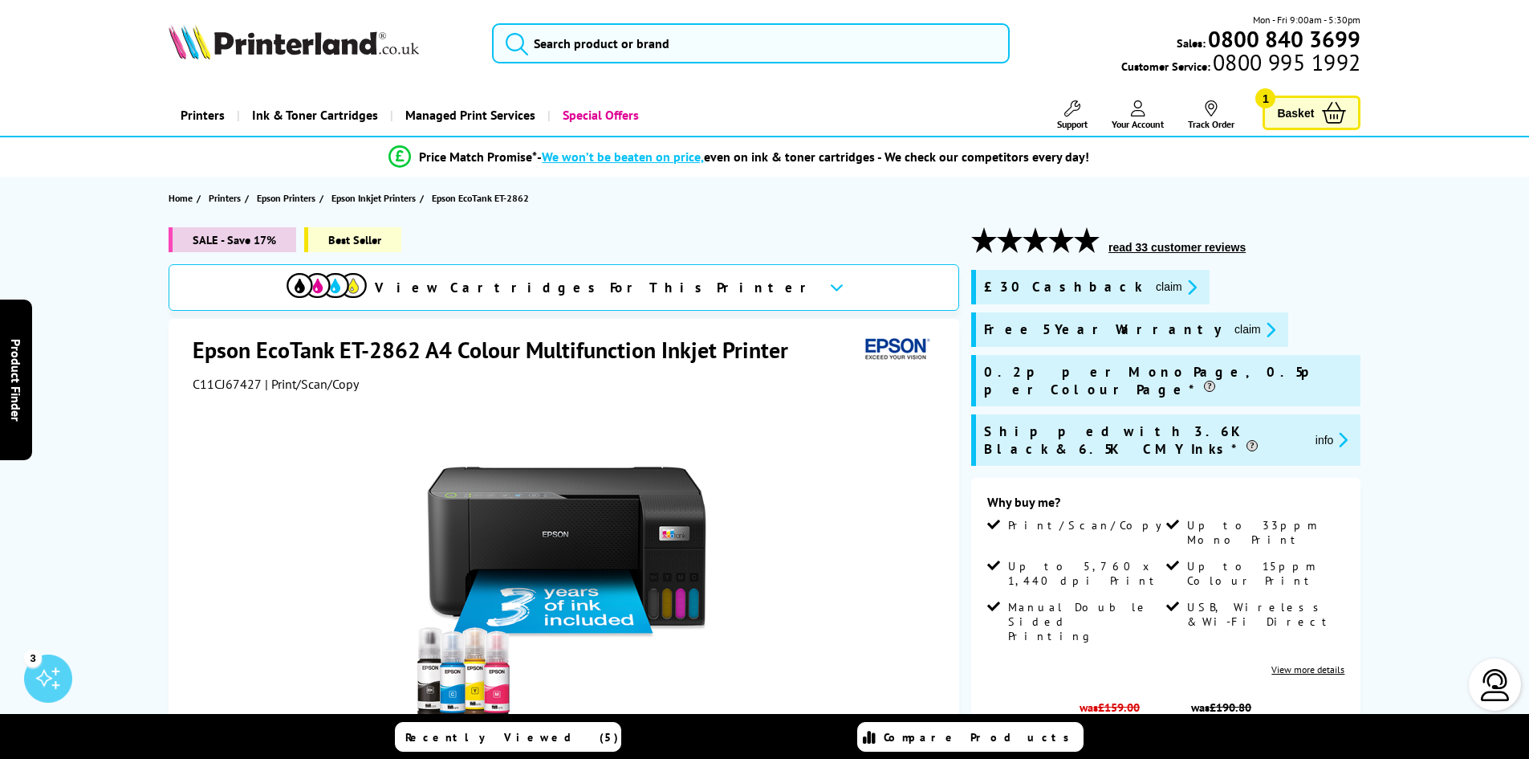
click at [1179, 248] on button "read 33 customer reviews" at bounding box center [1177, 247] width 147 height 14
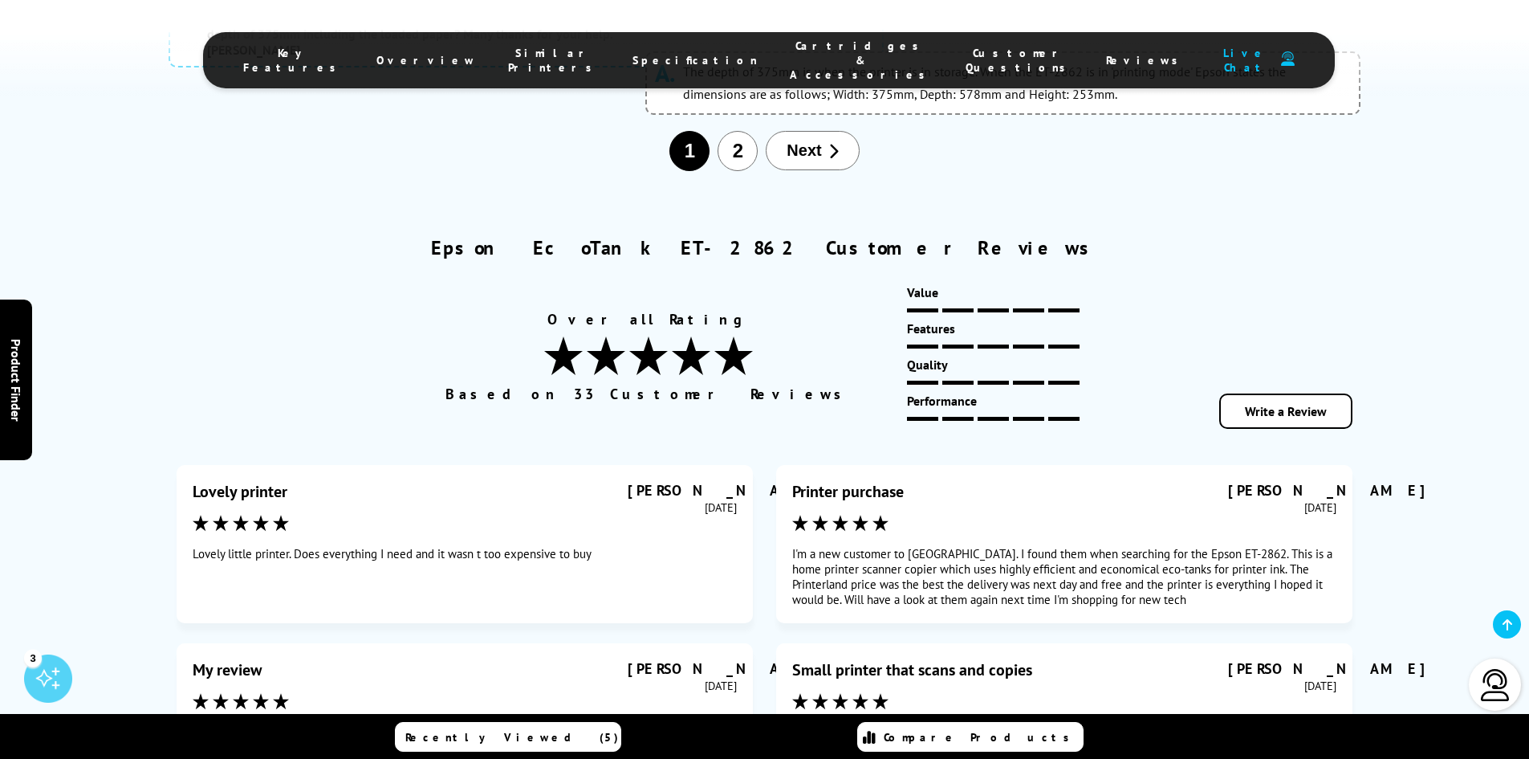
scroll to position [8547, 0]
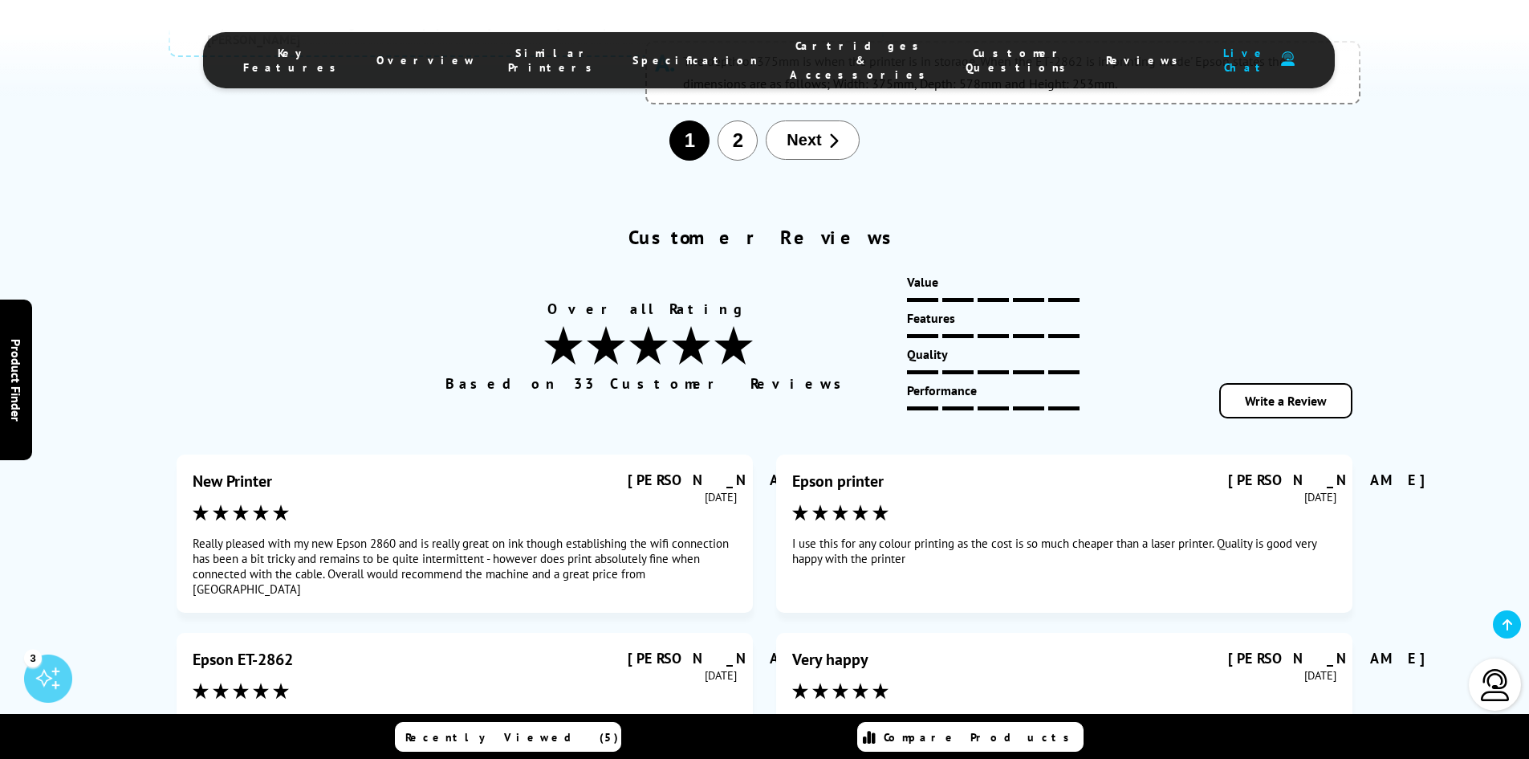
scroll to position [8557, 0]
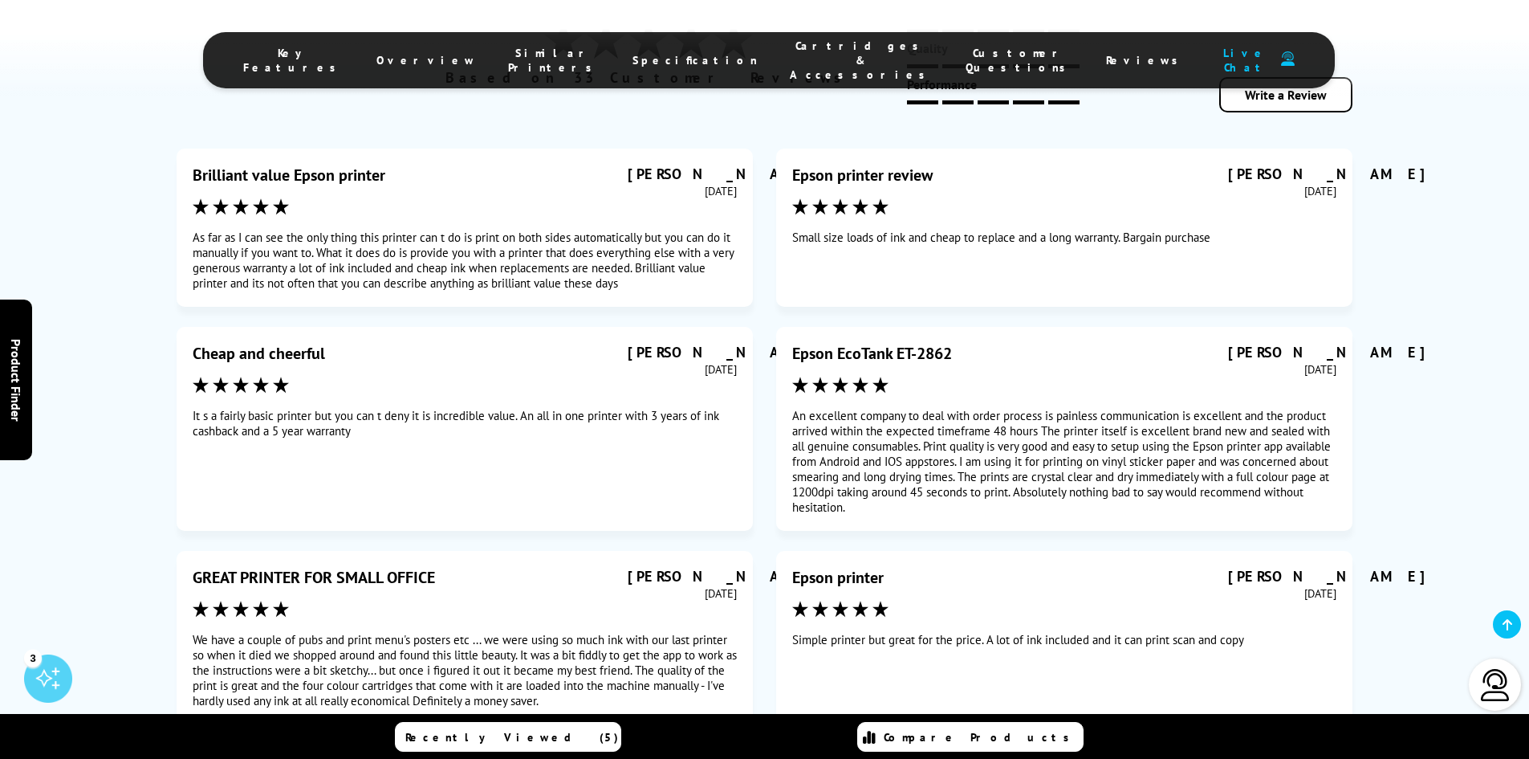
scroll to position [8878, 0]
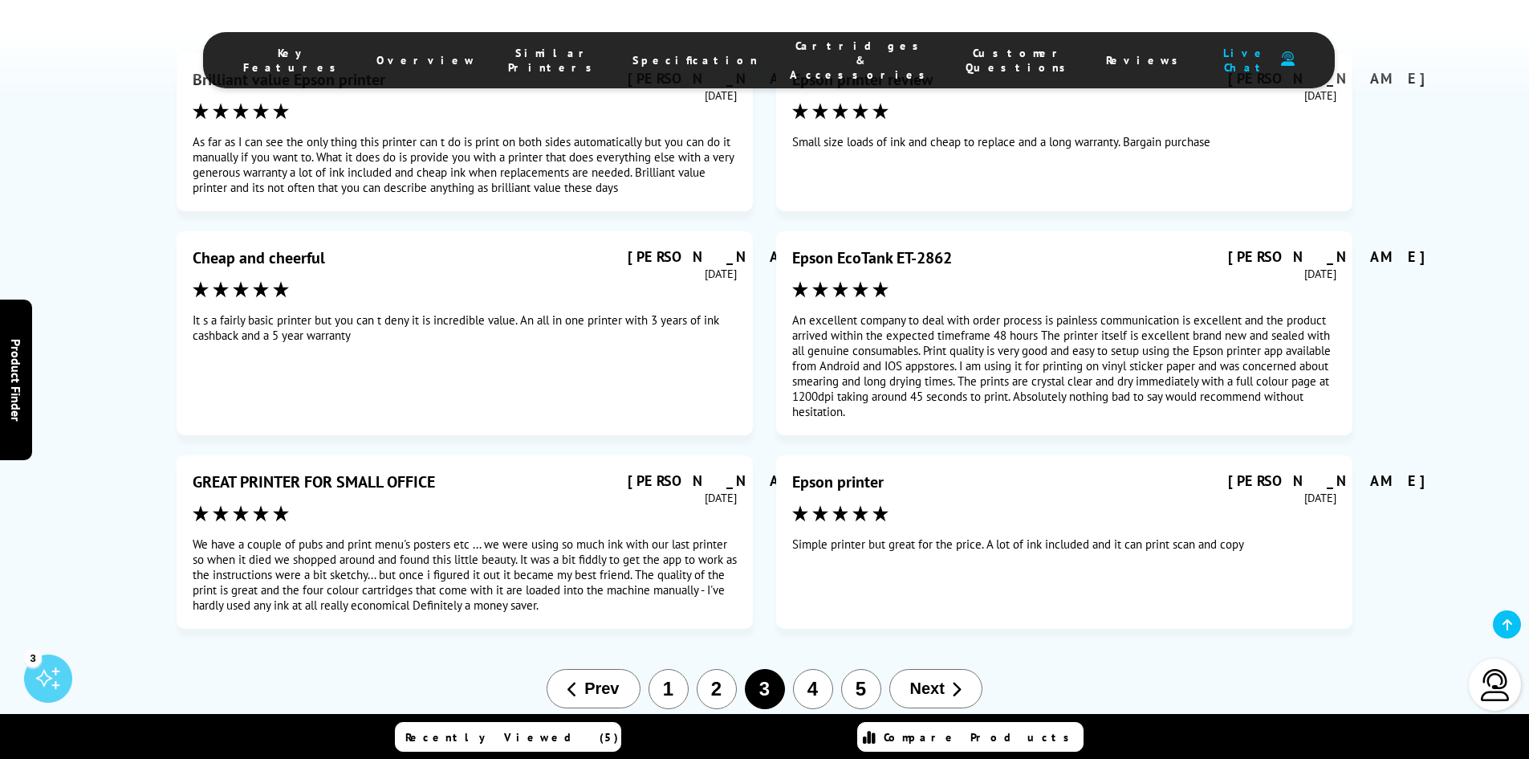
click at [926, 679] on span "Next" at bounding box center [927, 688] width 35 height 18
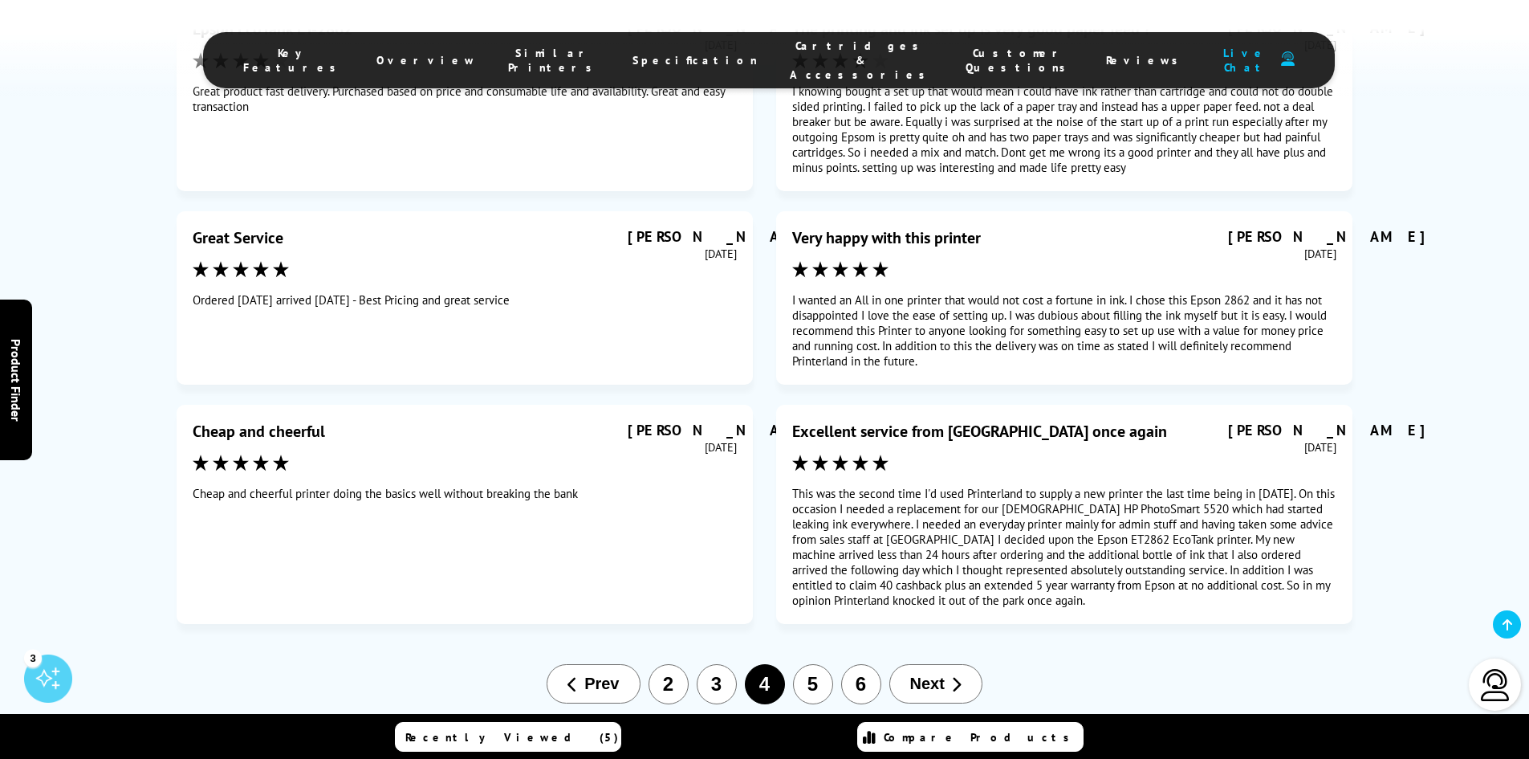
scroll to position [8959, 0]
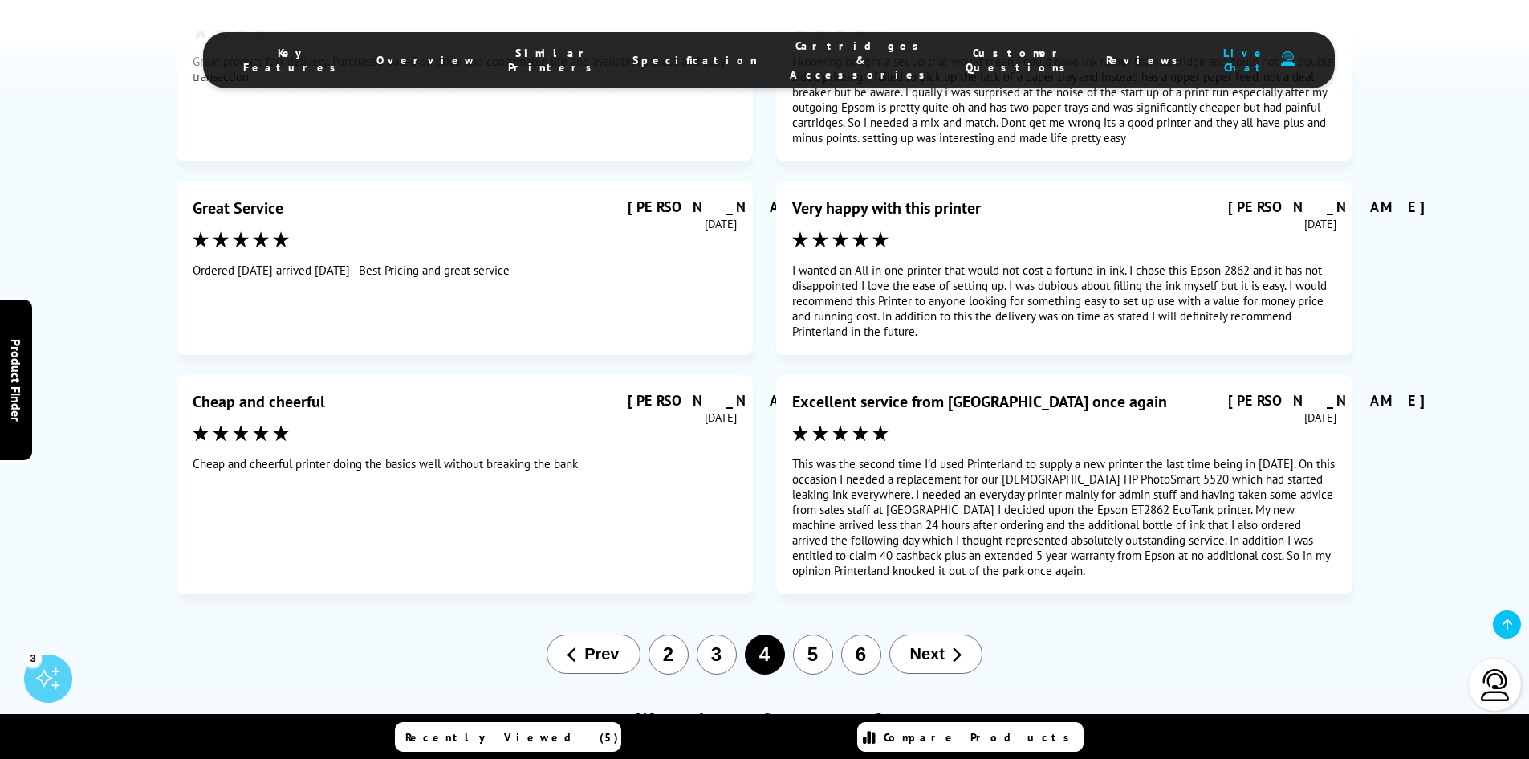
click at [946, 634] on button "Next" at bounding box center [936, 653] width 93 height 39
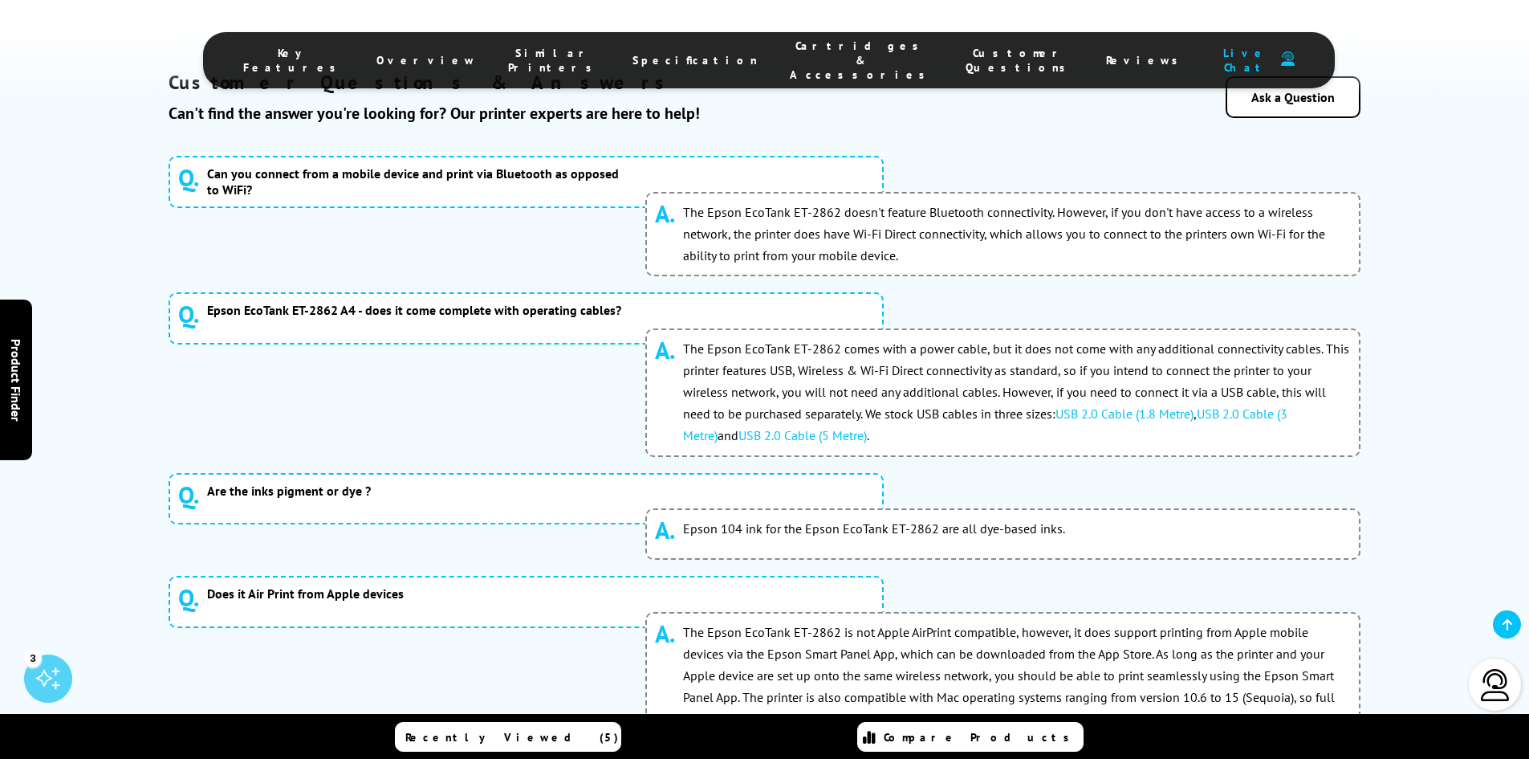
scroll to position [7353, 0]
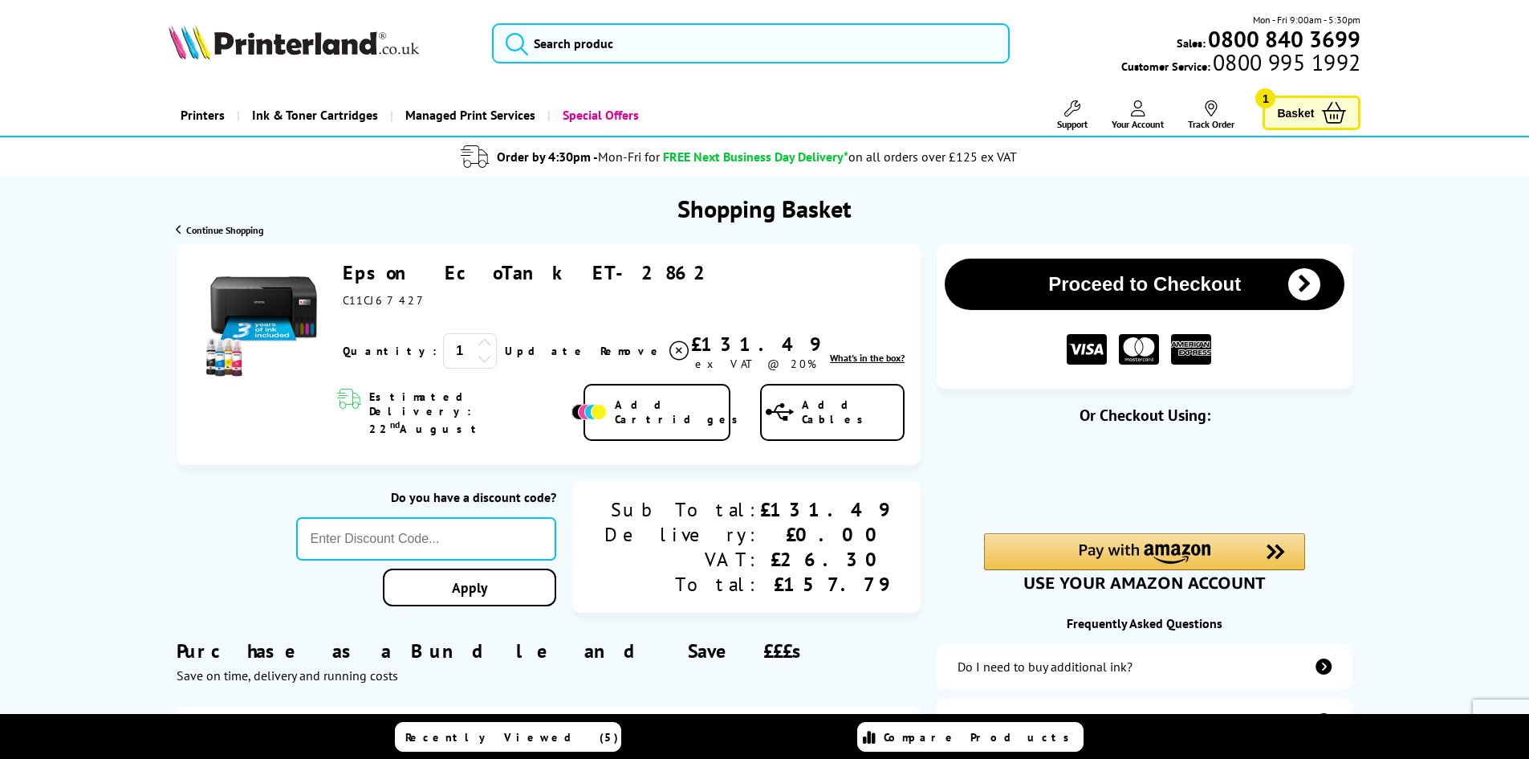
drag, startPoint x: 542, startPoint y: 274, endPoint x: 473, endPoint y: 281, distance: 69.4
click at [473, 281] on div "Epson EcoTank ET-2862 ex VAT @ 20%" at bounding box center [624, 283] width 562 height 47
copy link "ET-2862"
click at [610, 44] on input "search" at bounding box center [751, 43] width 518 height 40
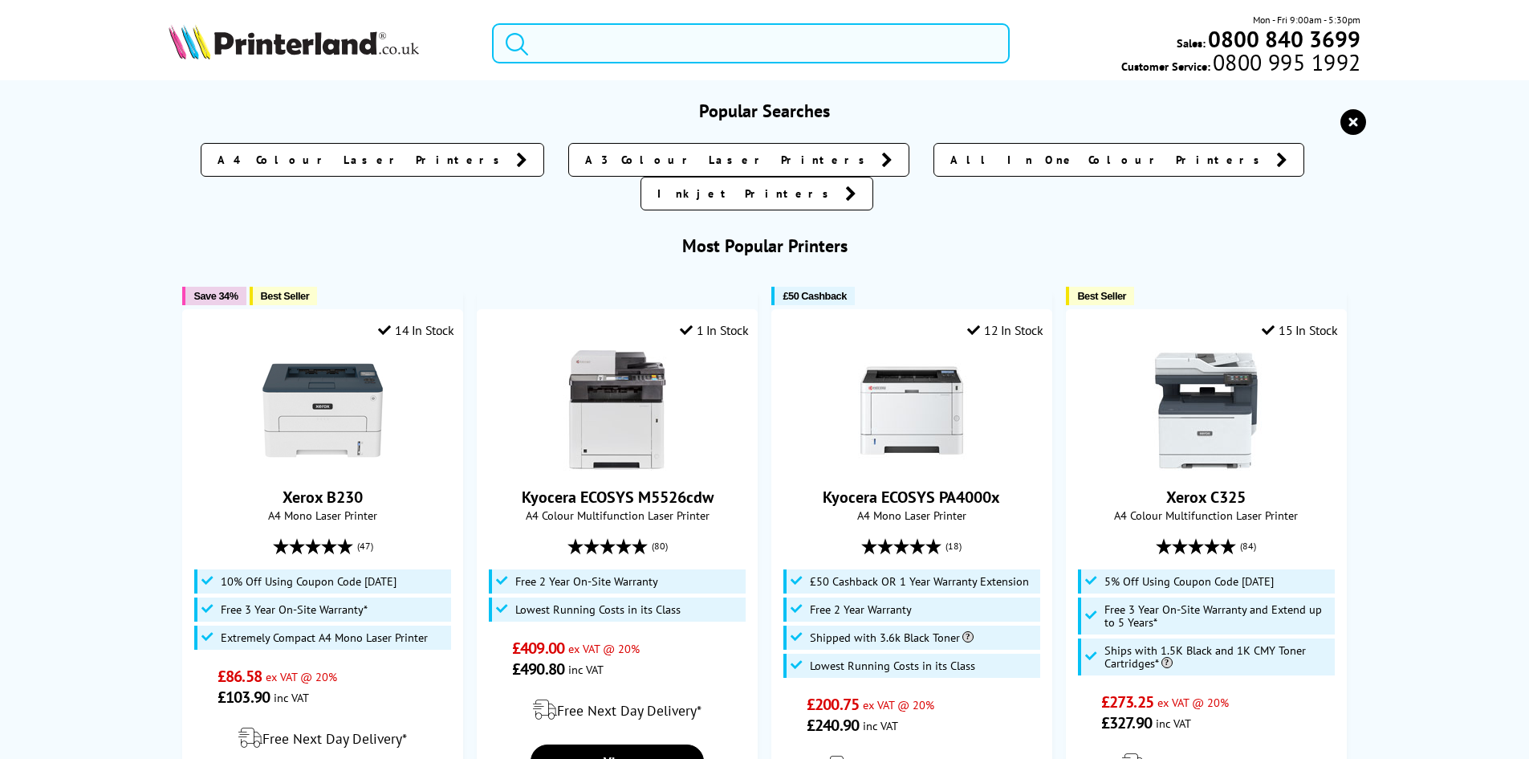
paste input "ET-2862"
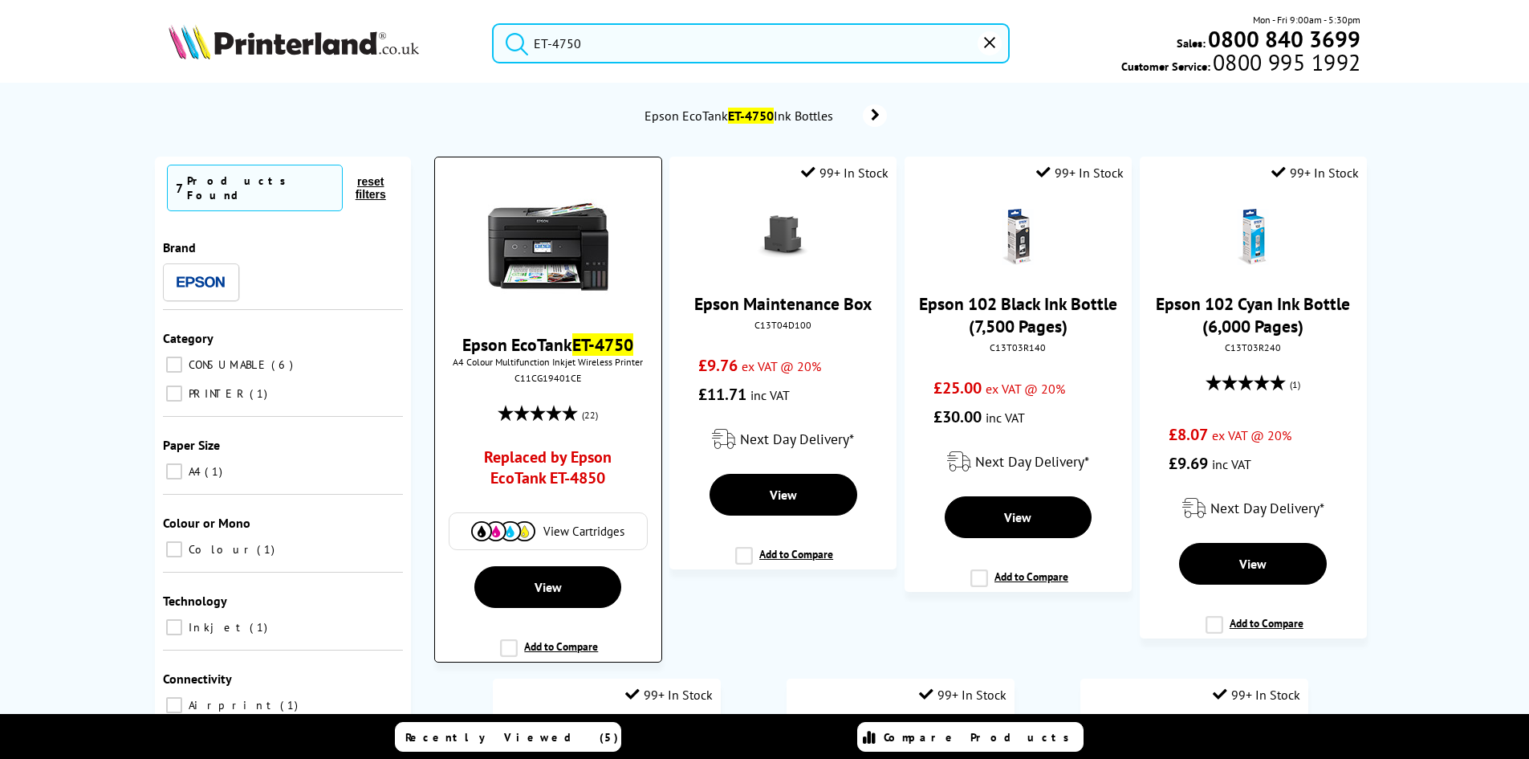
type input "ET-4750"
click at [578, 473] on link "Replaced by Epson EcoTank ET-4850" at bounding box center [548, 471] width 168 height 50
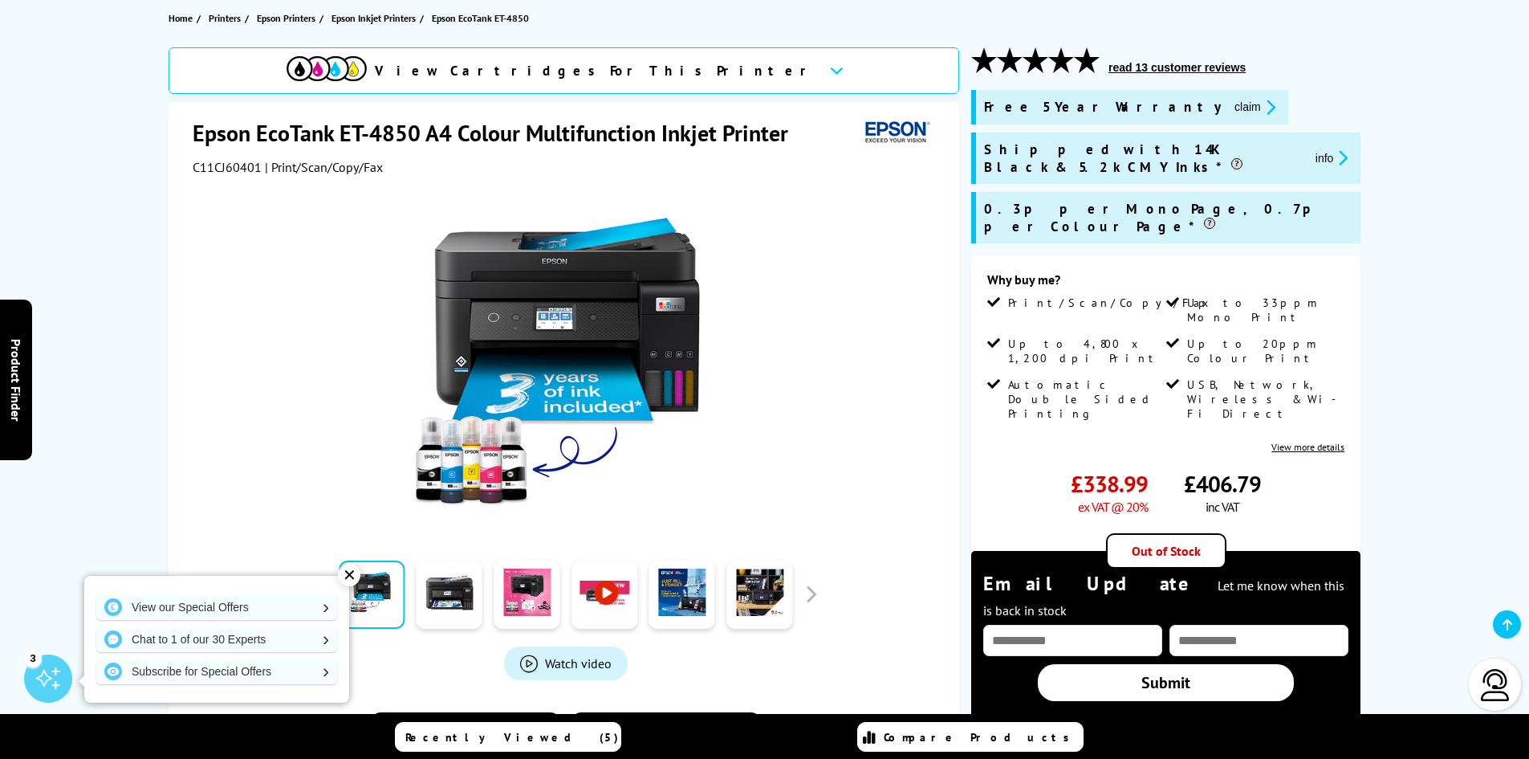
scroll to position [241, 0]
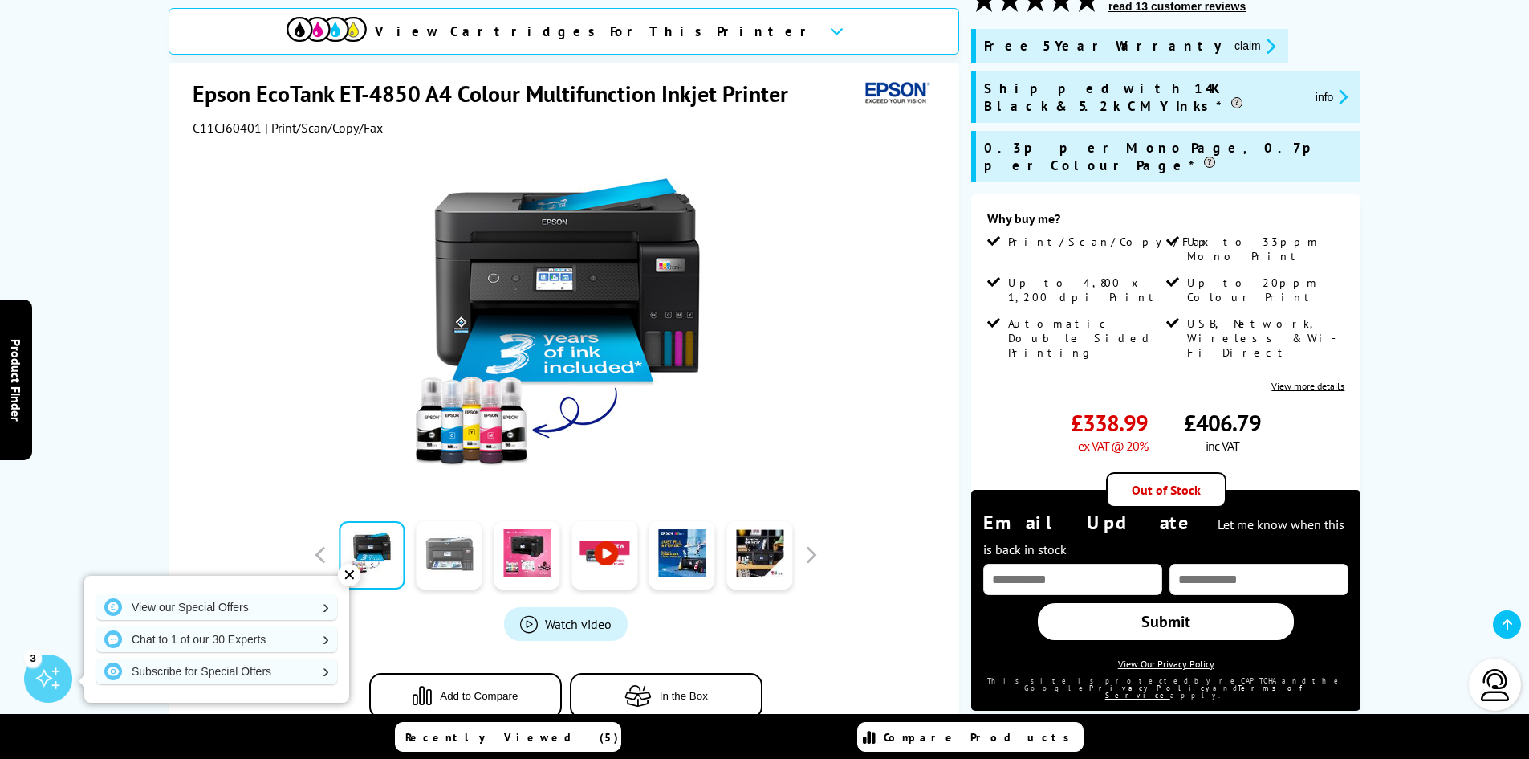
click at [444, 562] on link at bounding box center [450, 555] width 66 height 68
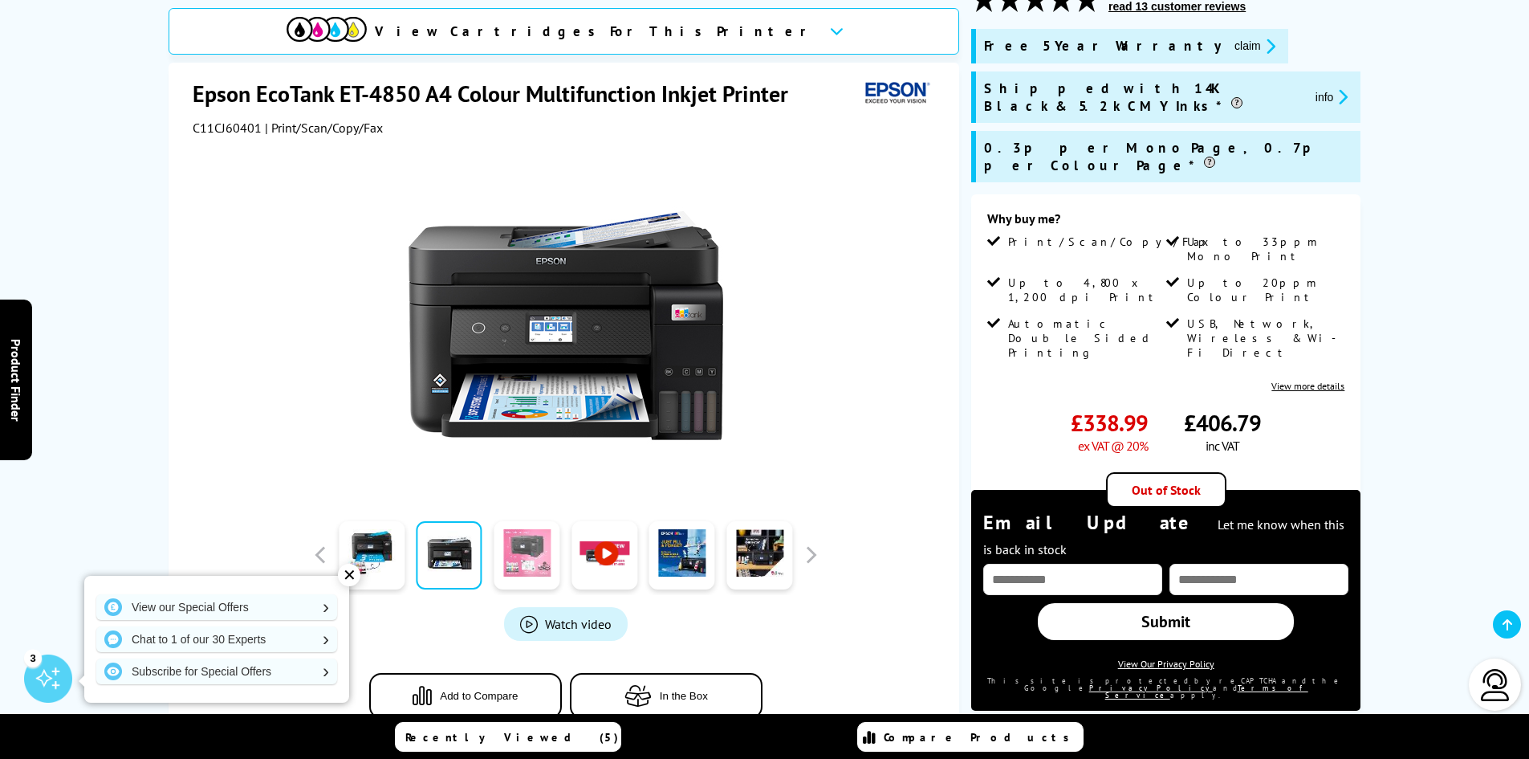
click at [515, 564] on link at bounding box center [527, 555] width 66 height 68
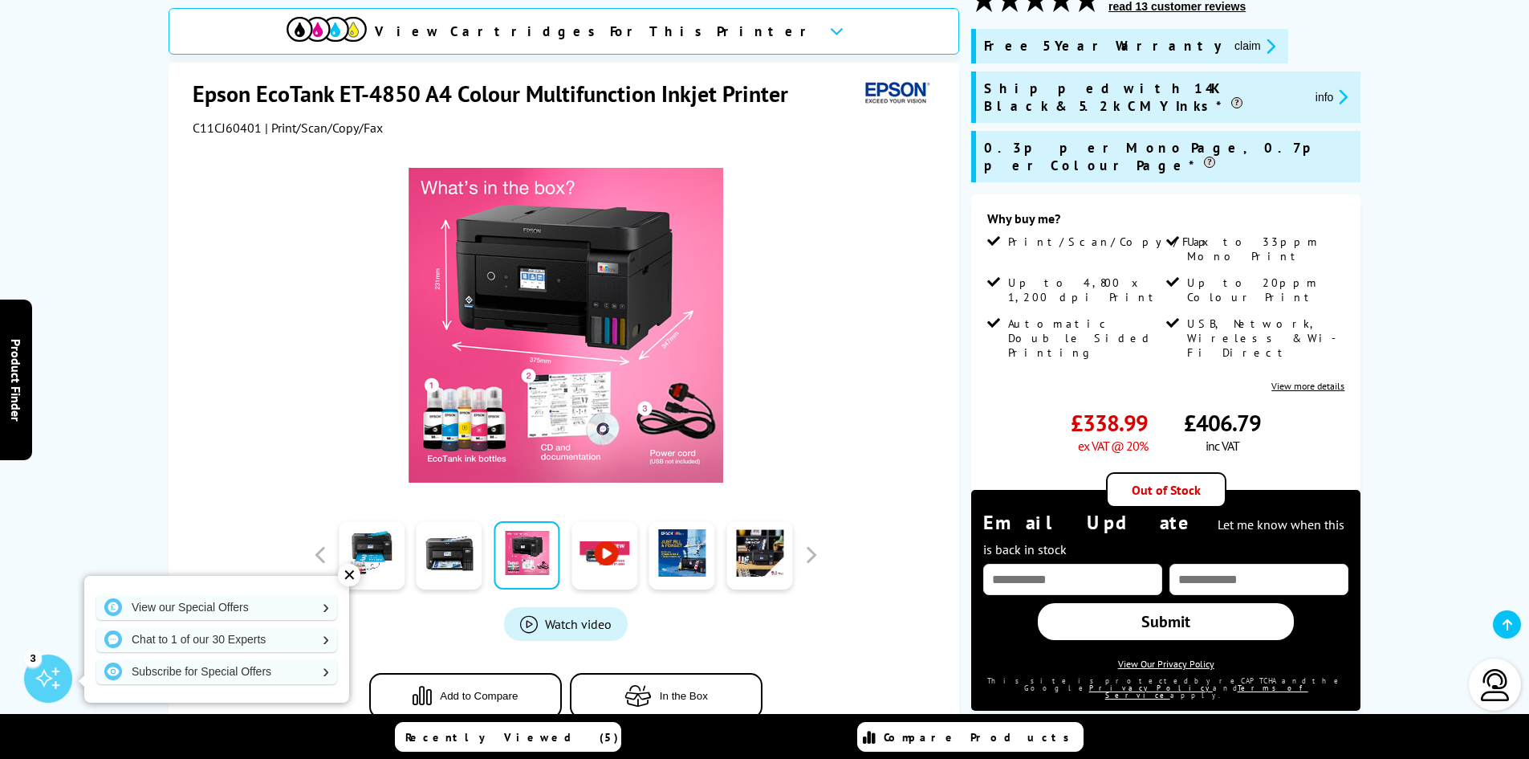
click at [621, 561] on link at bounding box center [605, 555] width 66 height 68
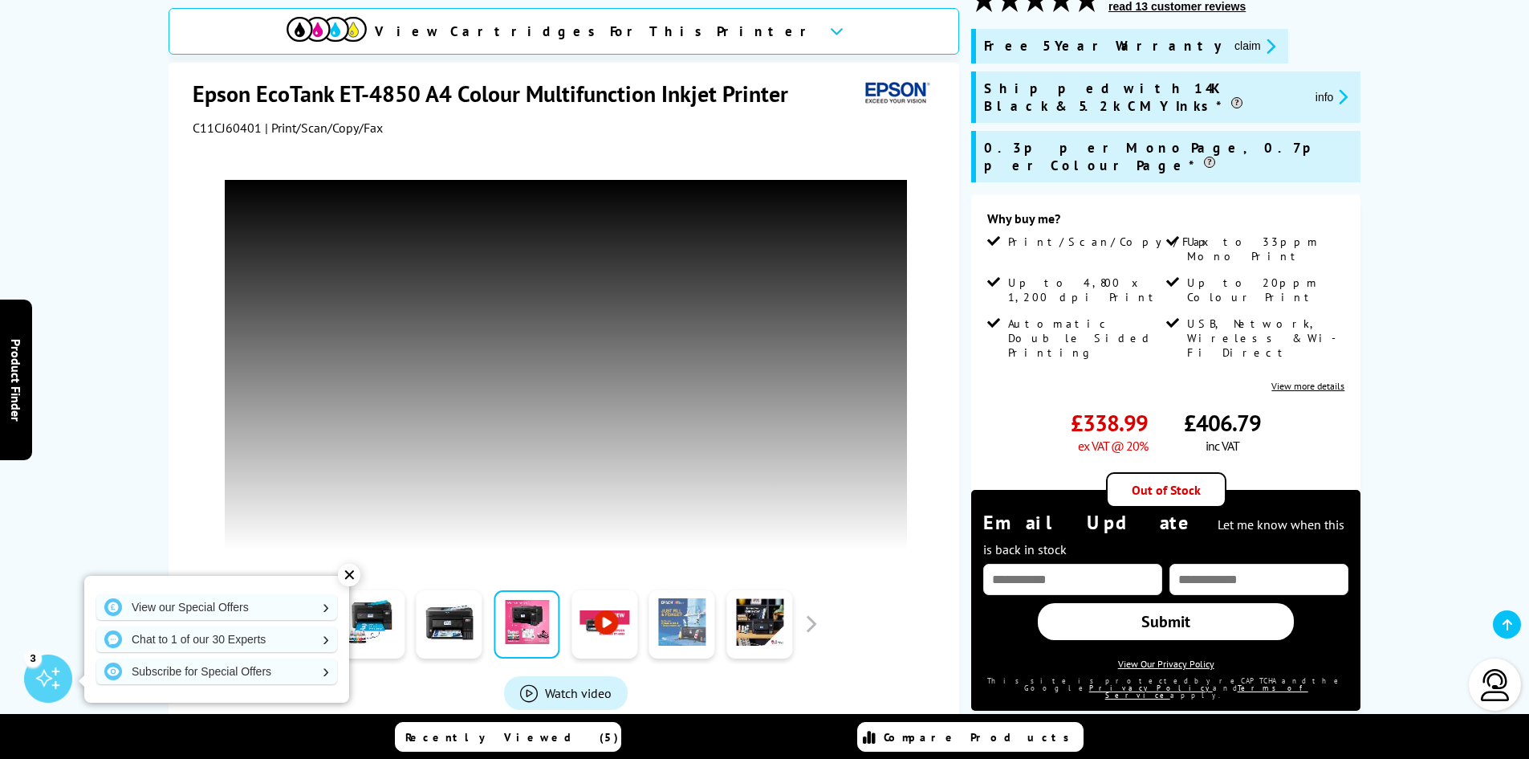
click at [683, 621] on link at bounding box center [682, 624] width 66 height 68
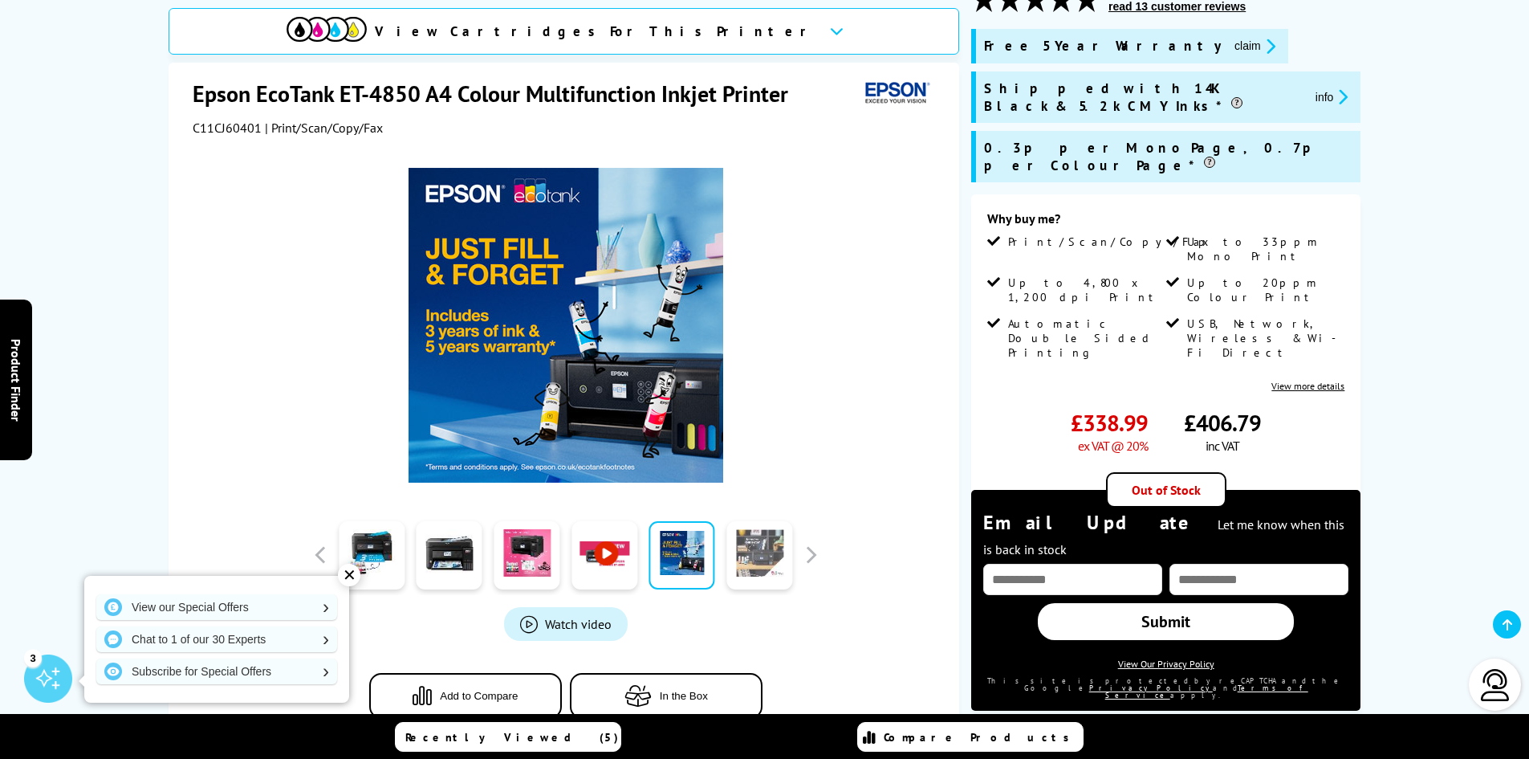
click at [762, 557] on link at bounding box center [760, 555] width 66 height 68
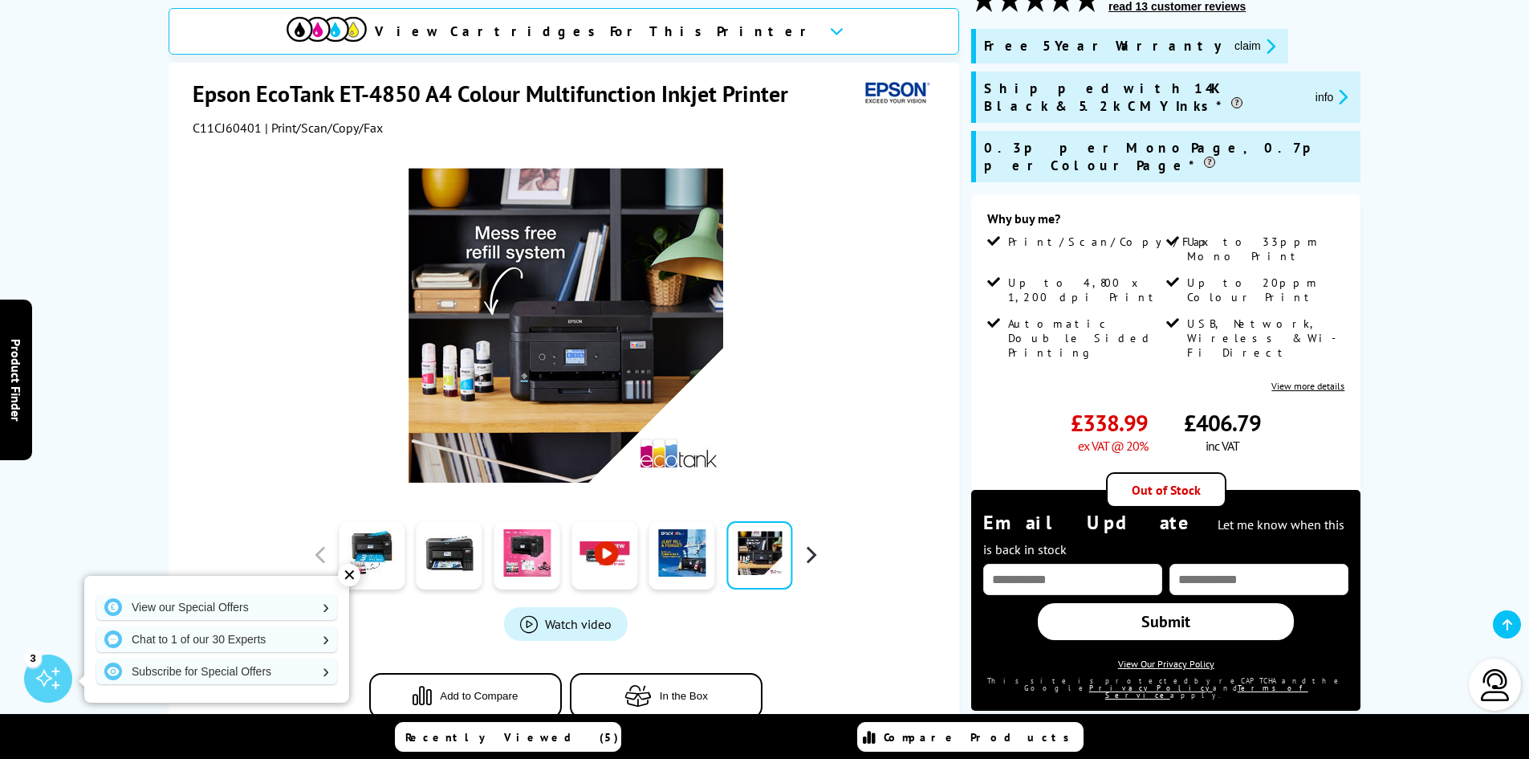
click at [813, 552] on button "button" at bounding box center [811, 555] width 24 height 24
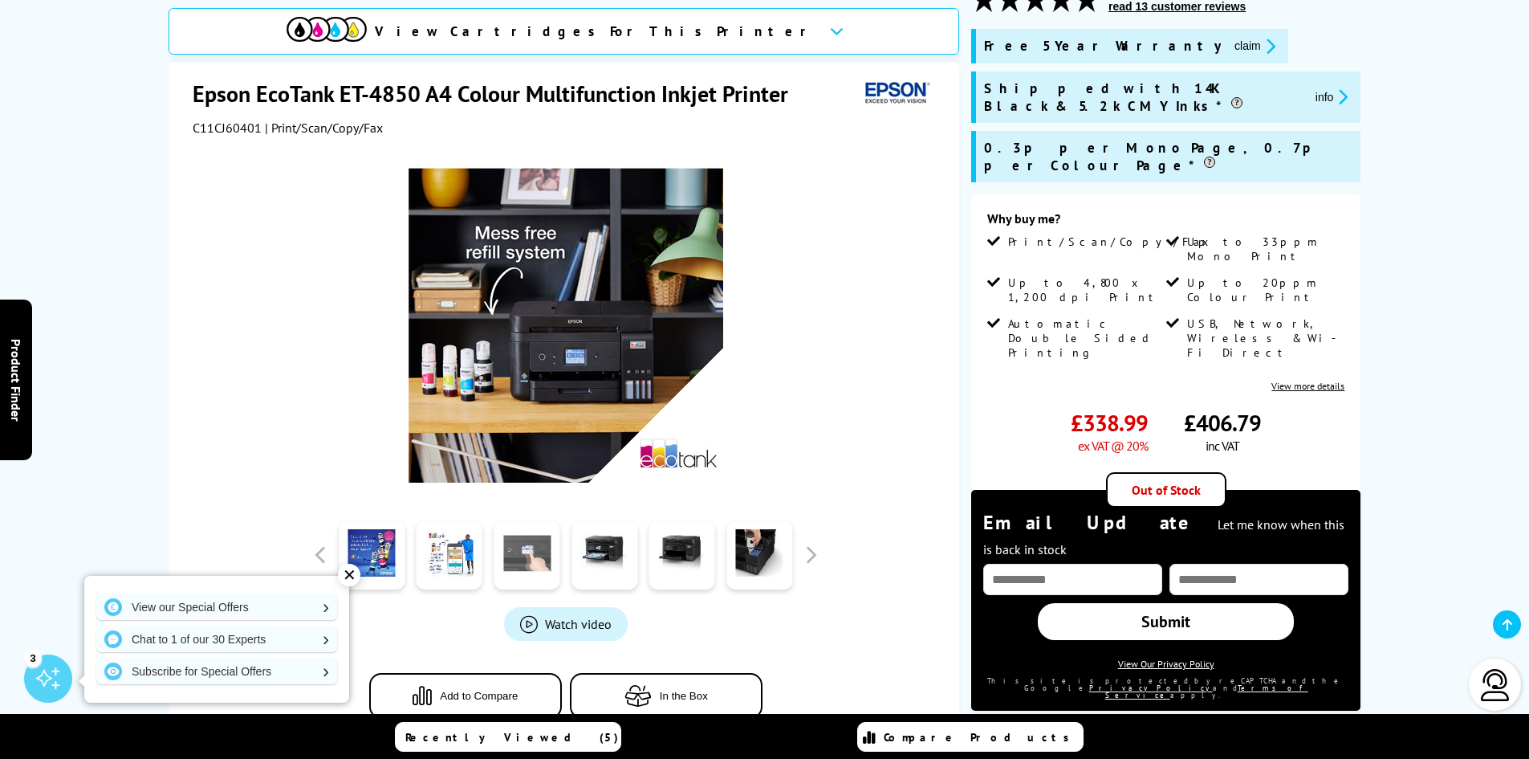
click at [514, 560] on link at bounding box center [527, 555] width 66 height 68
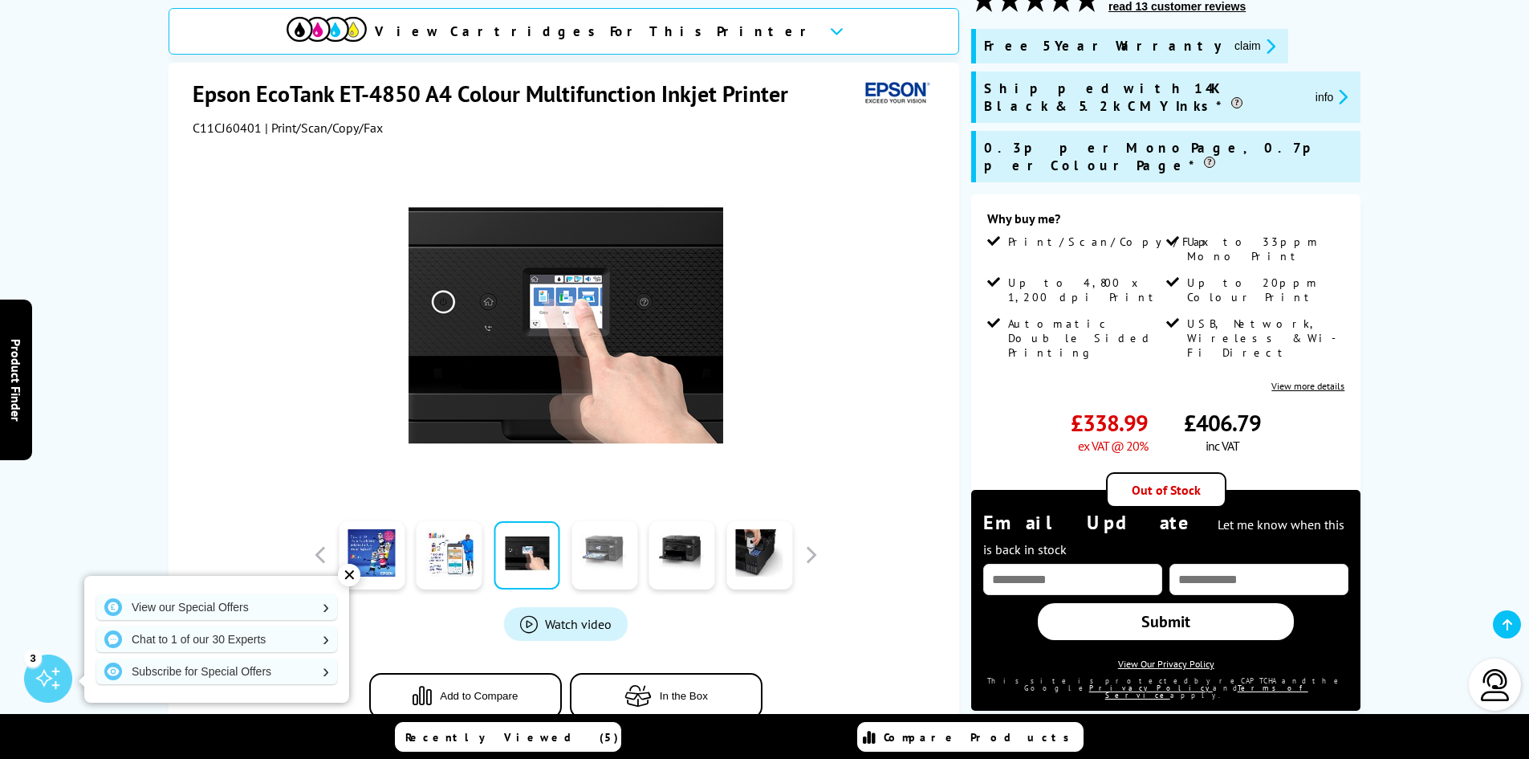
click at [605, 562] on link at bounding box center [605, 555] width 66 height 68
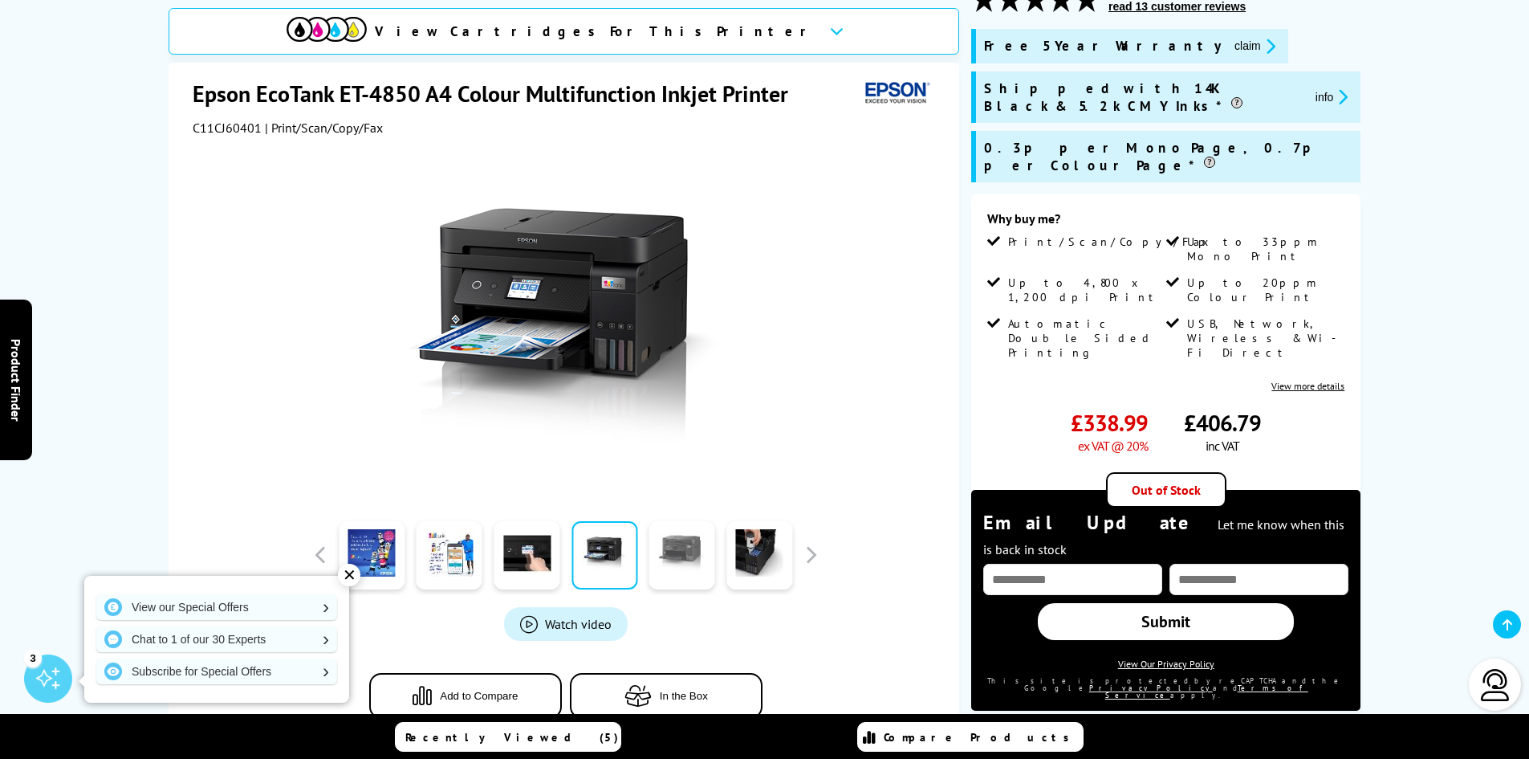
click at [678, 565] on link at bounding box center [682, 555] width 66 height 68
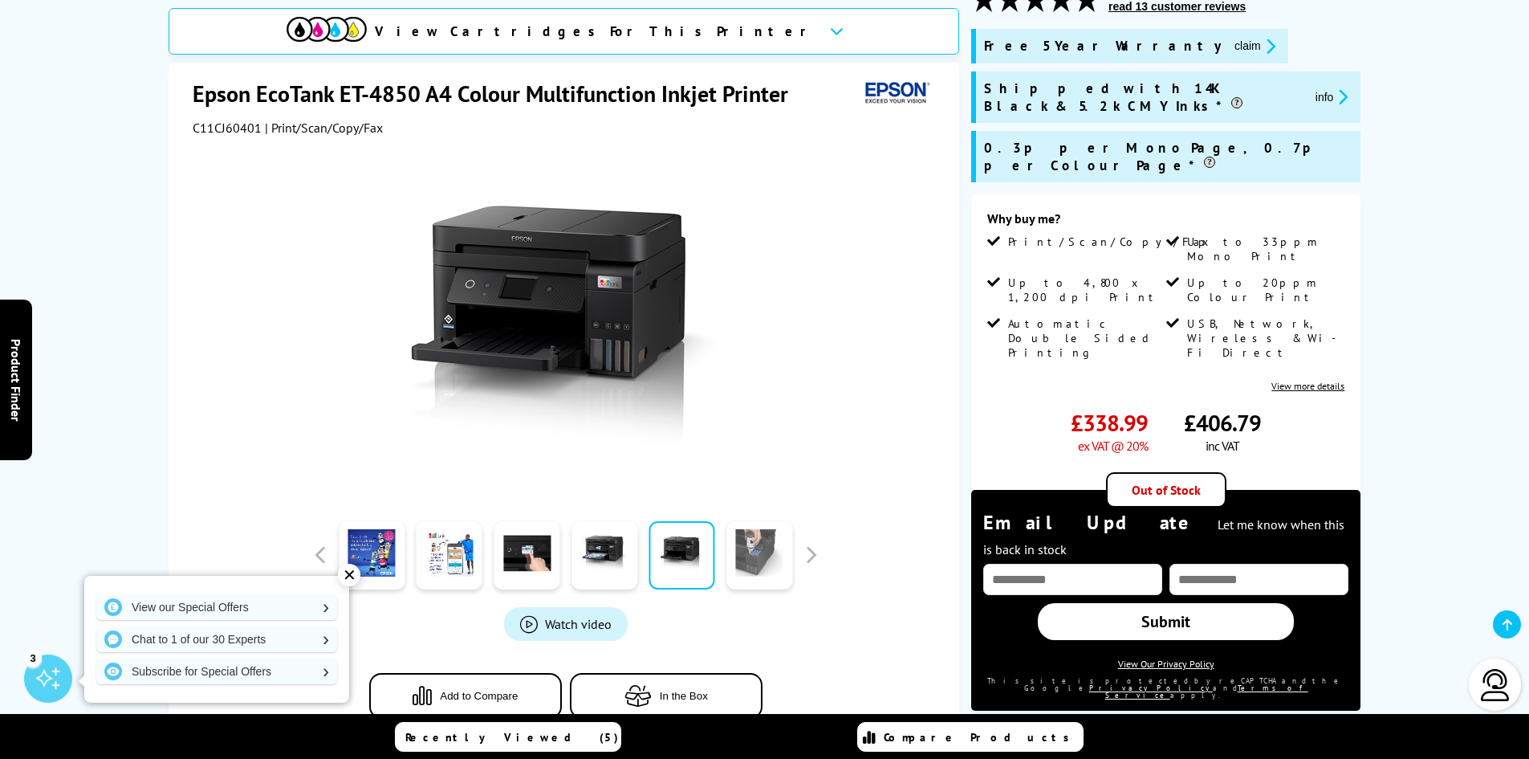
click at [759, 564] on link at bounding box center [760, 555] width 66 height 68
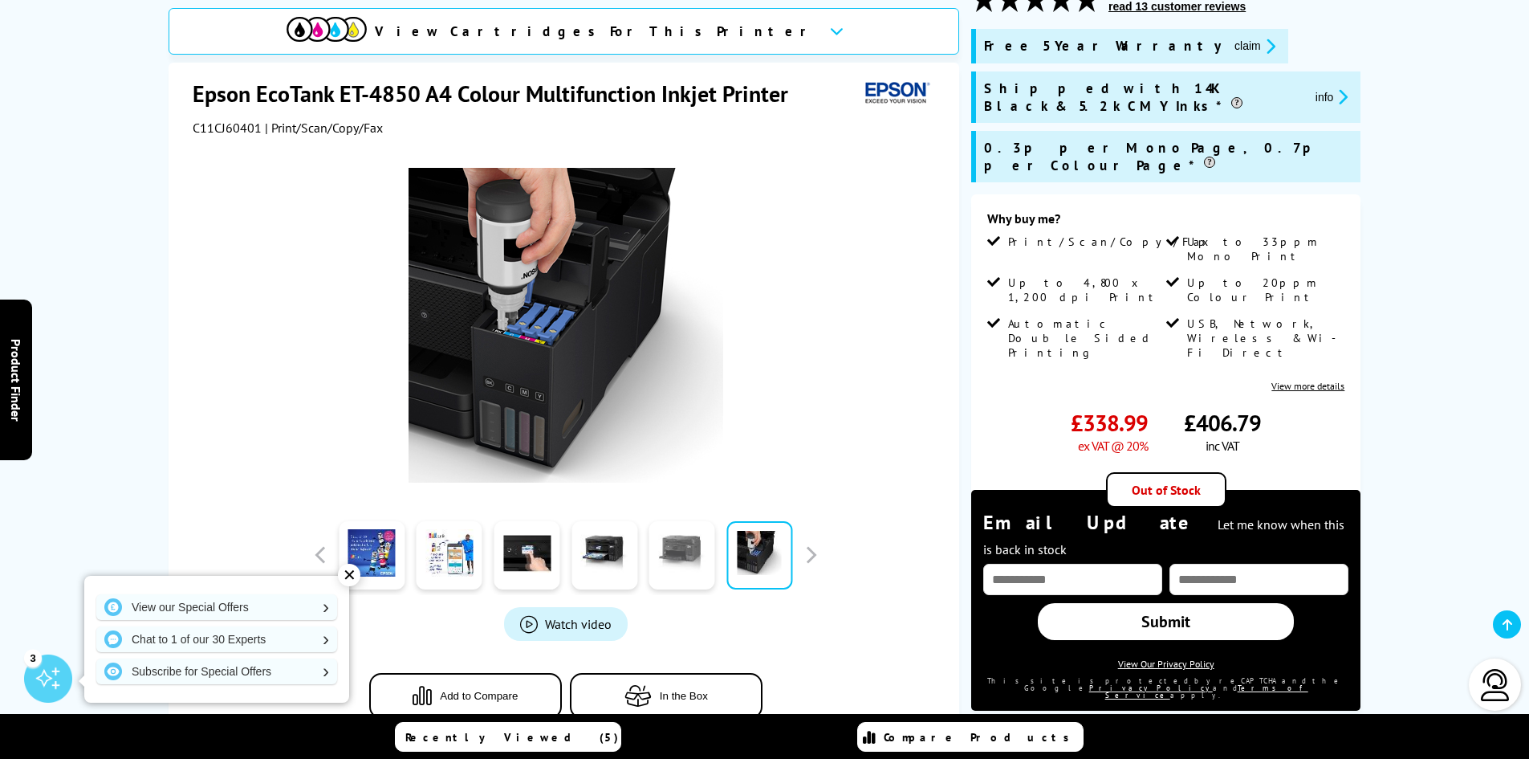
click at [677, 567] on link at bounding box center [682, 555] width 66 height 68
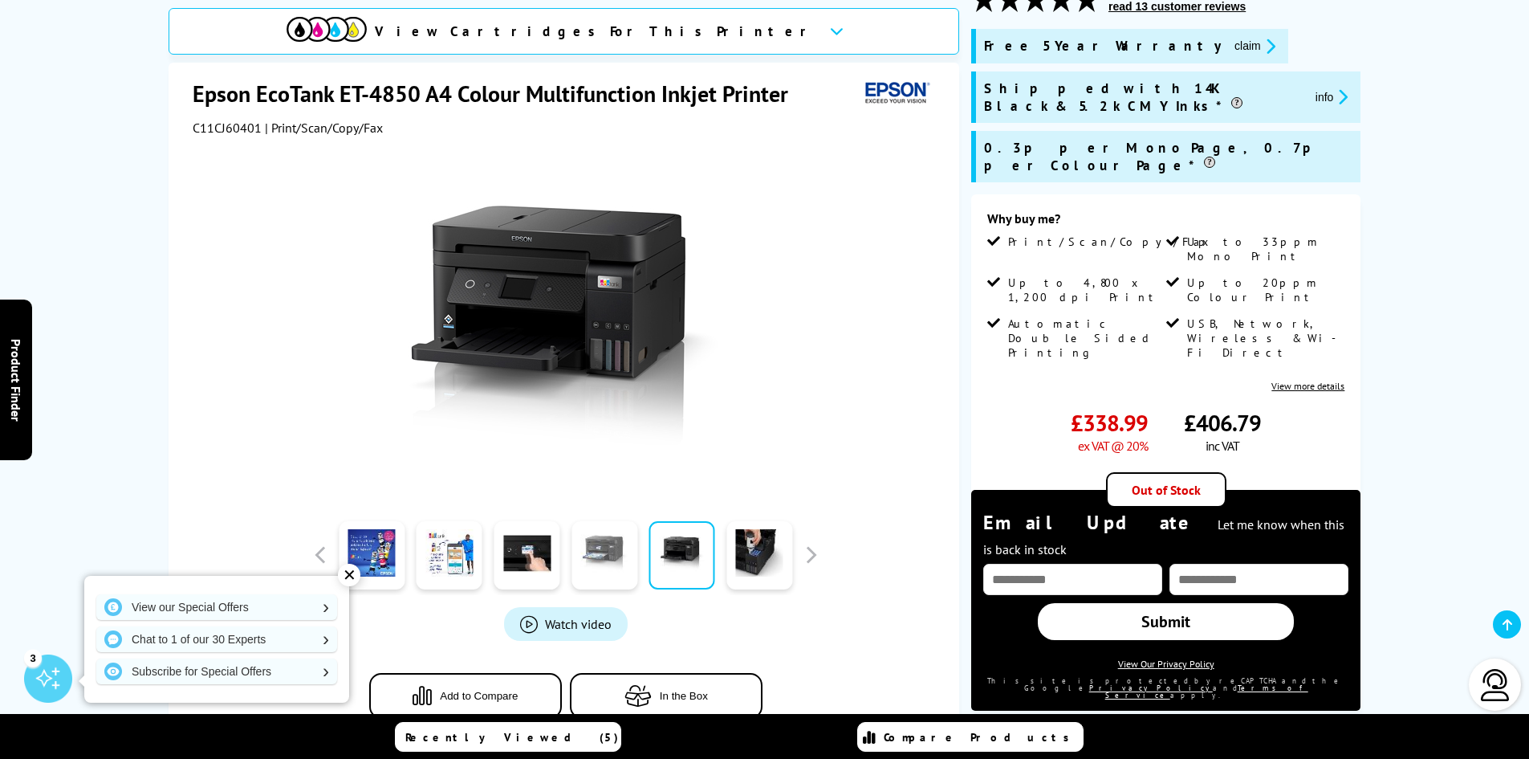
click at [609, 564] on link at bounding box center [605, 555] width 66 height 68
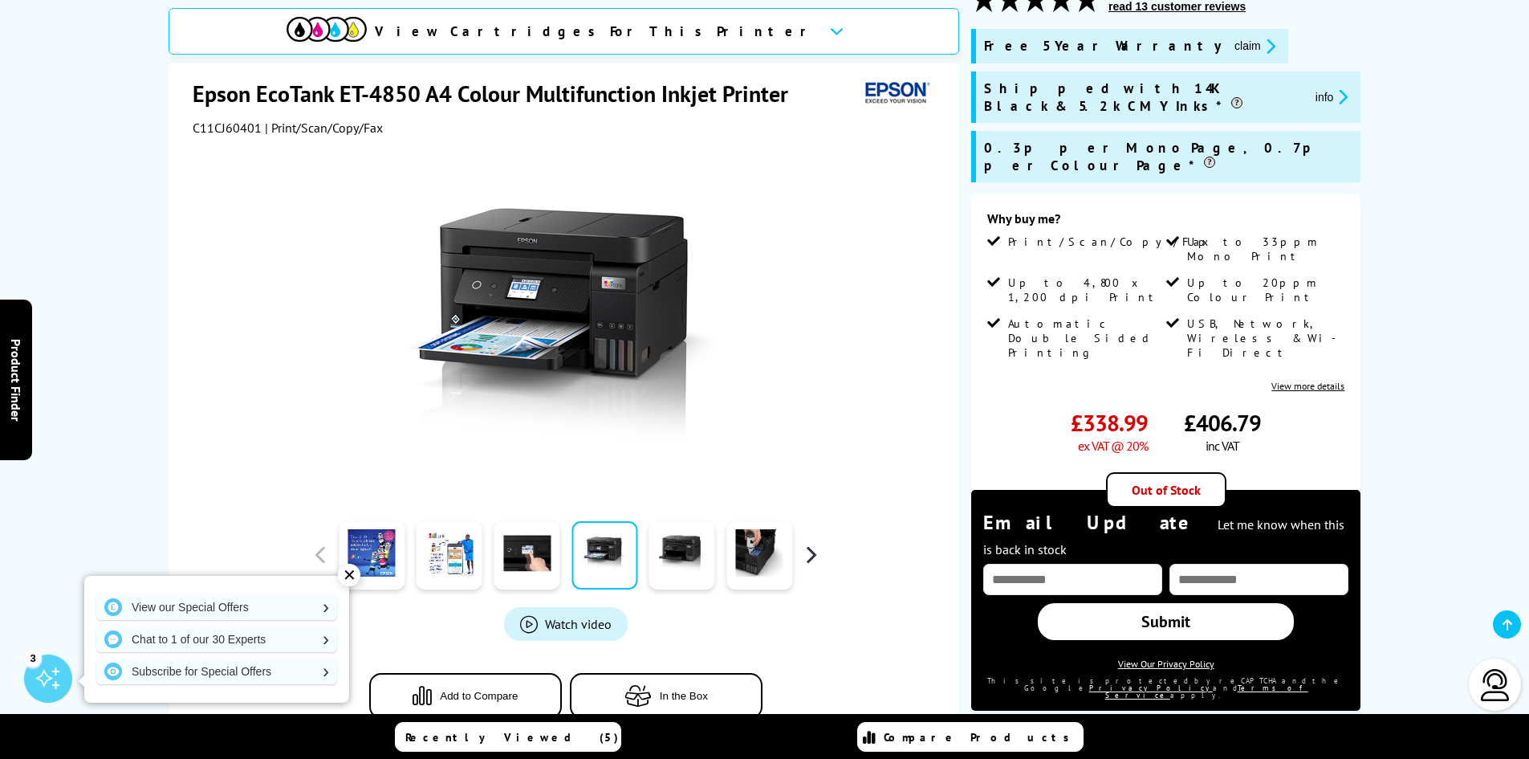
click at [812, 554] on button "button" at bounding box center [811, 555] width 24 height 24
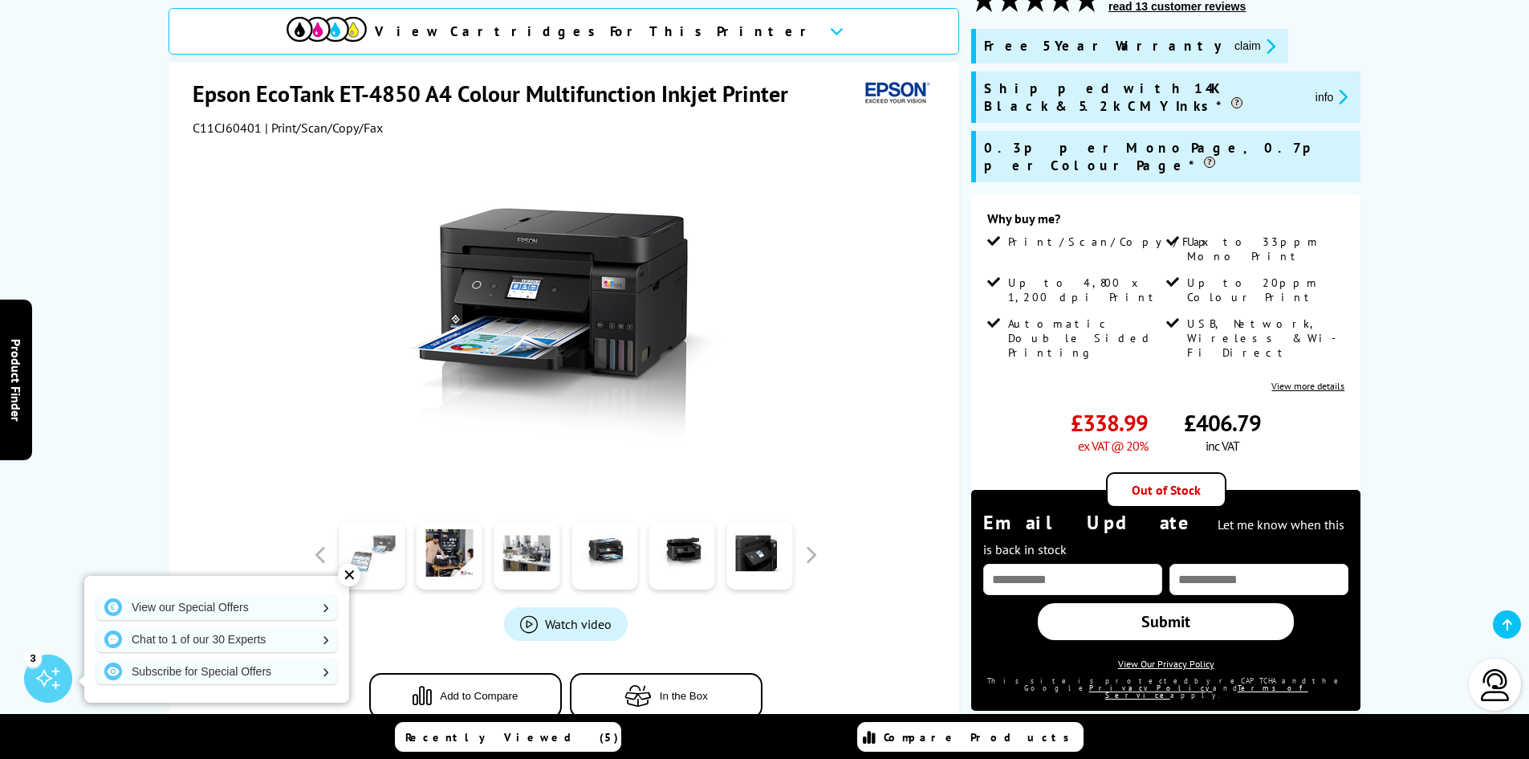
click at [388, 562] on link at bounding box center [372, 555] width 66 height 68
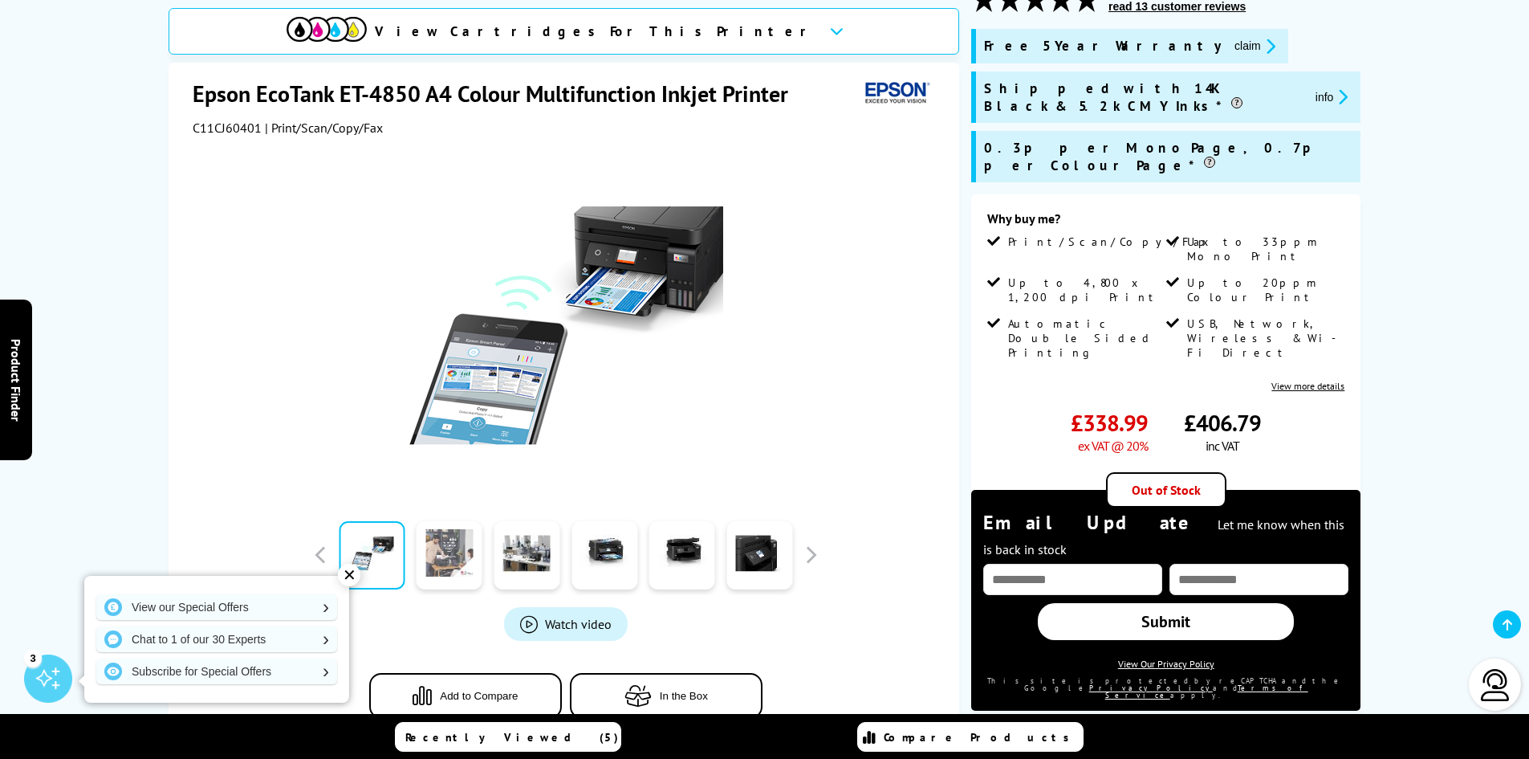
click at [450, 569] on link at bounding box center [450, 555] width 66 height 68
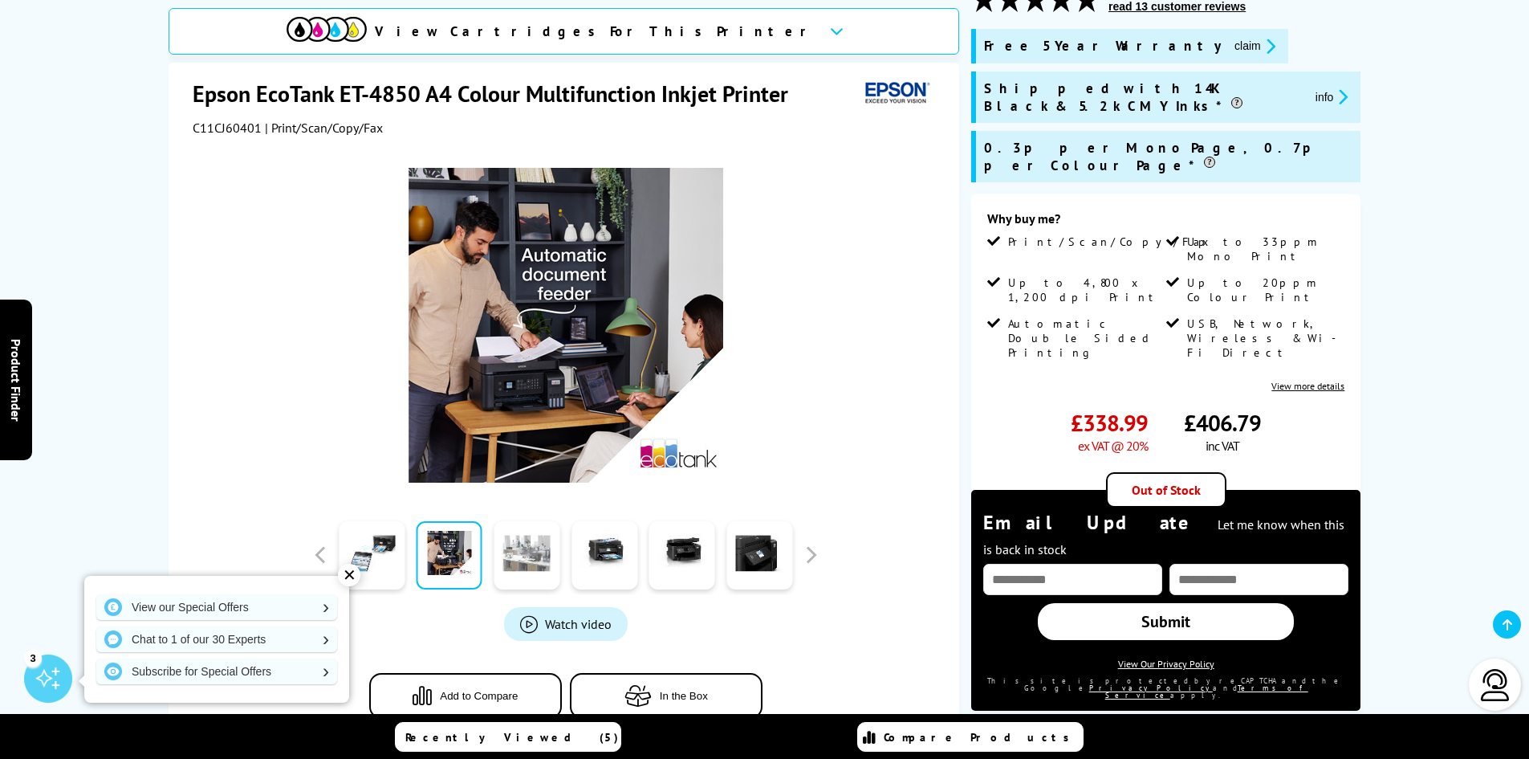
click at [527, 556] on link at bounding box center [527, 555] width 66 height 68
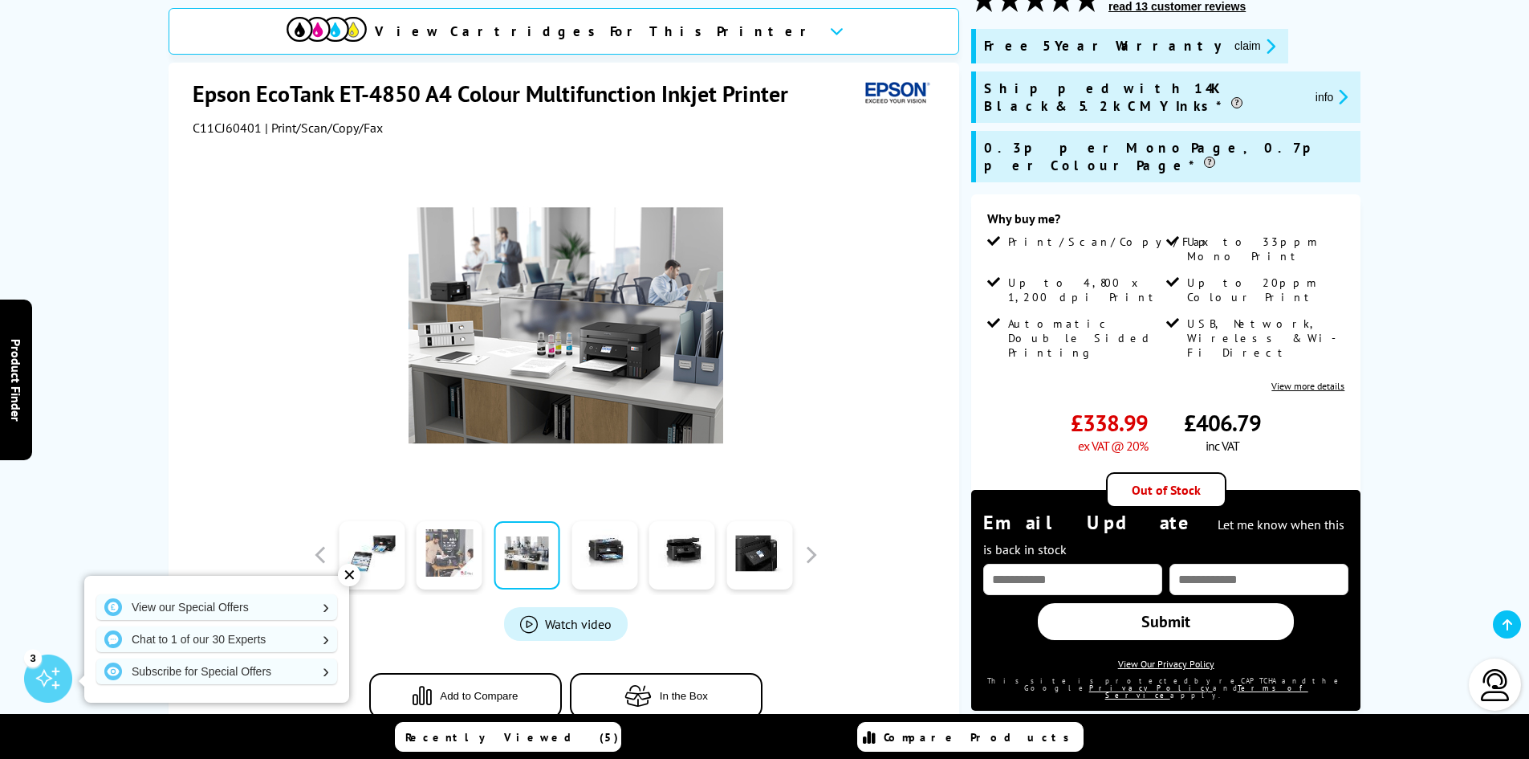
click at [452, 554] on link at bounding box center [450, 555] width 66 height 68
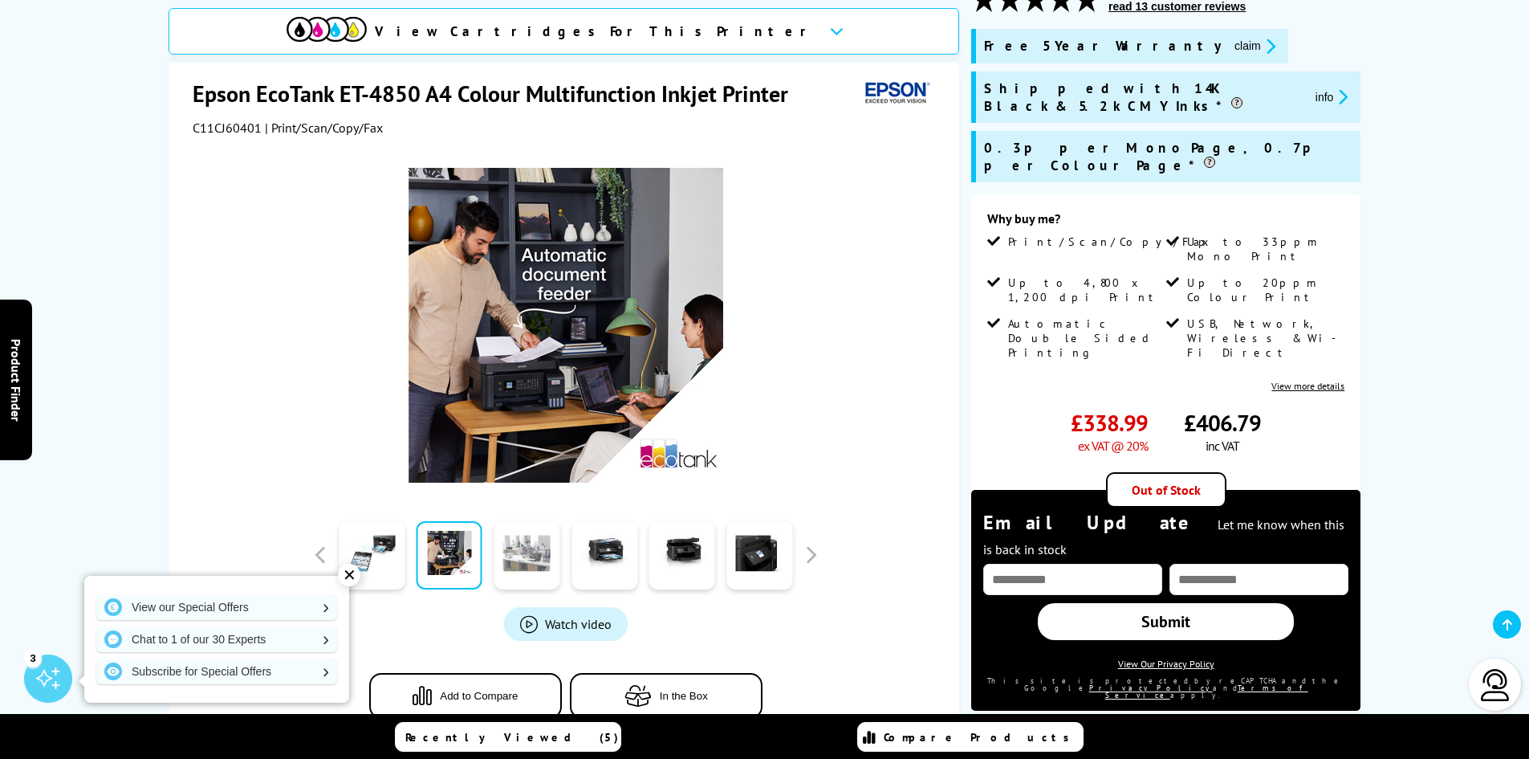
click at [548, 548] on link at bounding box center [527, 555] width 66 height 68
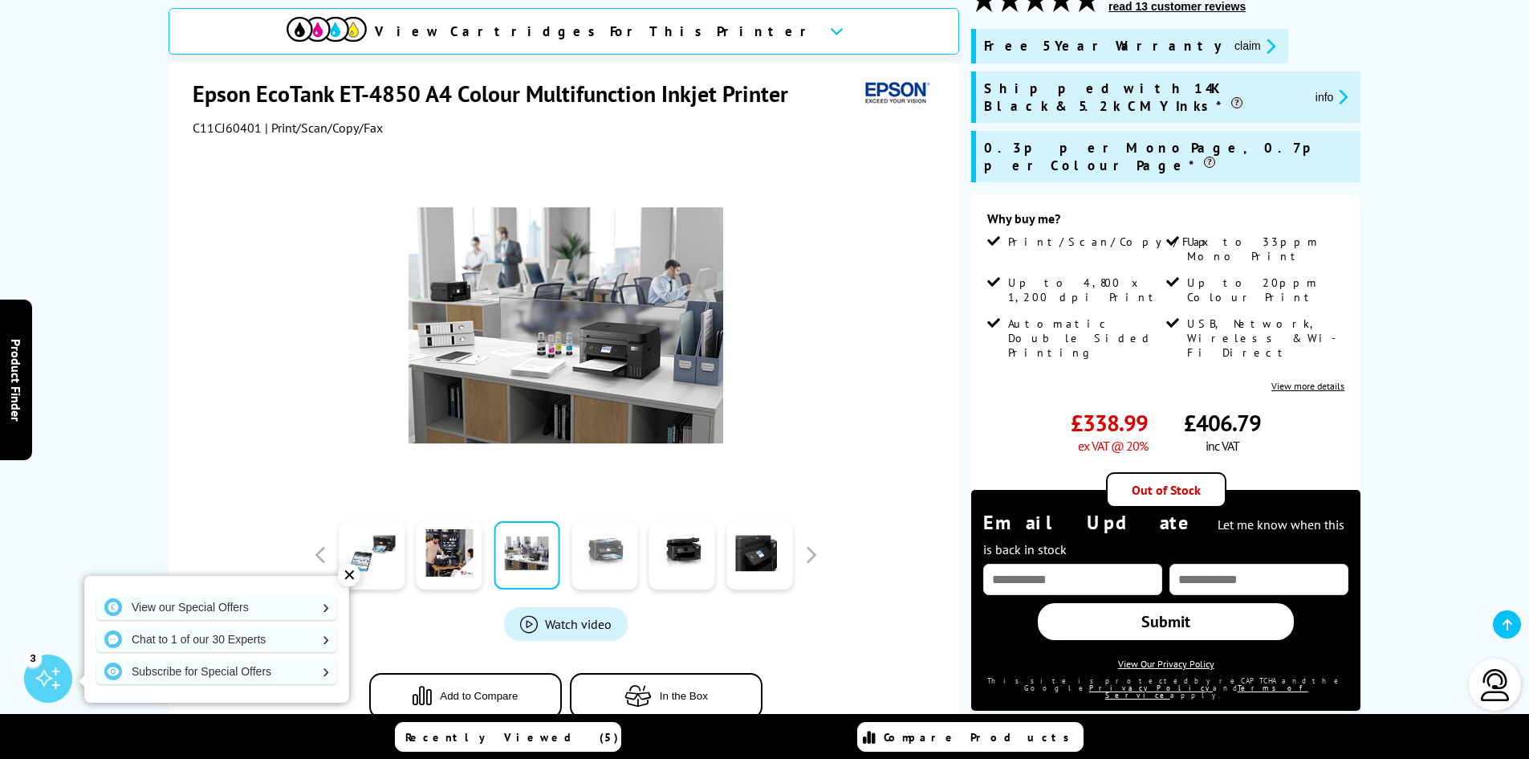
click at [616, 554] on link at bounding box center [605, 555] width 66 height 68
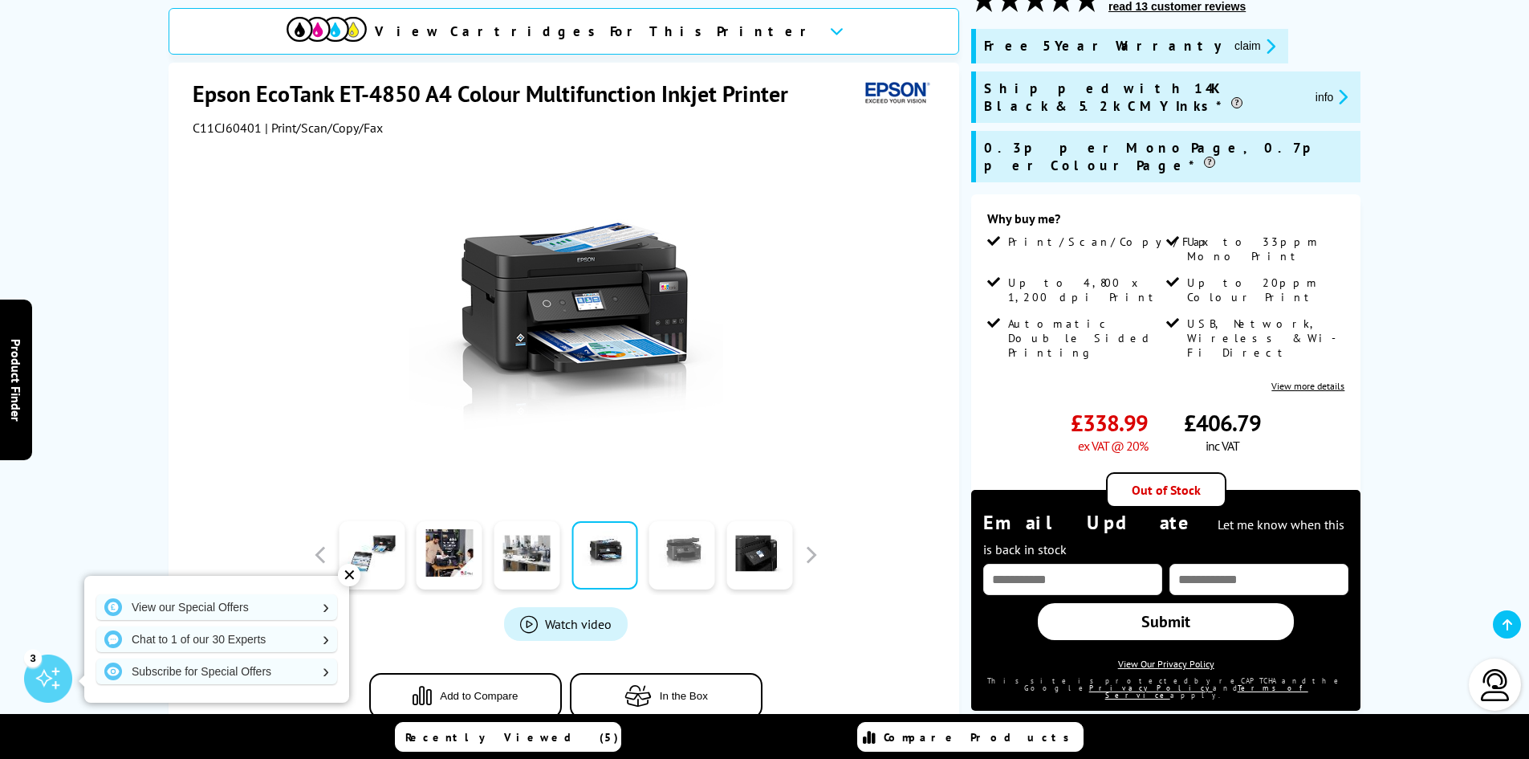
click at [663, 563] on link at bounding box center [682, 555] width 66 height 68
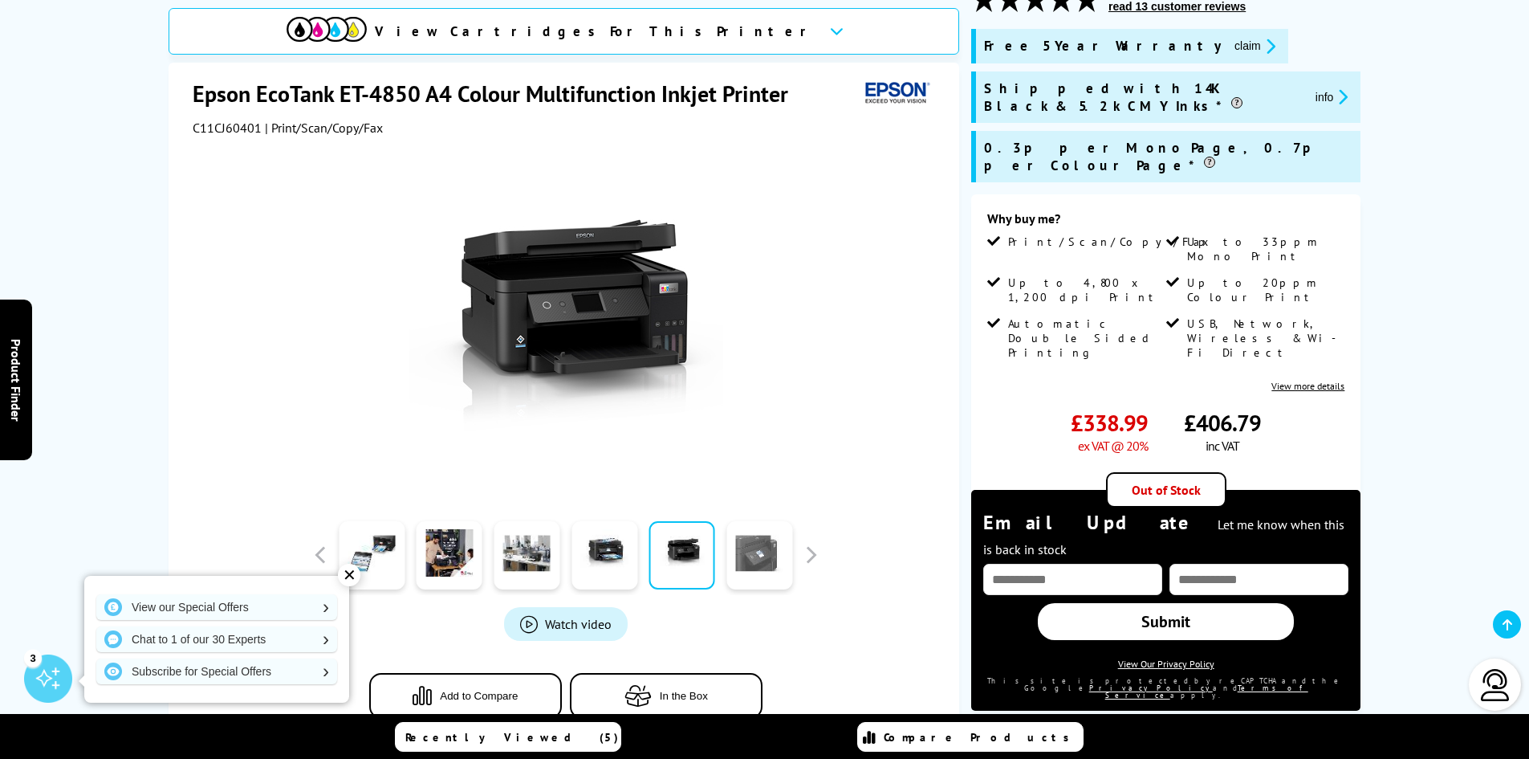
click at [754, 563] on link at bounding box center [760, 555] width 66 height 68
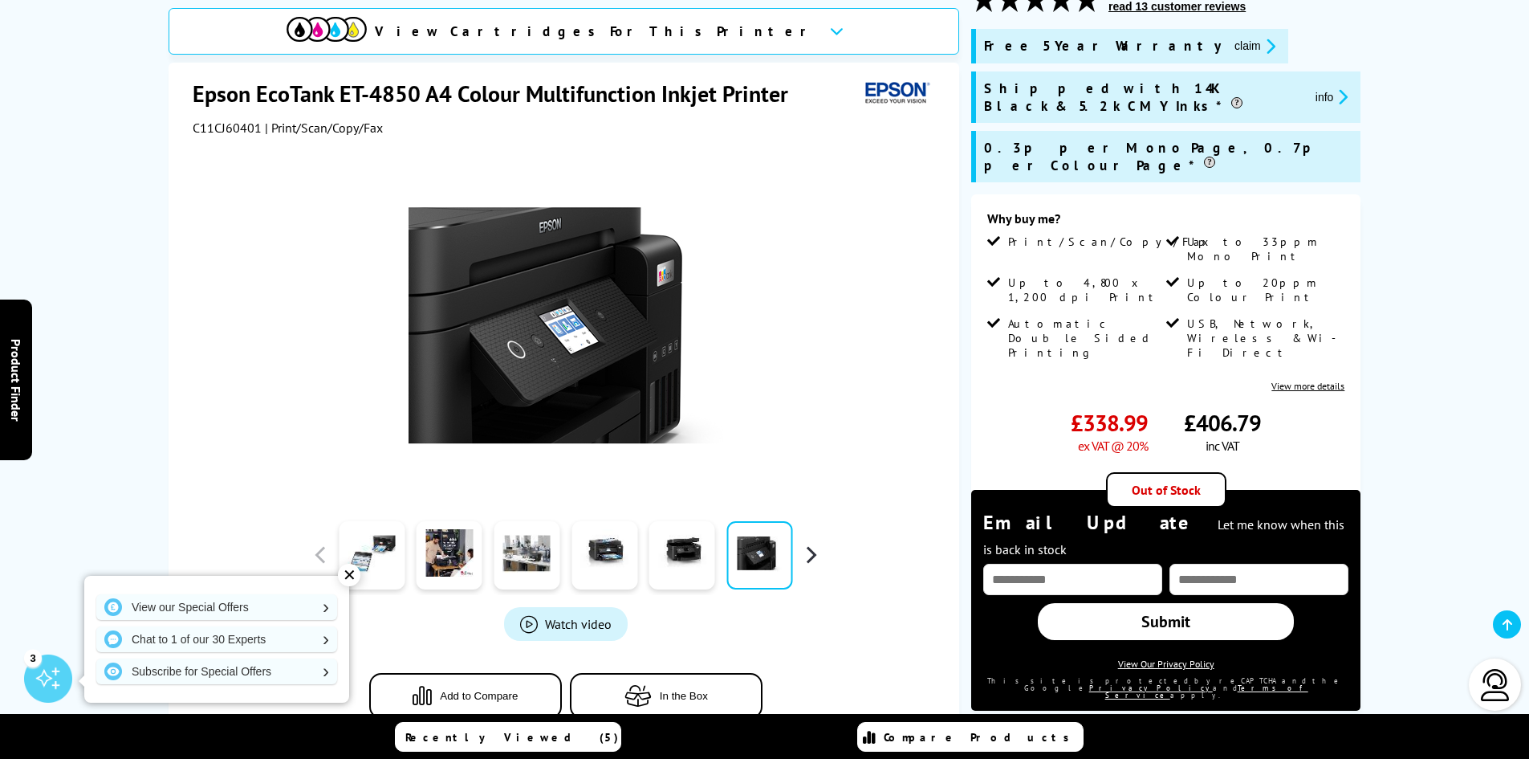
click at [808, 558] on button "button" at bounding box center [811, 555] width 24 height 24
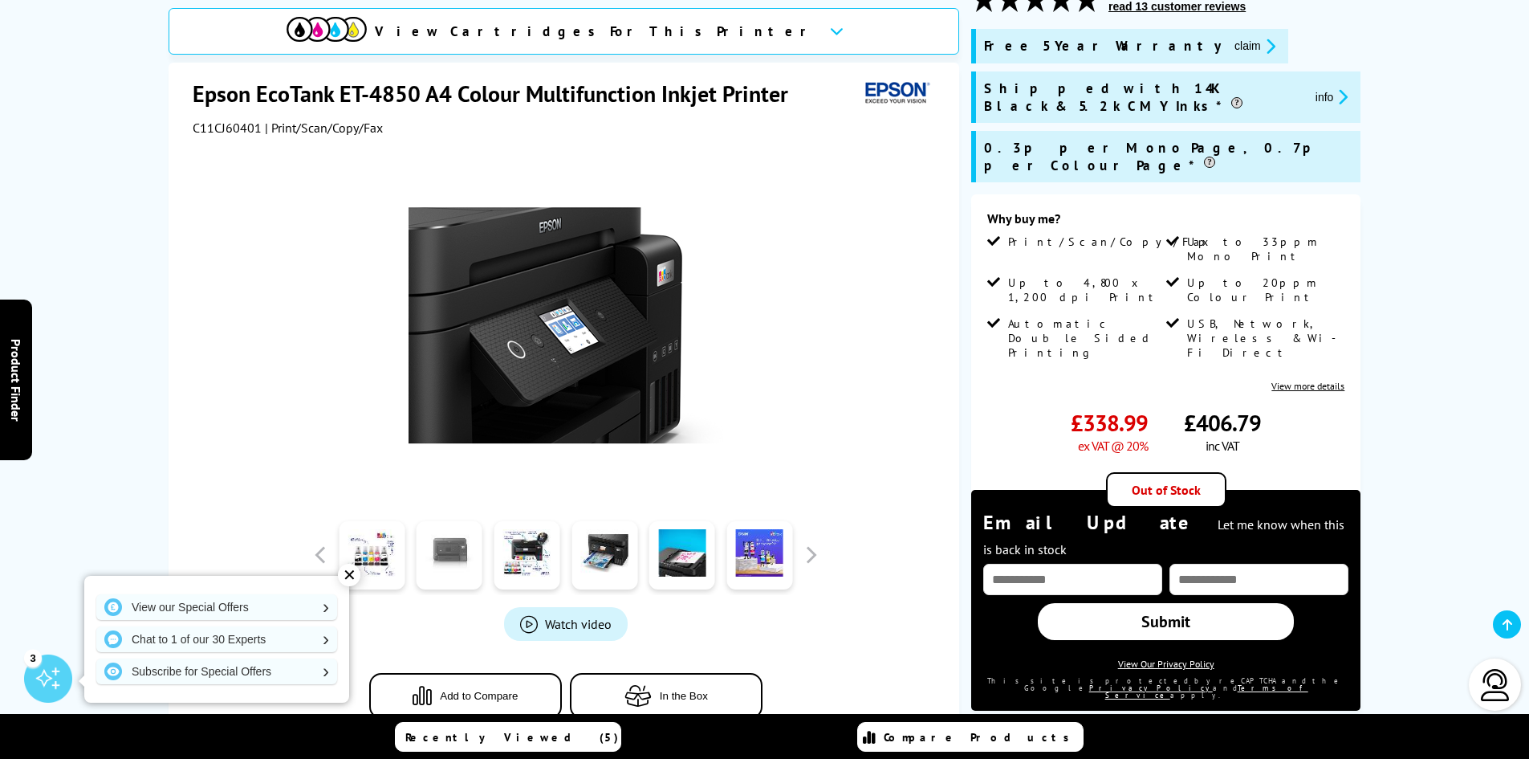
click at [441, 568] on link at bounding box center [450, 555] width 66 height 68
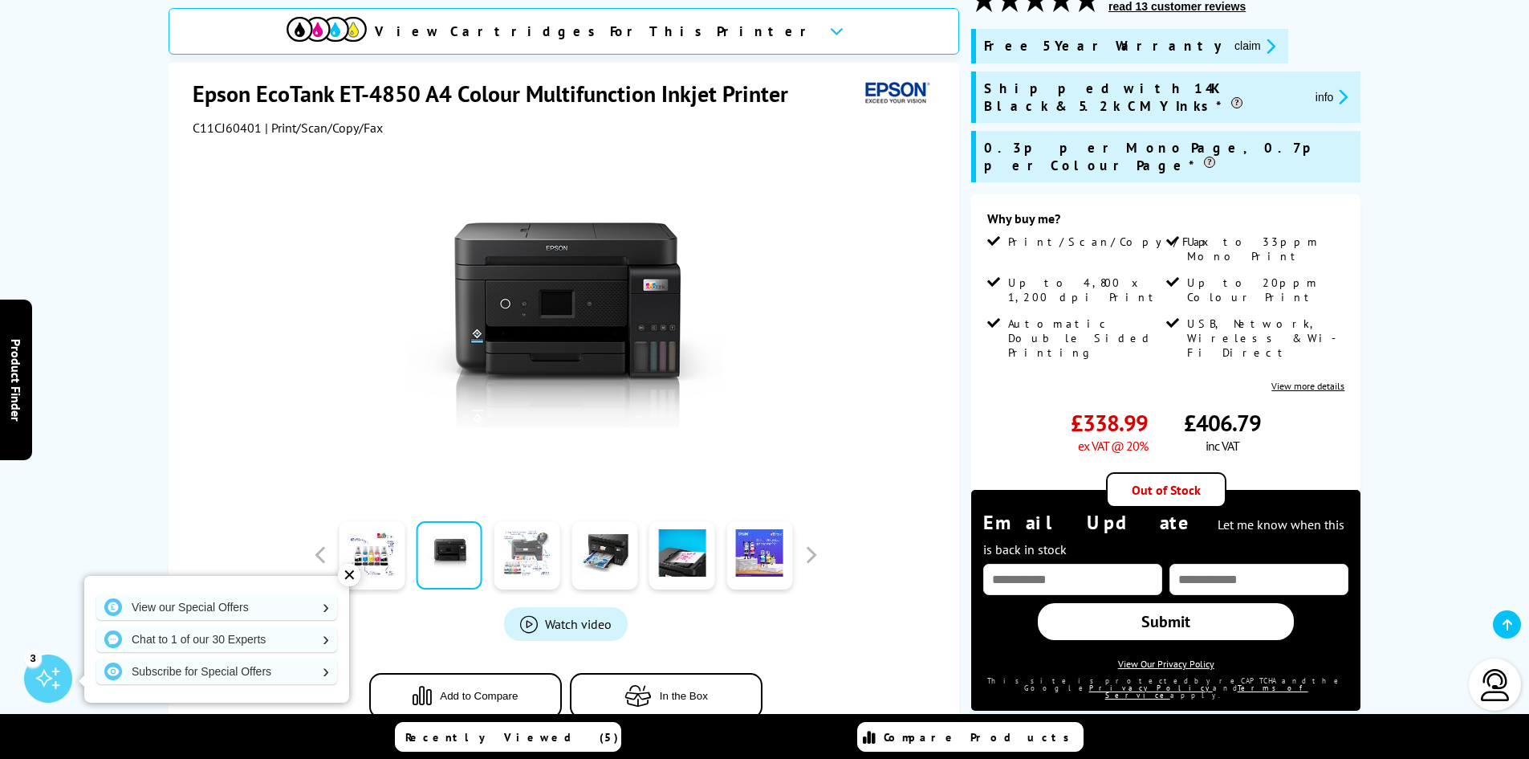
click at [533, 557] on link at bounding box center [527, 555] width 66 height 68
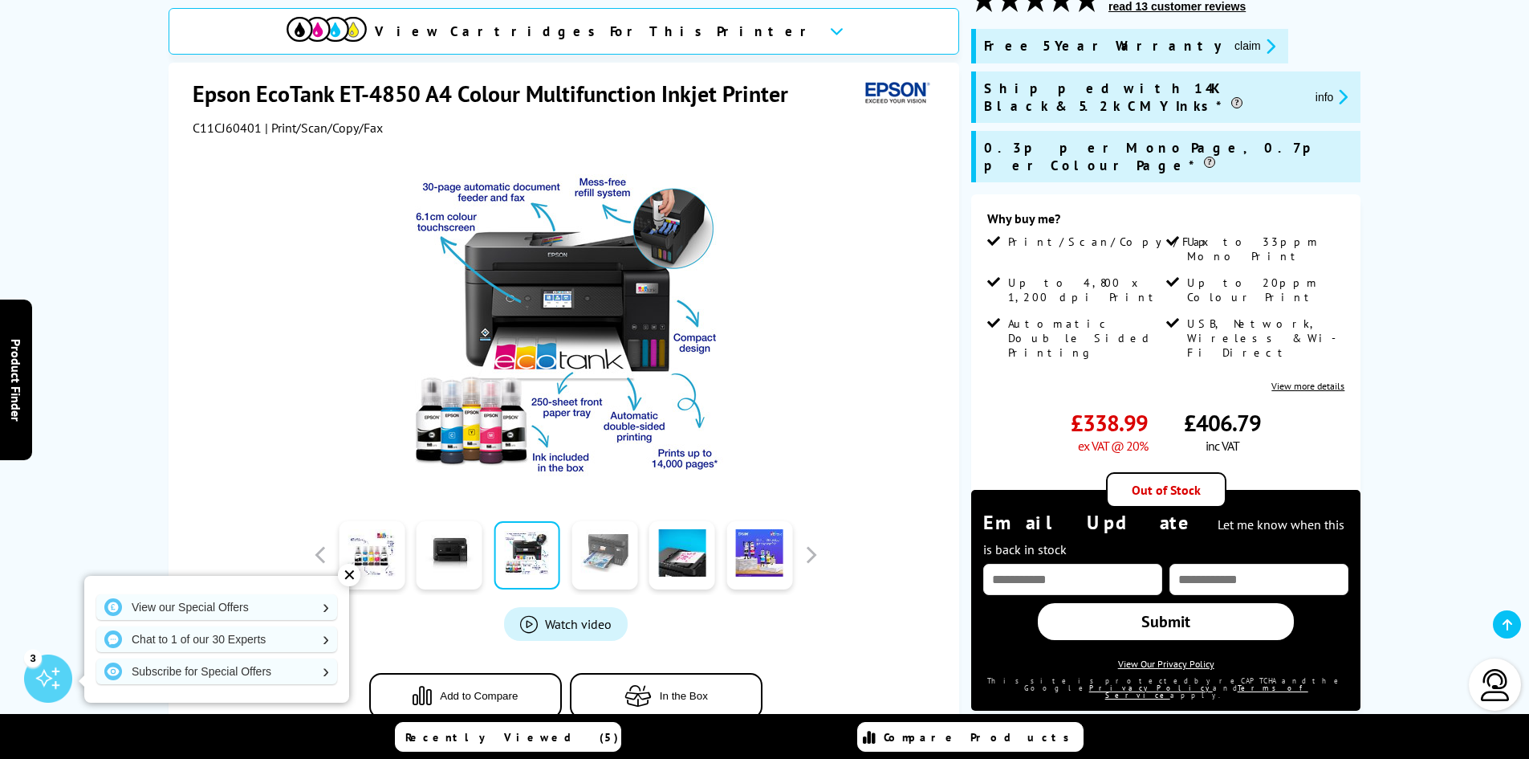
click at [608, 554] on link at bounding box center [605, 555] width 66 height 68
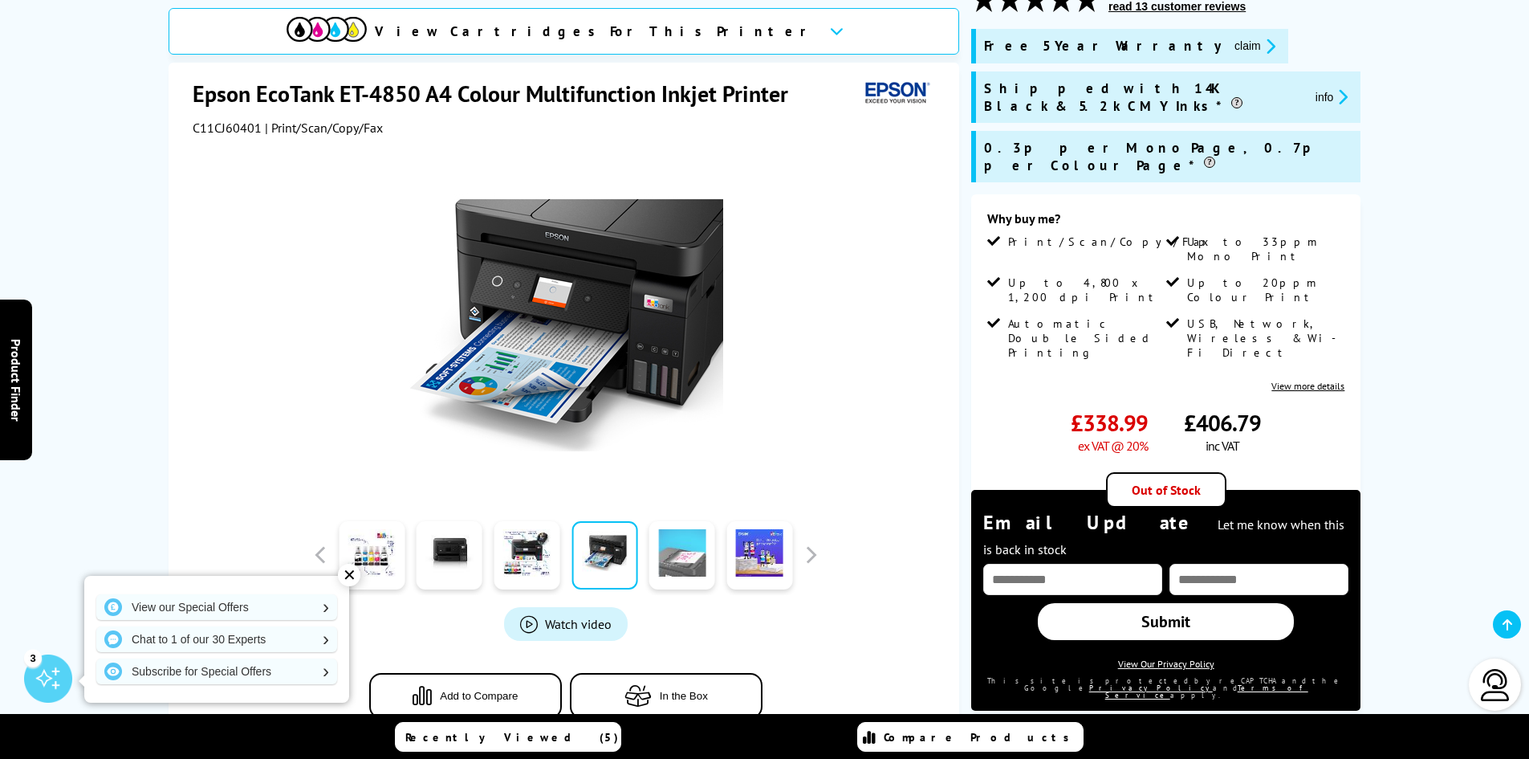
click at [675, 560] on link at bounding box center [682, 555] width 66 height 68
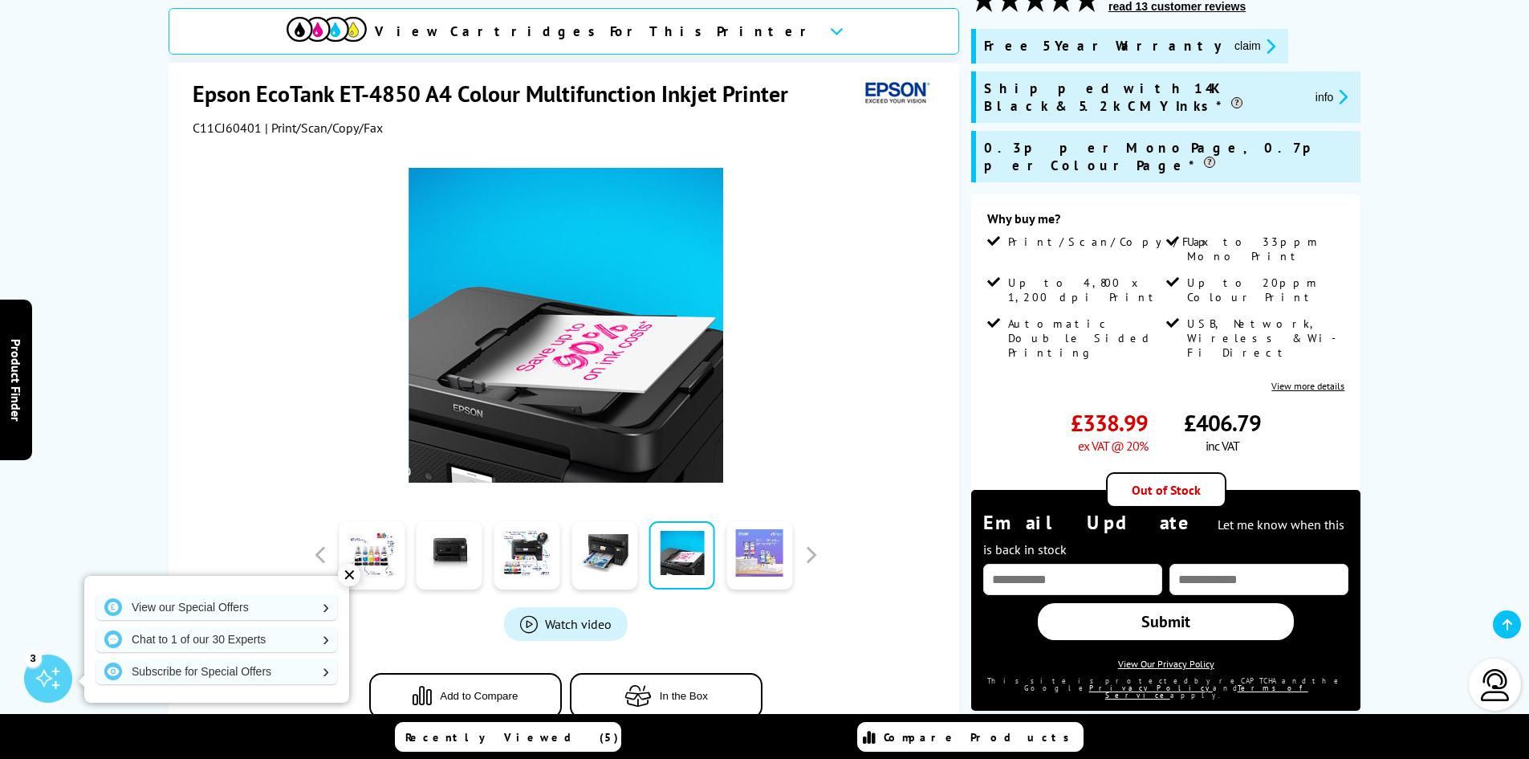
click at [752, 560] on link at bounding box center [760, 555] width 66 height 68
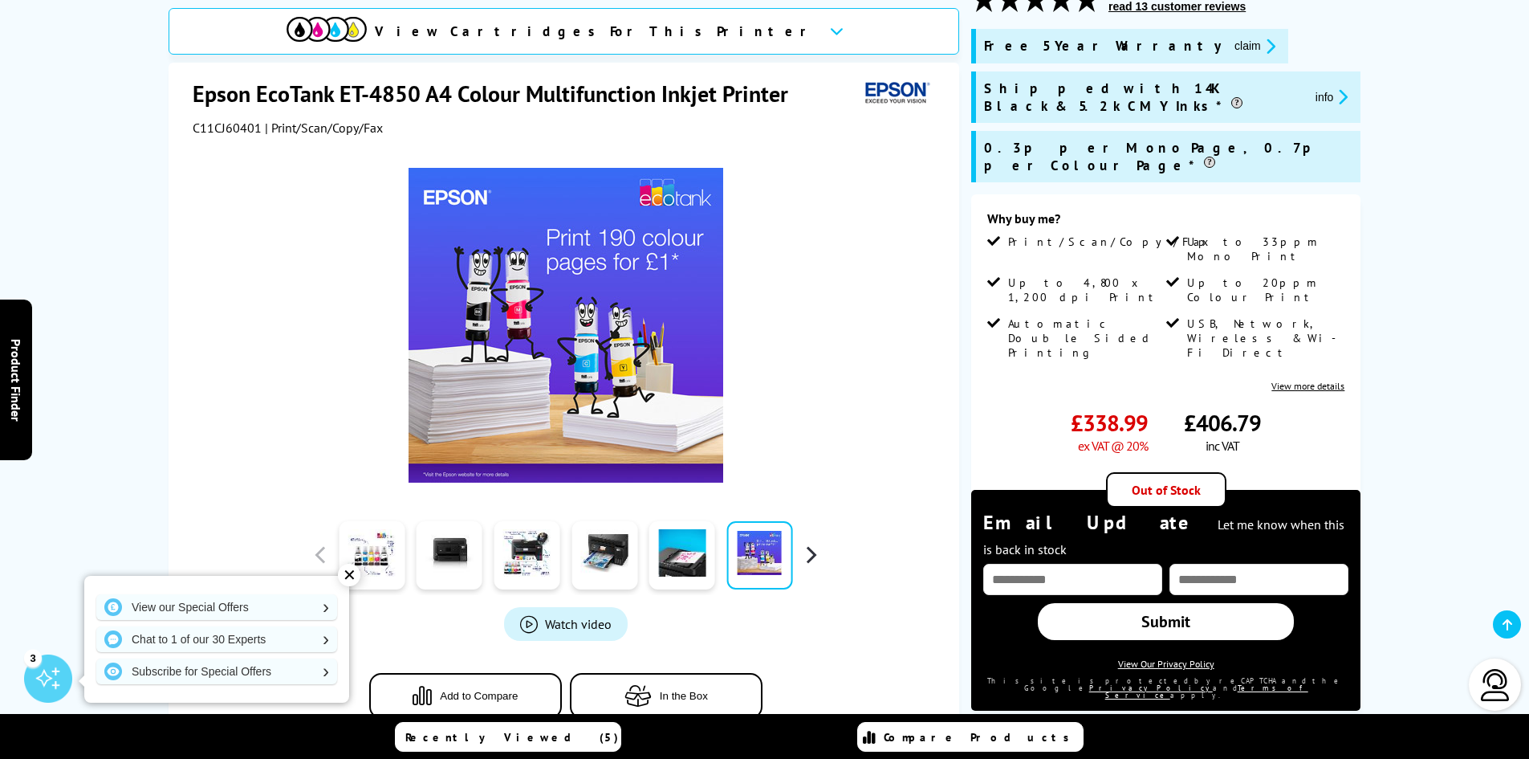
click at [813, 556] on button "button" at bounding box center [811, 555] width 24 height 24
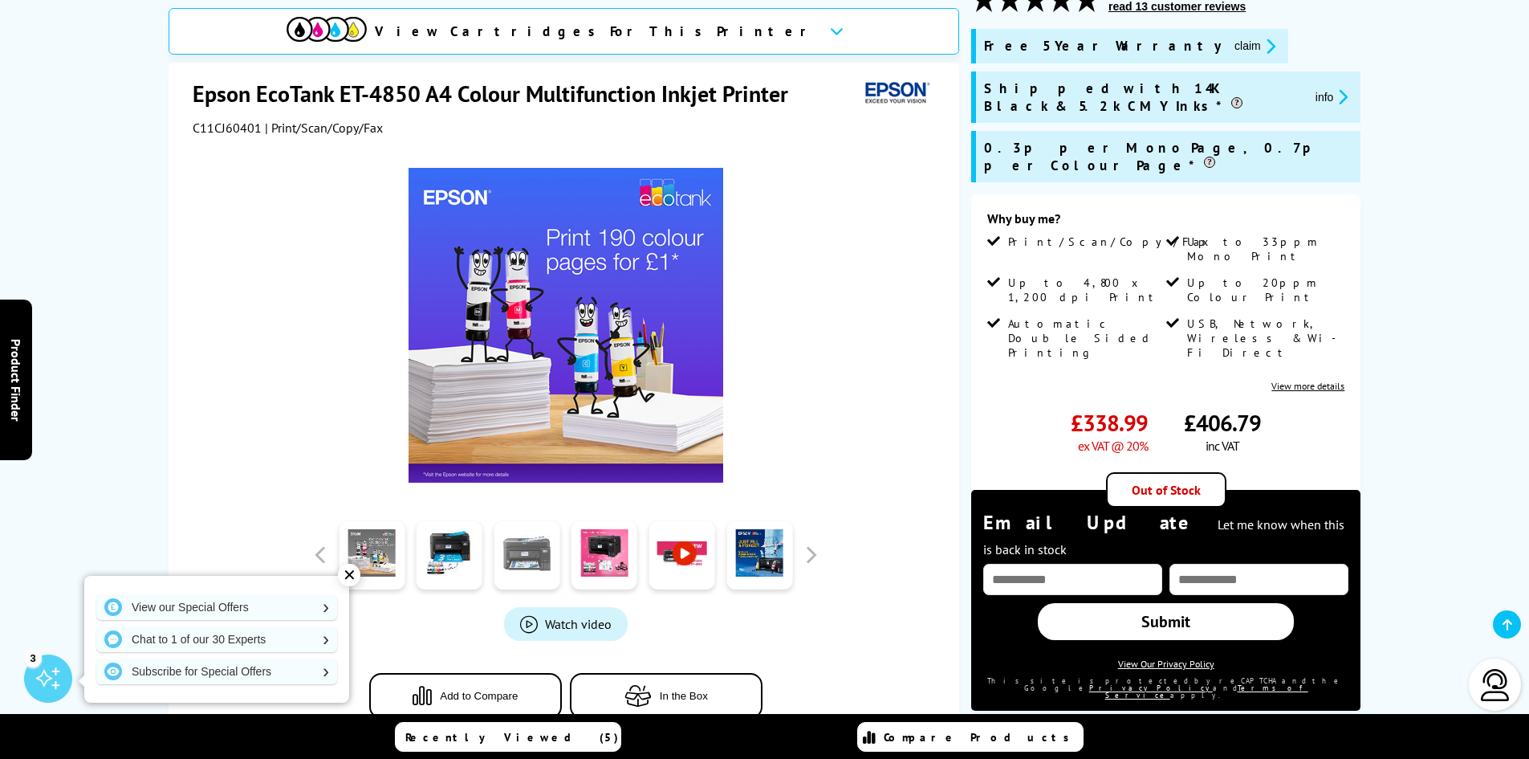
click at [511, 561] on link at bounding box center [527, 555] width 66 height 68
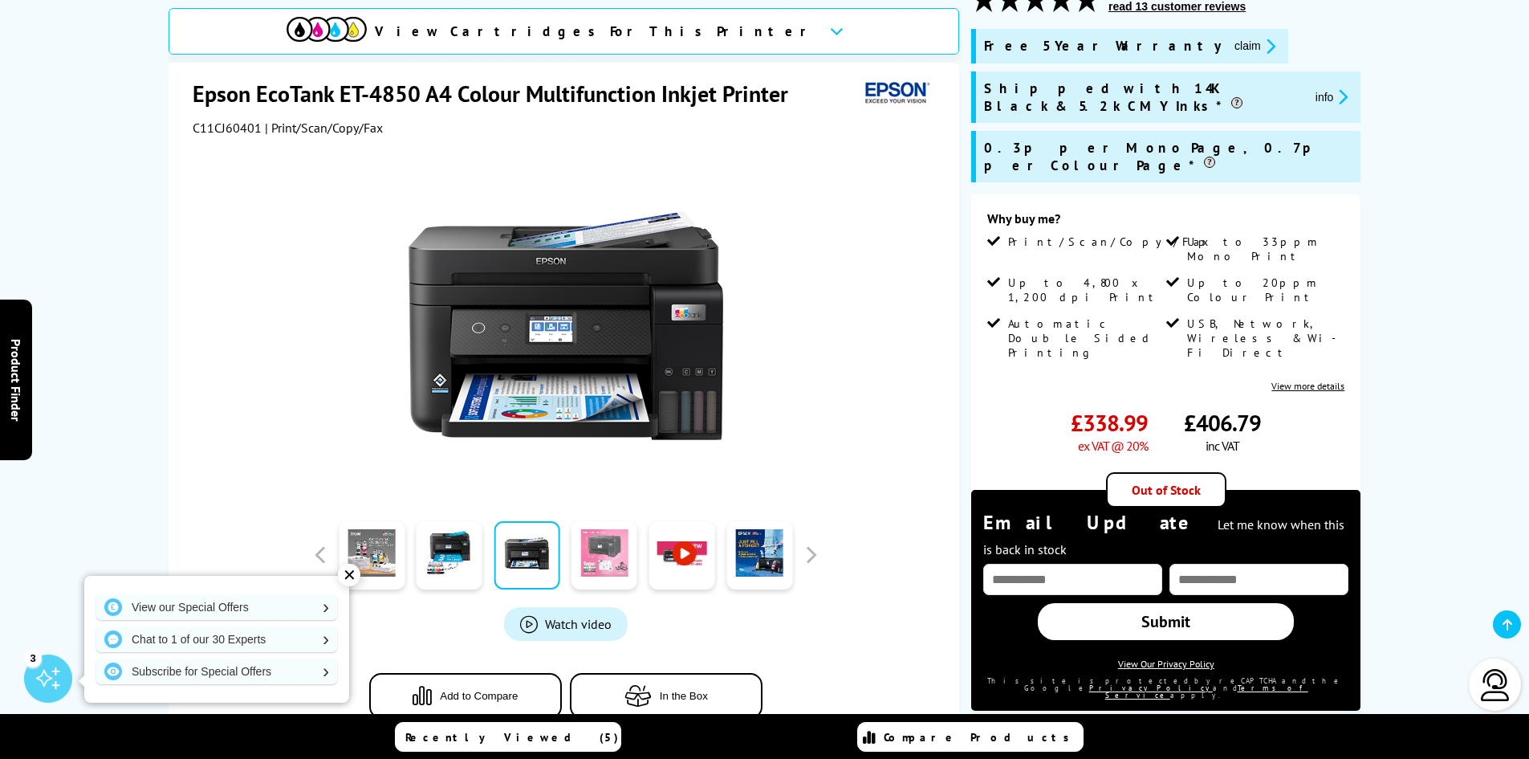
click at [599, 556] on link at bounding box center [605, 555] width 66 height 68
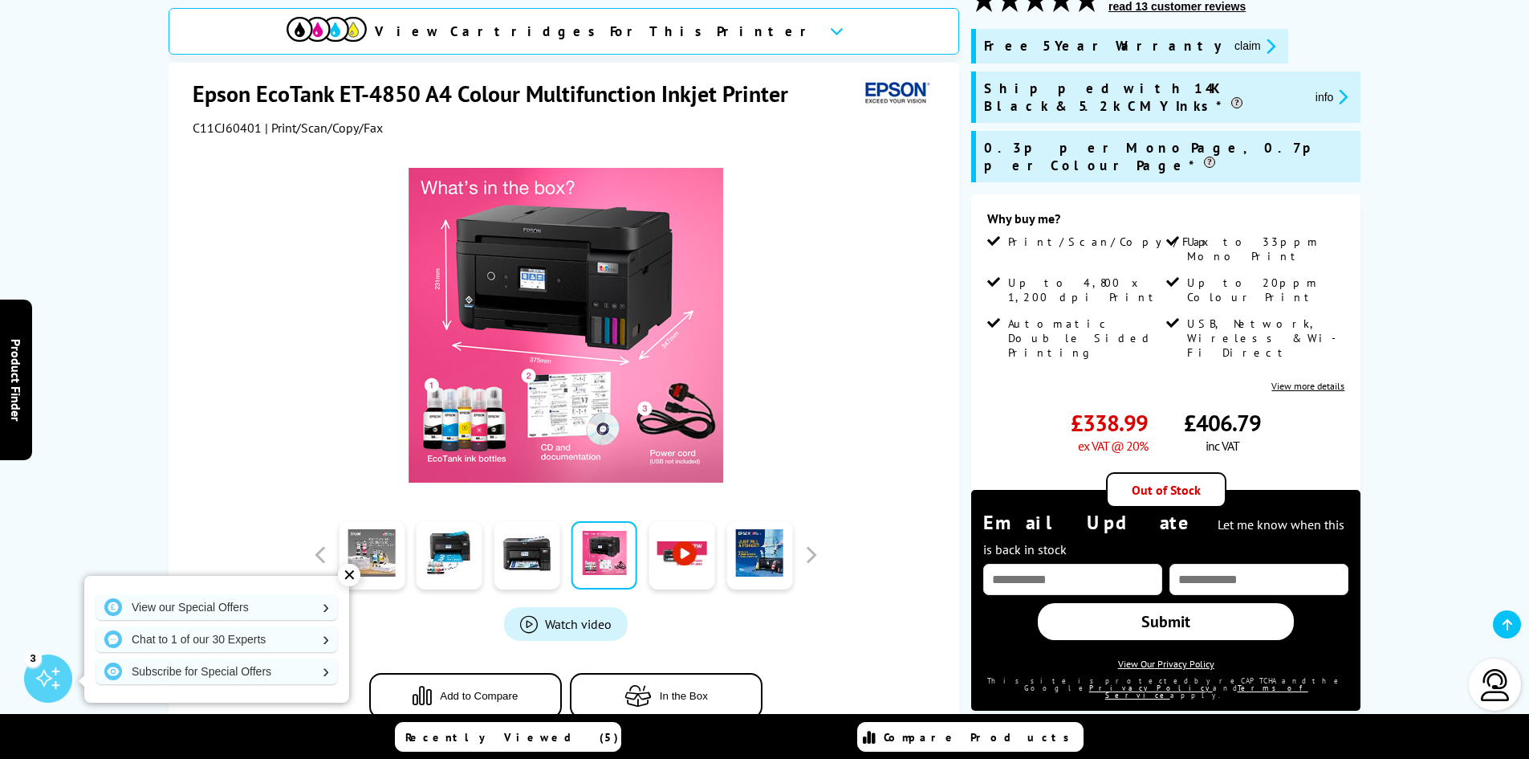
click at [663, 555] on link at bounding box center [682, 555] width 66 height 68
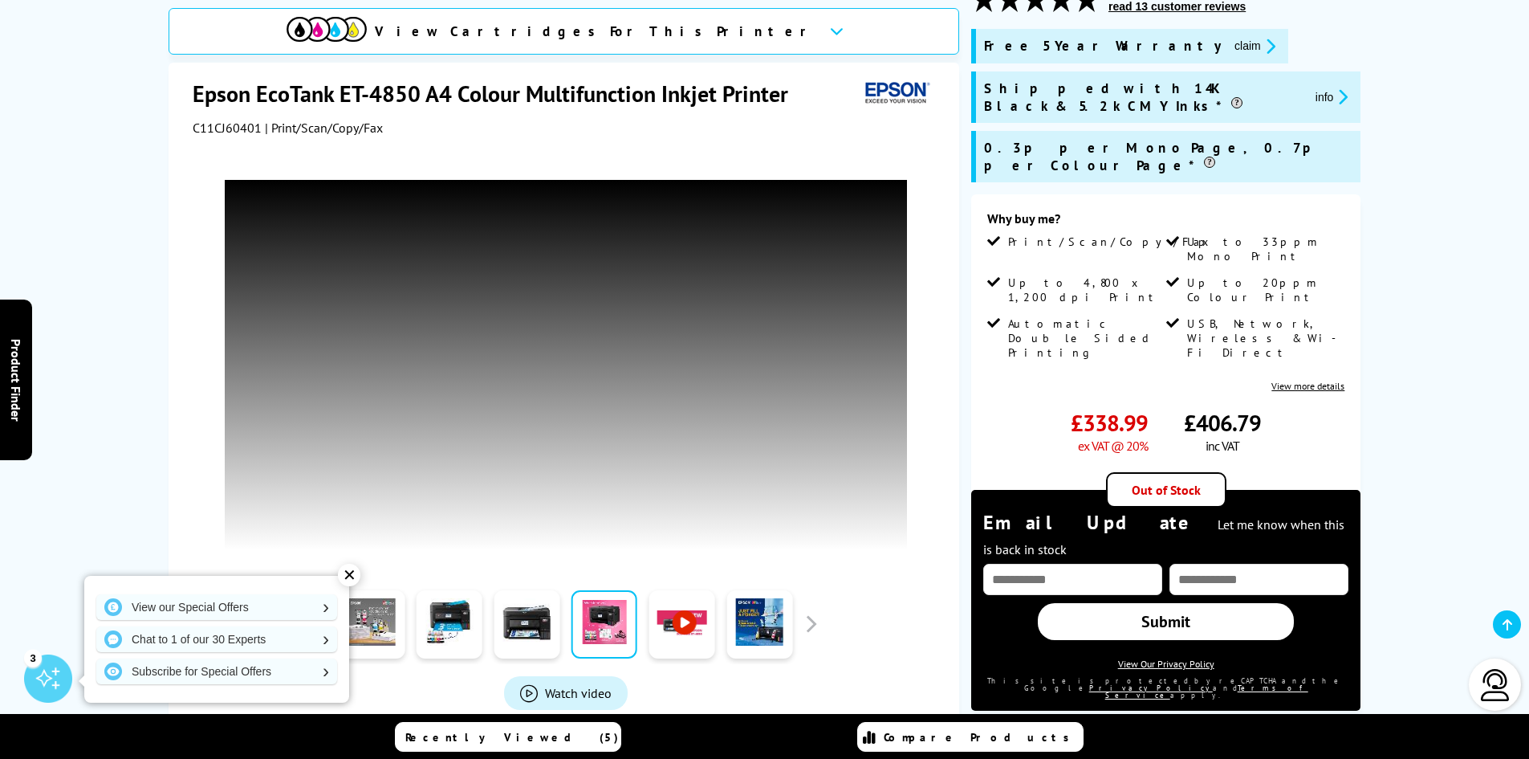
click at [771, 645] on link at bounding box center [760, 624] width 66 height 68
